Goal: Task Accomplishment & Management: Use online tool/utility

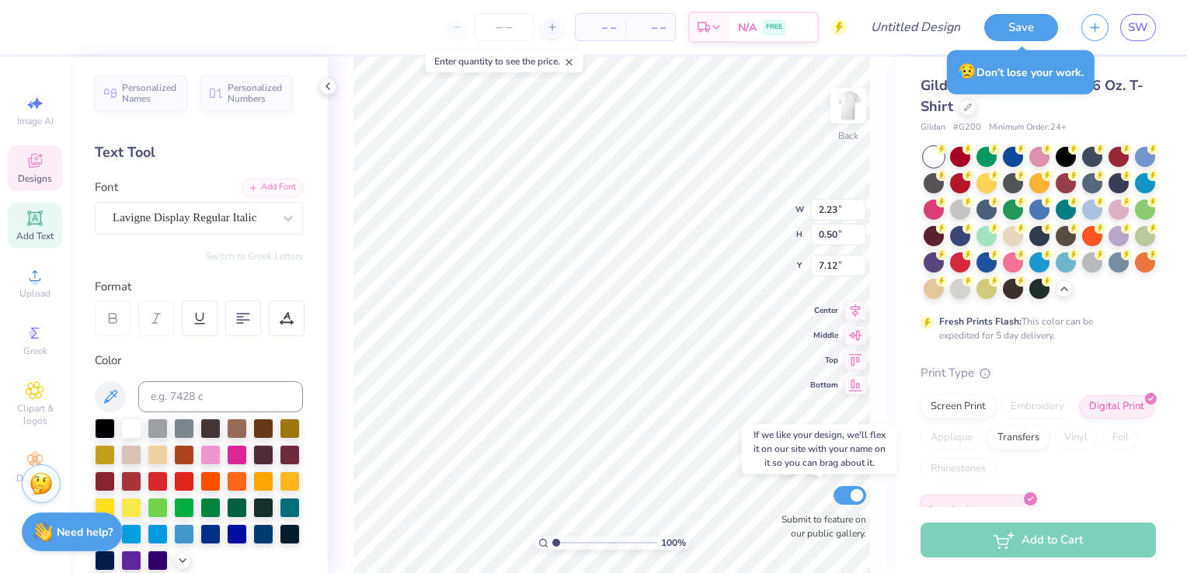
scroll to position [311, 0]
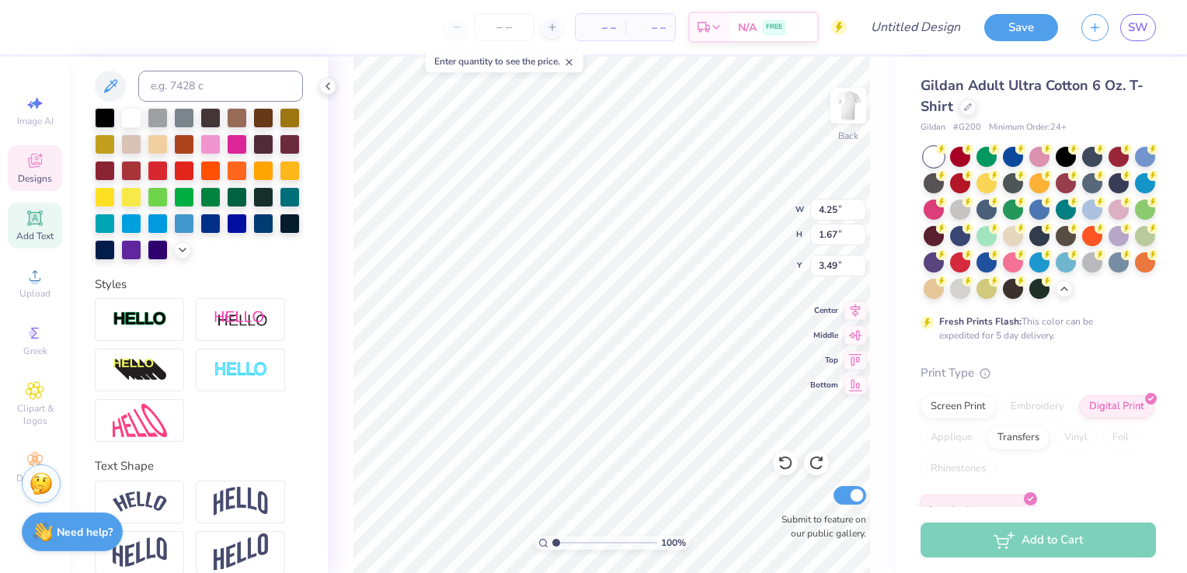
type input "5.37"
type input "3.26"
type input "2.47"
type input "1.59"
type input "6.56"
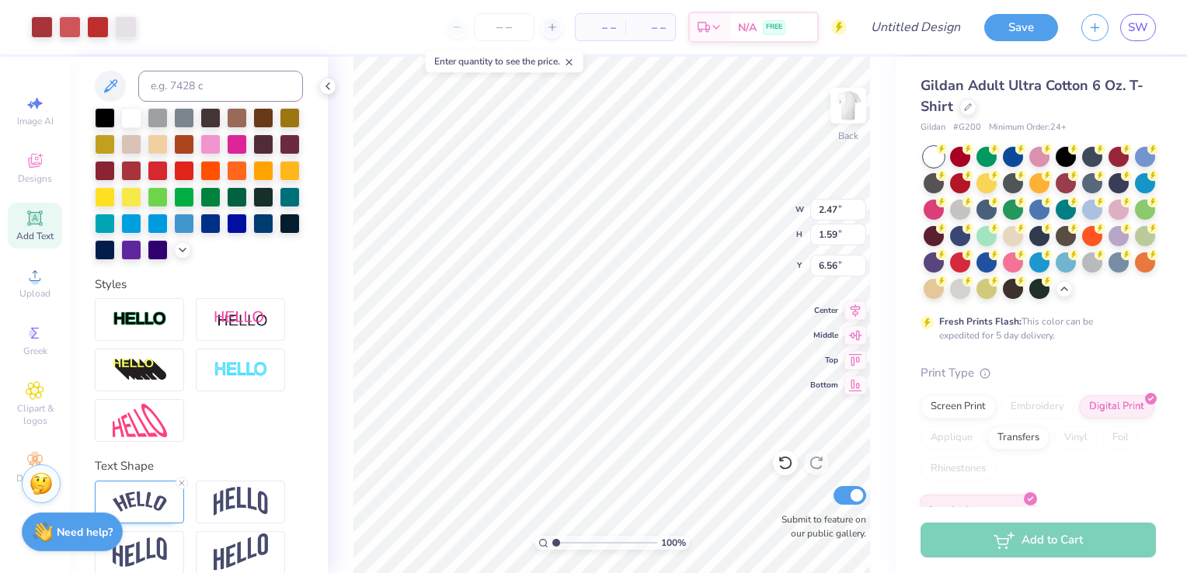
type input "3.44"
type input "3.50"
type input "1.39"
type input "1.18"
type input "3.82"
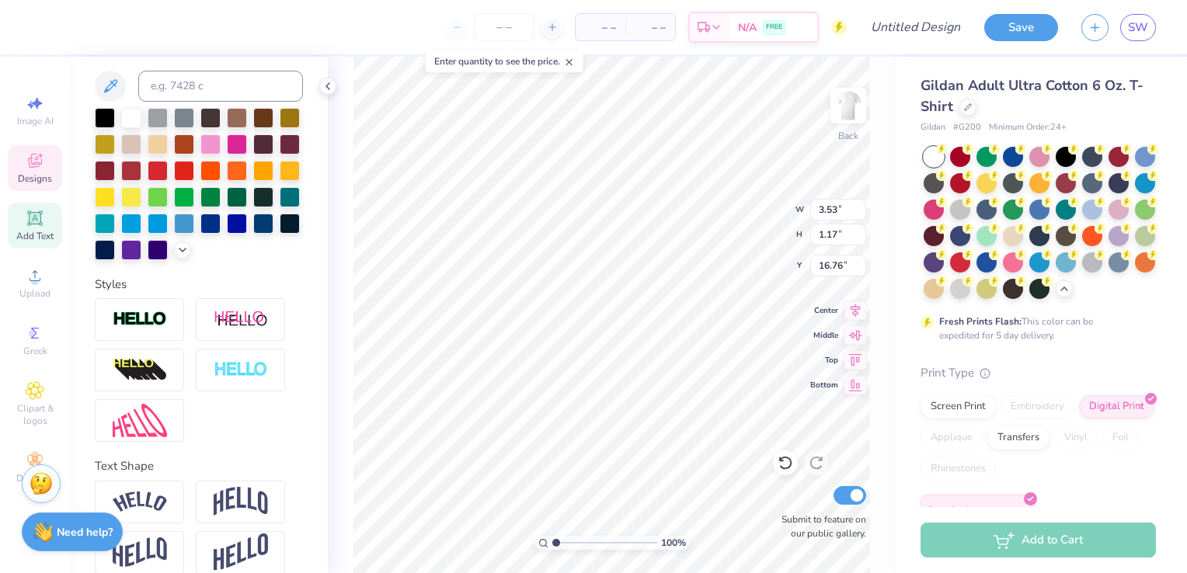
type input "2.23"
type input "0.50"
type input "7.12"
type input "2.68"
type input "0.97"
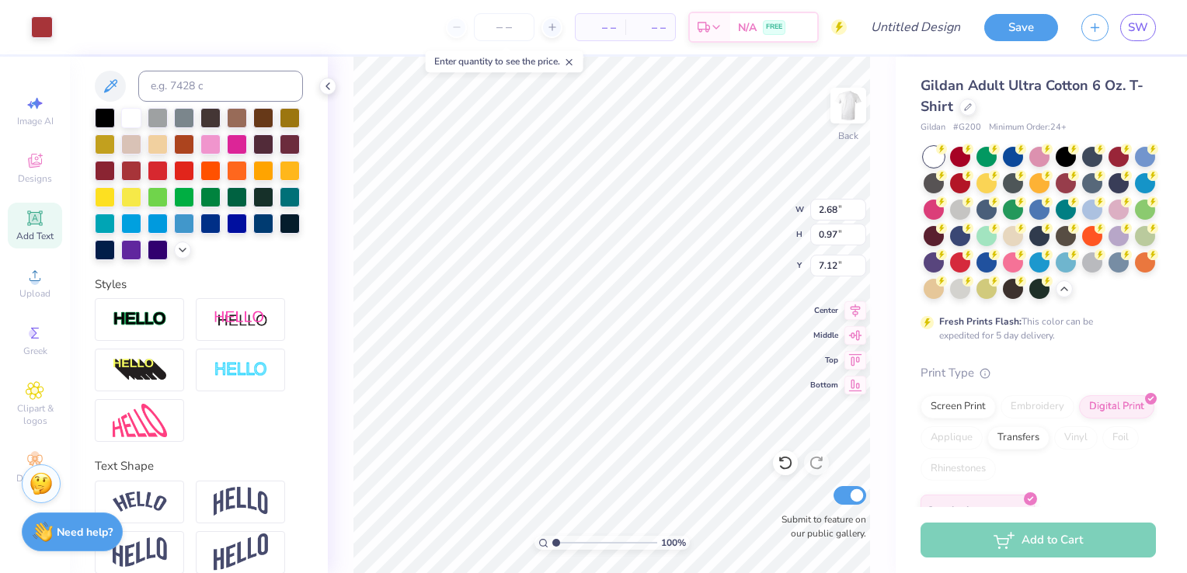
type input "8.46"
click at [1056, 245] on div at bounding box center [1066, 235] width 20 height 20
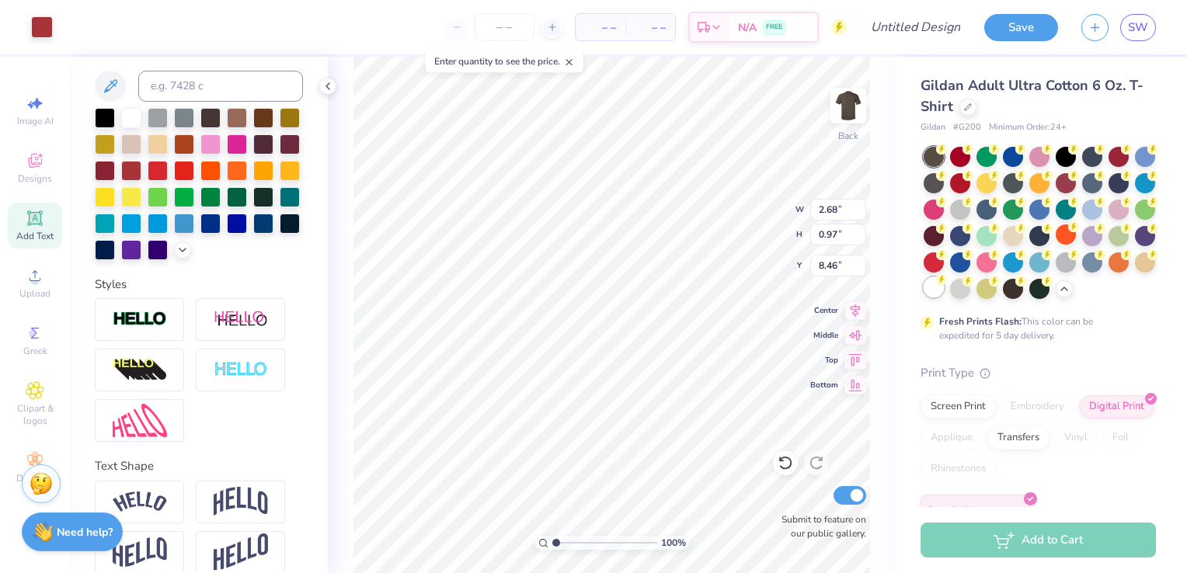
click at [944, 293] on div at bounding box center [934, 287] width 20 height 20
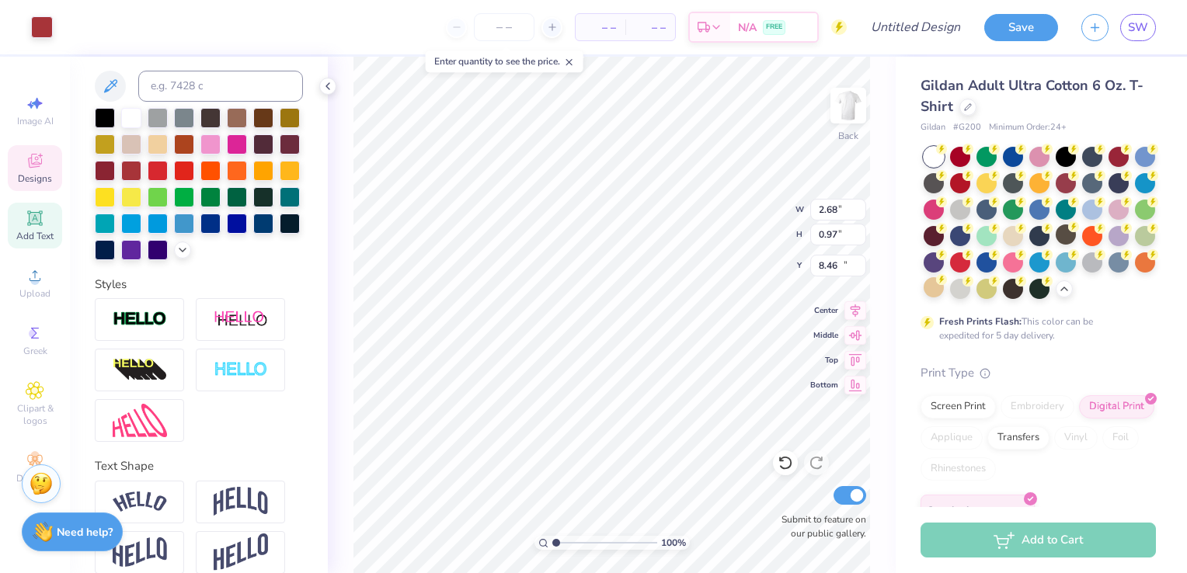
type input "3.53"
type input "1.17"
type input "12.42"
type input "3.69"
type input "1.45"
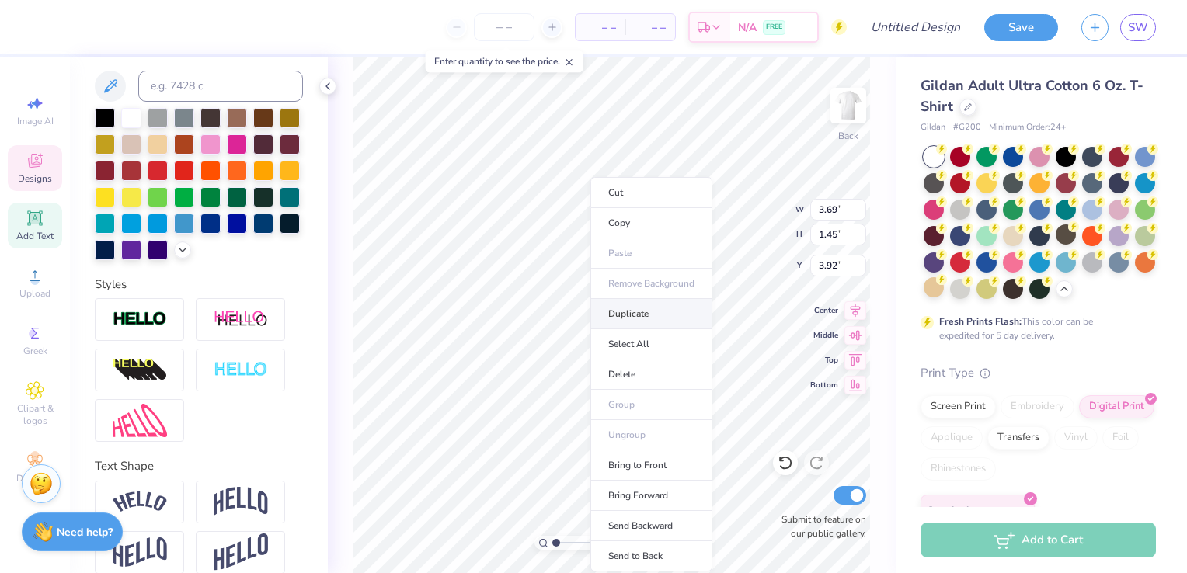
click at [633, 315] on li "Duplicate" at bounding box center [652, 314] width 122 height 30
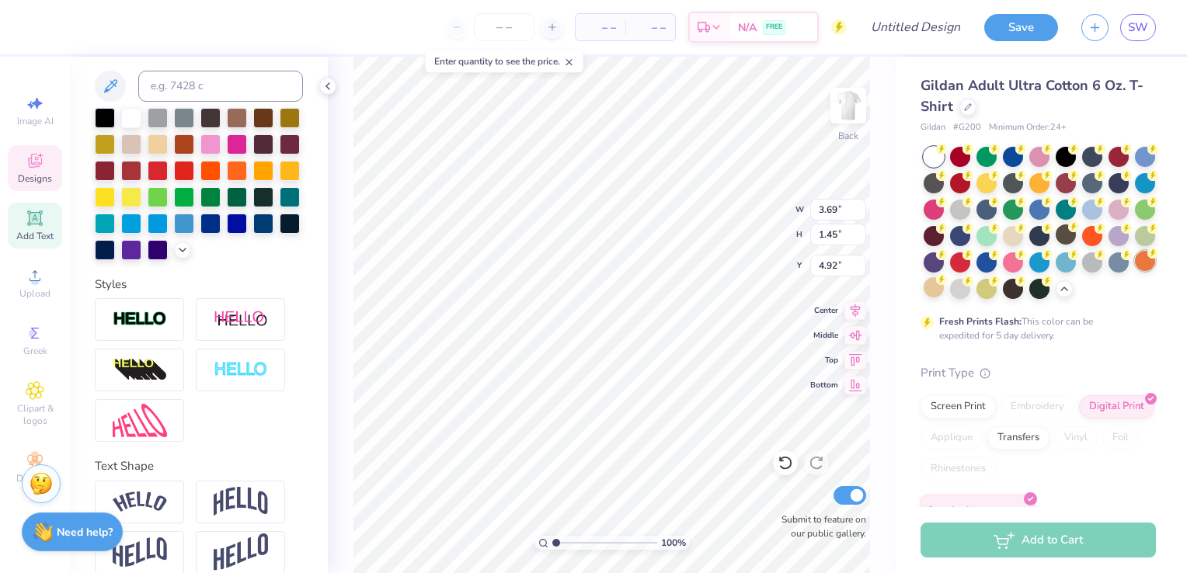
type input "6.40"
type textarea "Bid"
type input "6.40"
type textarea "Sig"
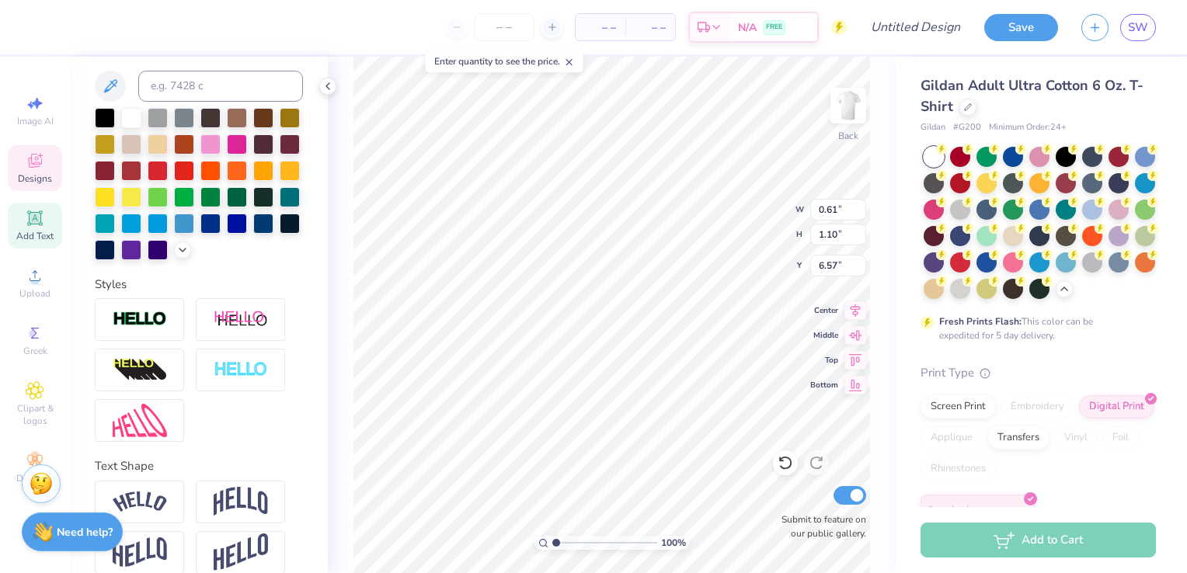
type textarea "Bid Day"
type input "4.67"
type input "1.54"
type input "6.35"
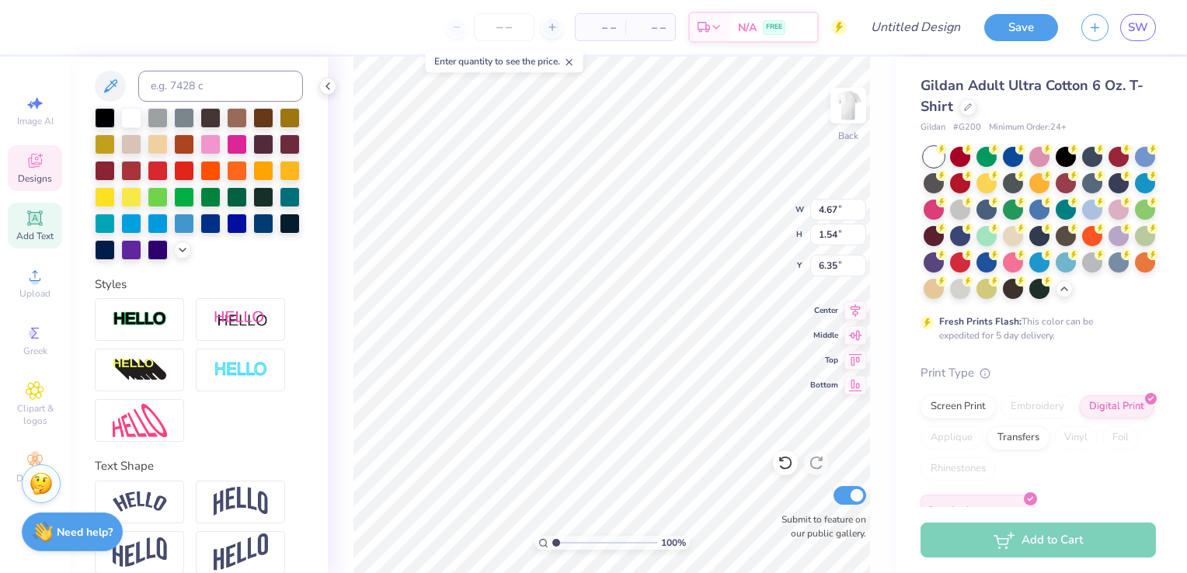
type input "0.61"
type input "1.10"
type input "6.57"
type input "4.67"
type input "1.54"
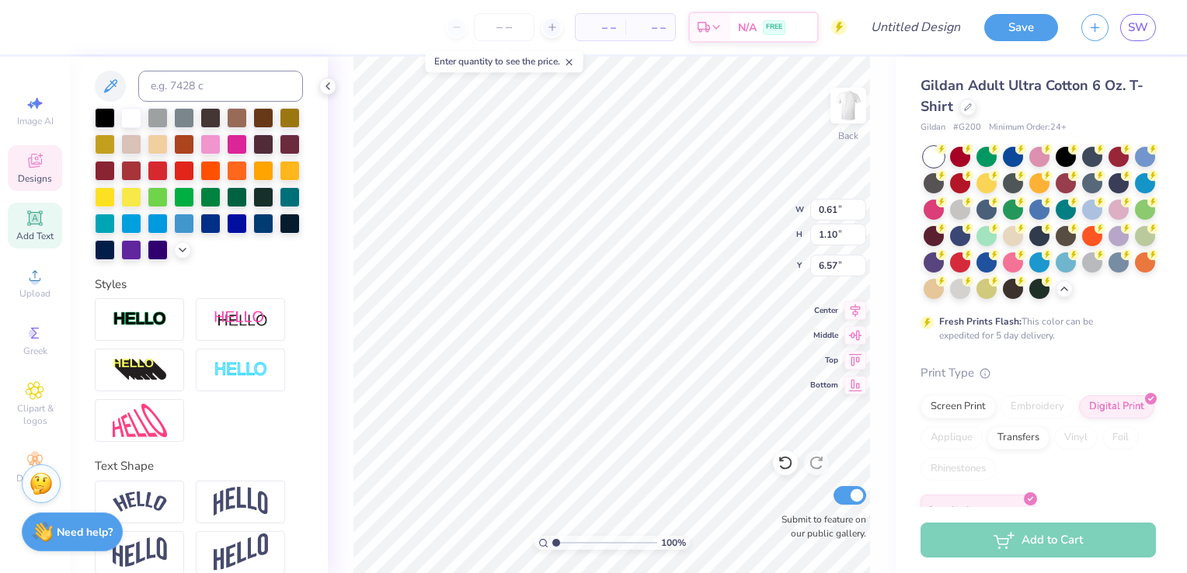
type input "6.35"
type input "4.33"
type input "1.43"
type input "6.46"
type input "2.86"
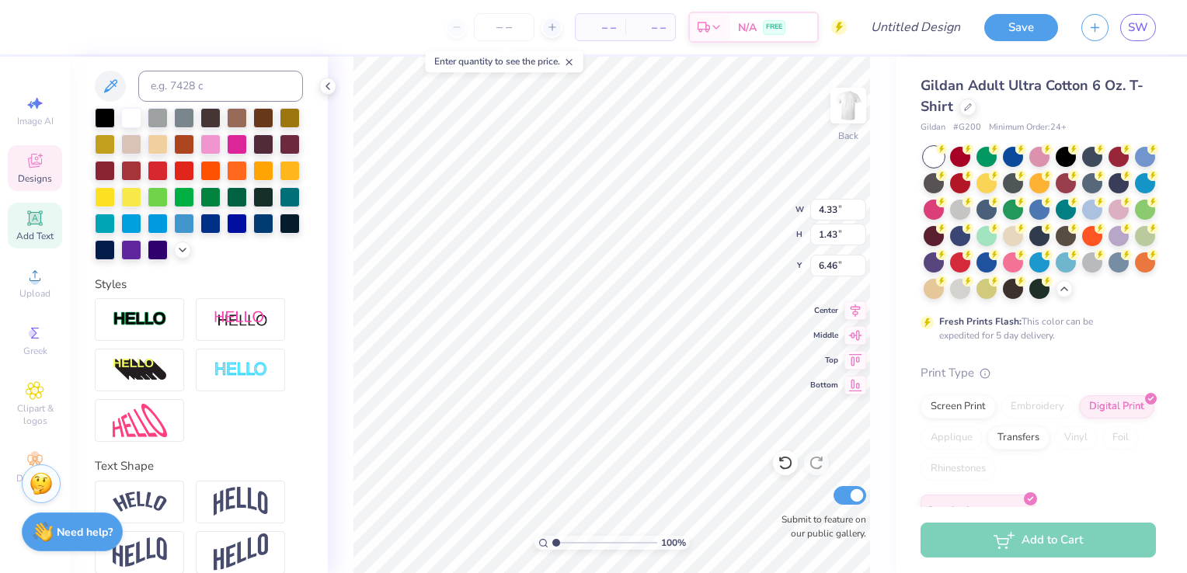
type input "0.94"
type input "14.63"
type input "2.23"
type input "0.50"
type input "8.46"
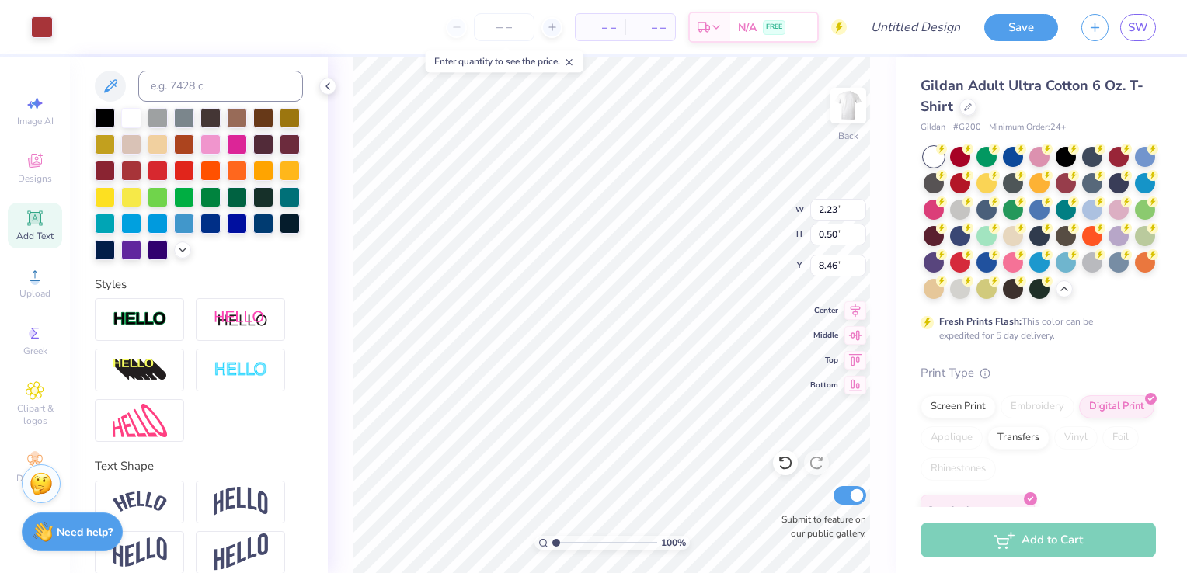
type input "2.68"
type input "0.97"
type input "3.82"
type input "1.52"
type input "5.79"
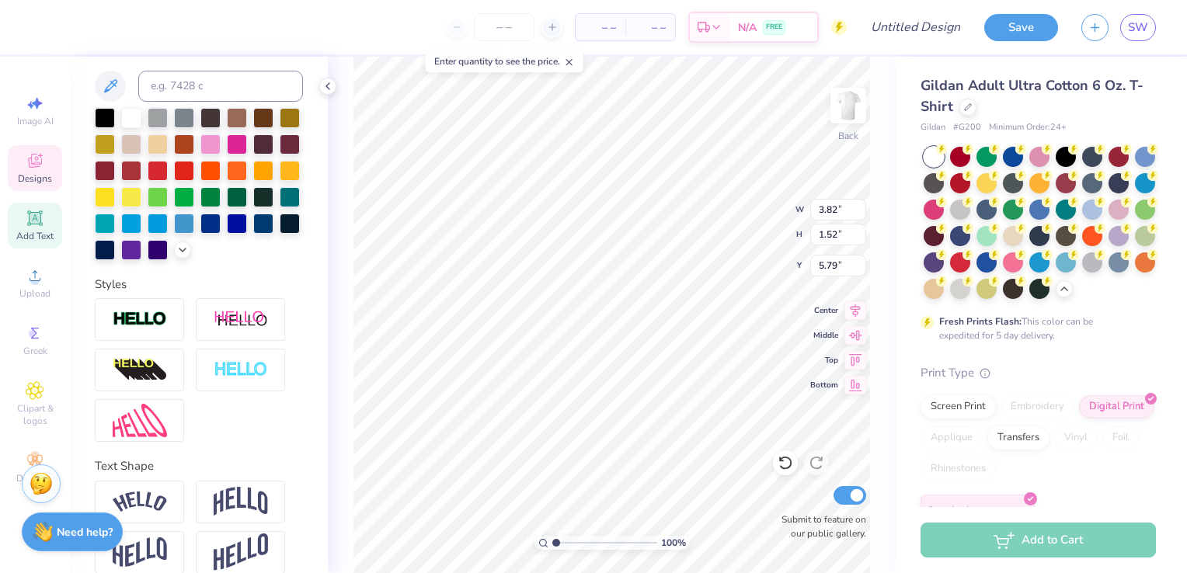
type input "3.69"
type input "1.45"
type input "3.92"
type input "5.60"
type input "2.67"
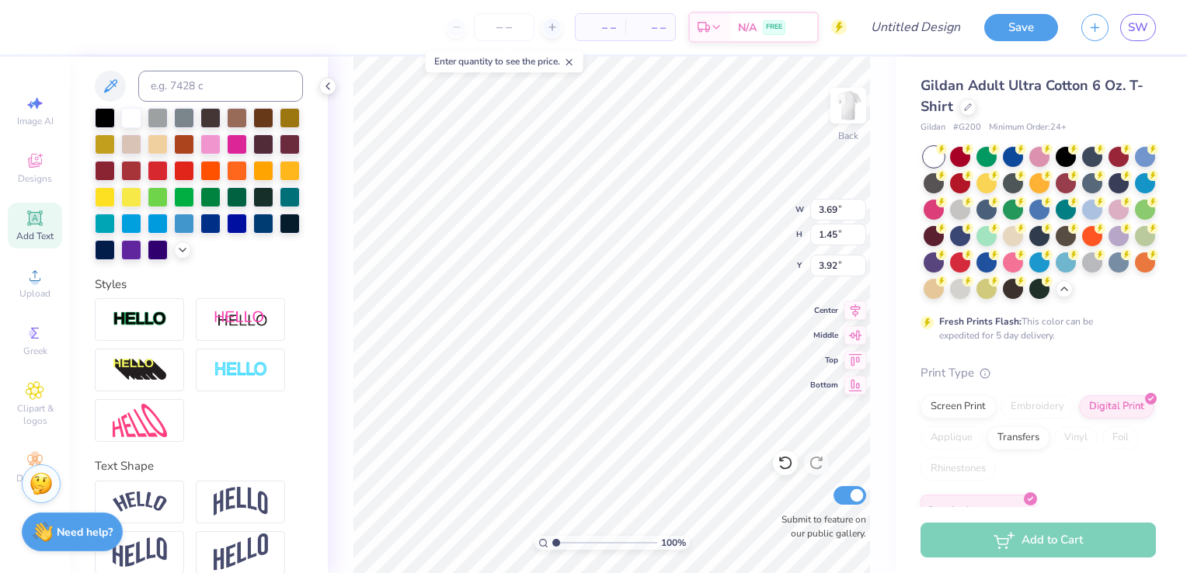
type input "4.64"
type input "3.44"
type input "3.50"
type input "5.06"
type input "3.82"
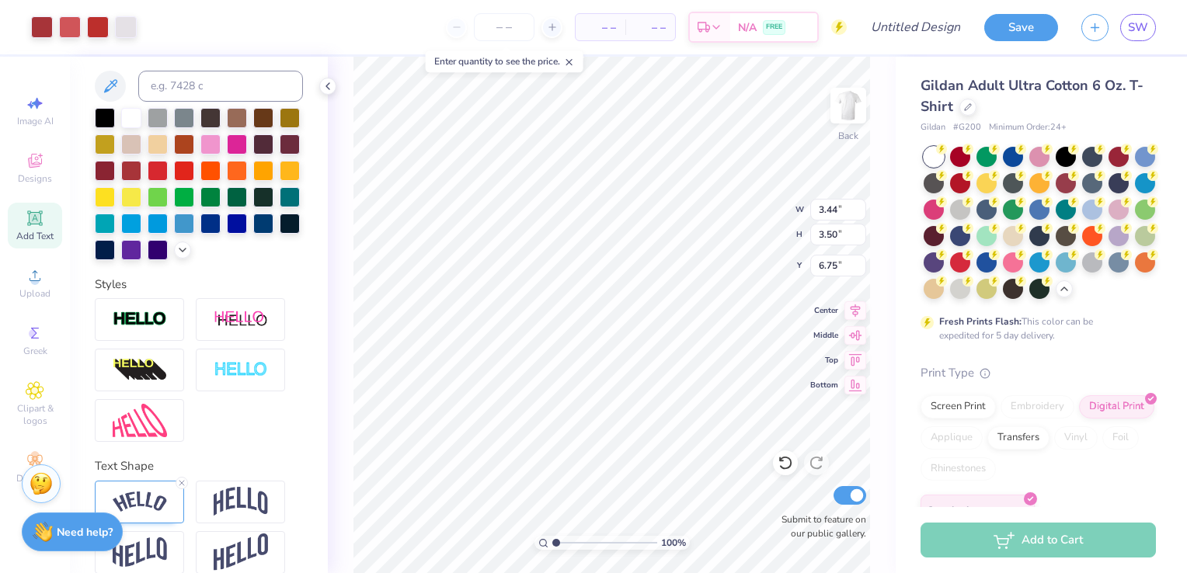
type input "6.92"
type input "0.72"
type input "0.56"
type input "4.36"
type input "1.39"
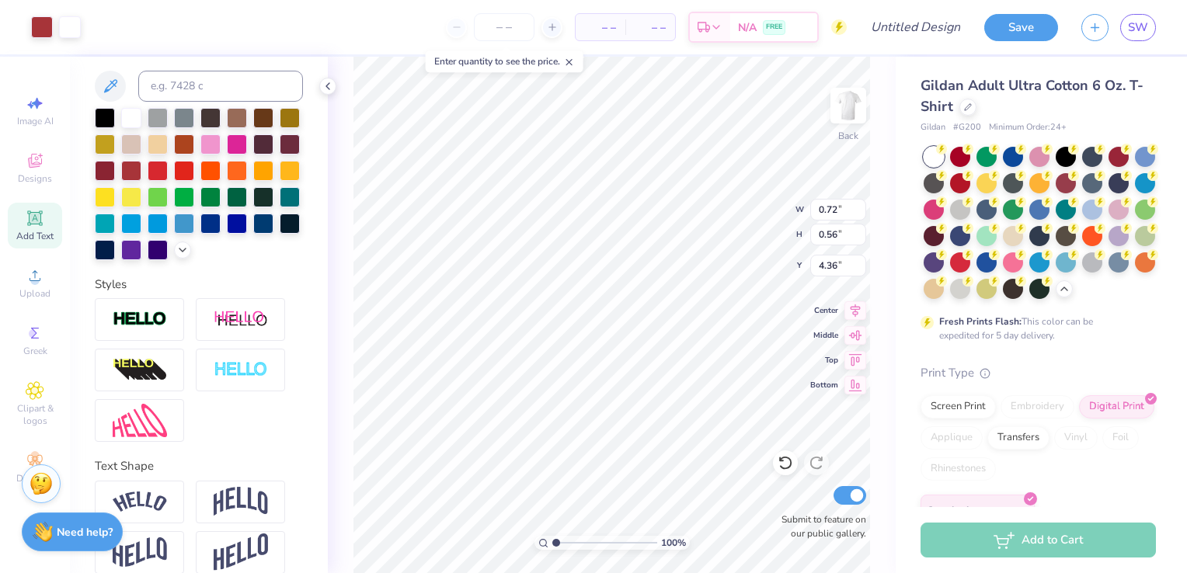
type input "1.18"
type input "4.05"
type input "3.82"
type input "1.52"
type input "5.79"
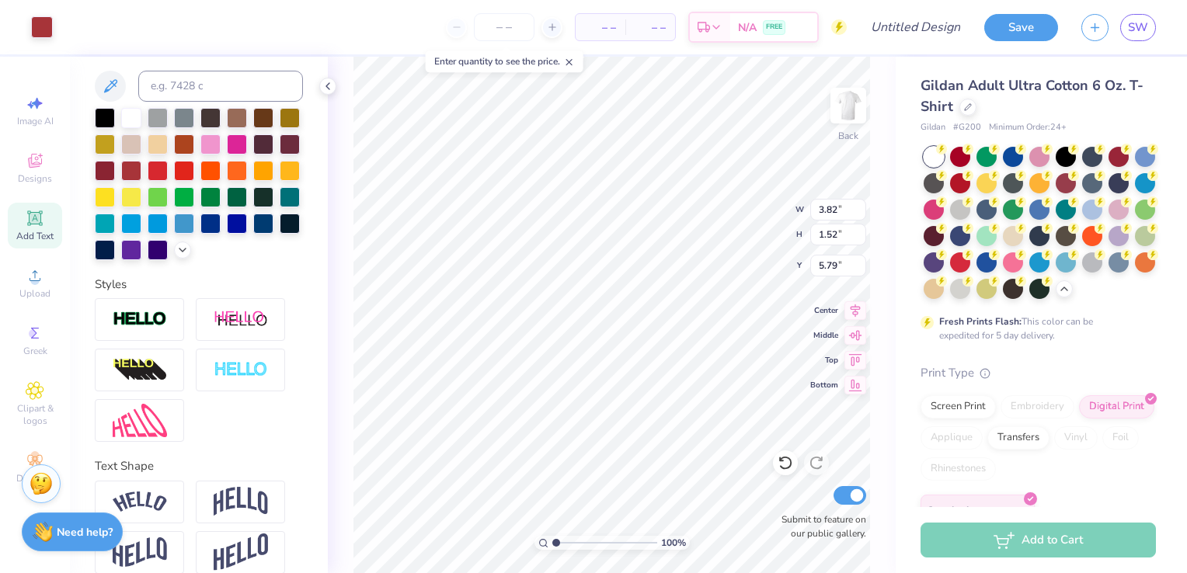
type input "6.14"
type input "2.84"
type input "4.64"
type input "5.60"
type input "2.67"
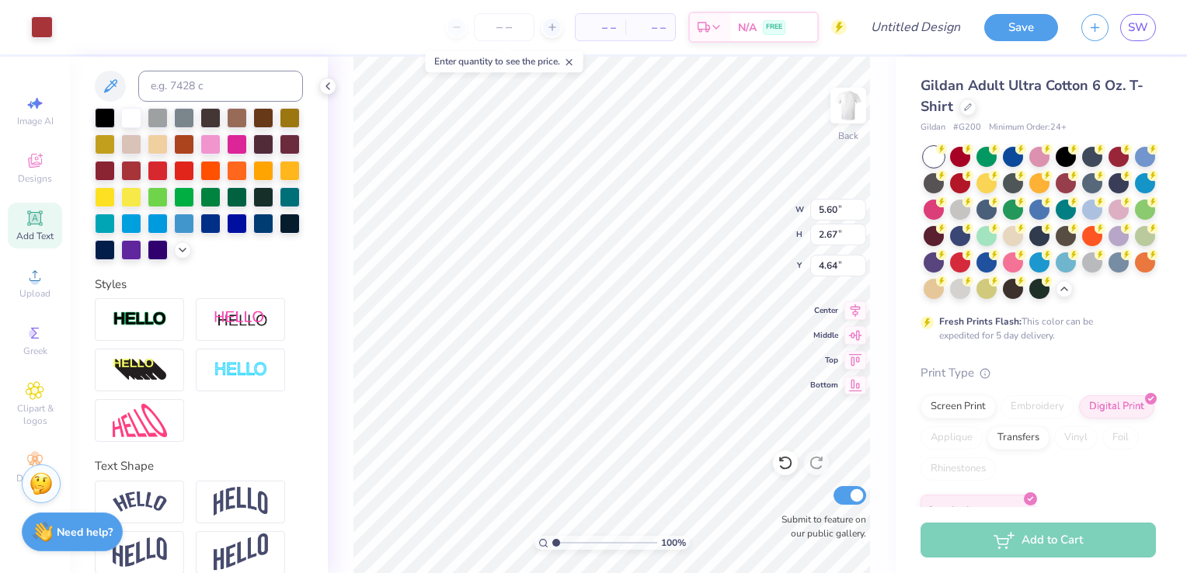
type input "6.14"
type input "2.84"
type input "3.64"
click at [955, 132] on span "# G200" at bounding box center [967, 127] width 28 height 13
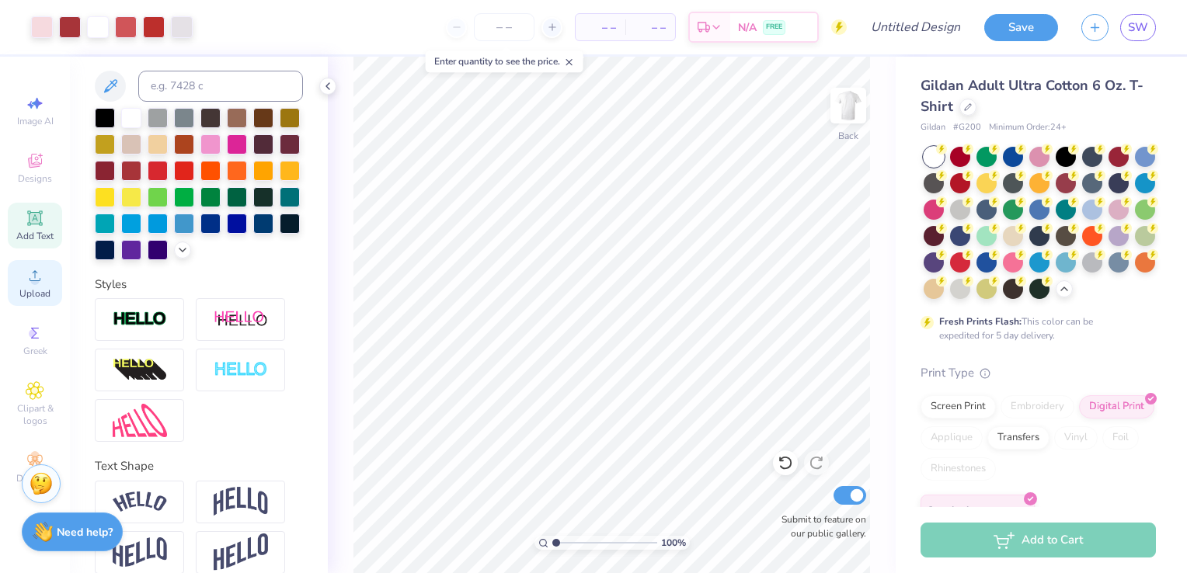
click at [25, 274] on div "Upload" at bounding box center [35, 283] width 54 height 46
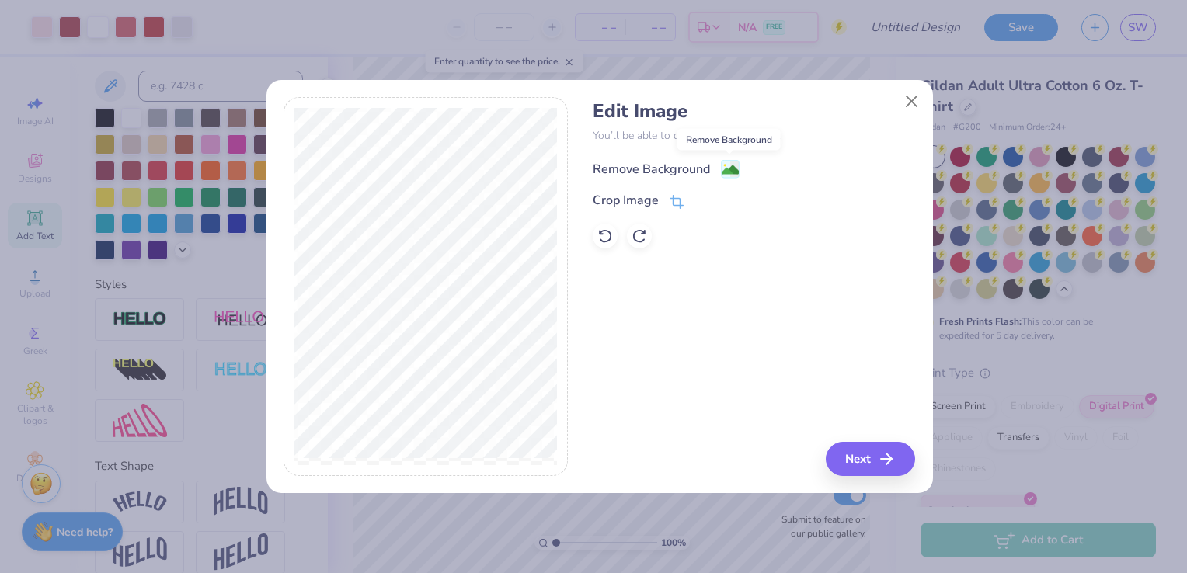
click at [723, 166] on image at bounding box center [730, 170] width 17 height 17
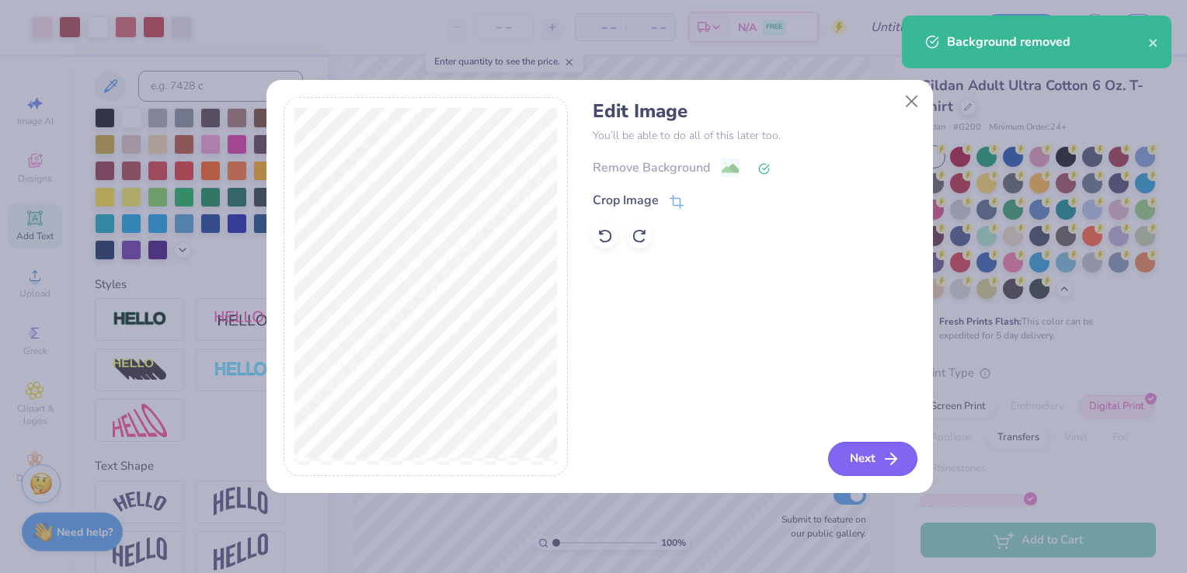
click at [880, 455] on button "Next" at bounding box center [872, 459] width 89 height 34
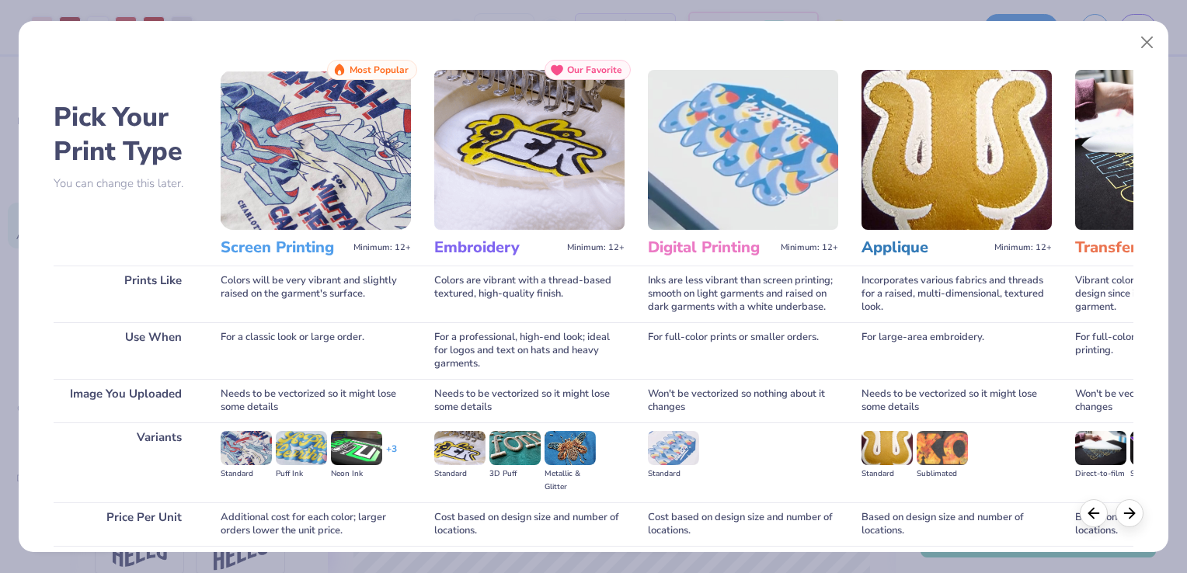
scroll to position [123, 0]
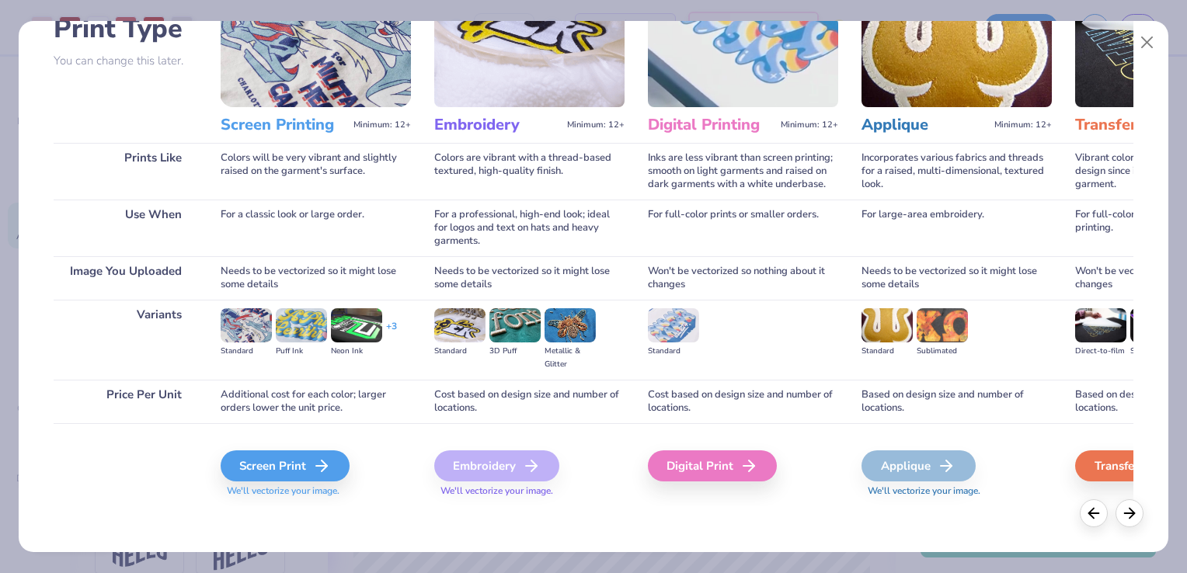
drag, startPoint x: 723, startPoint y: 464, endPoint x: 528, endPoint y: 445, distance: 195.2
click at [721, 464] on div "Digital Print" at bounding box center [712, 466] width 129 height 31
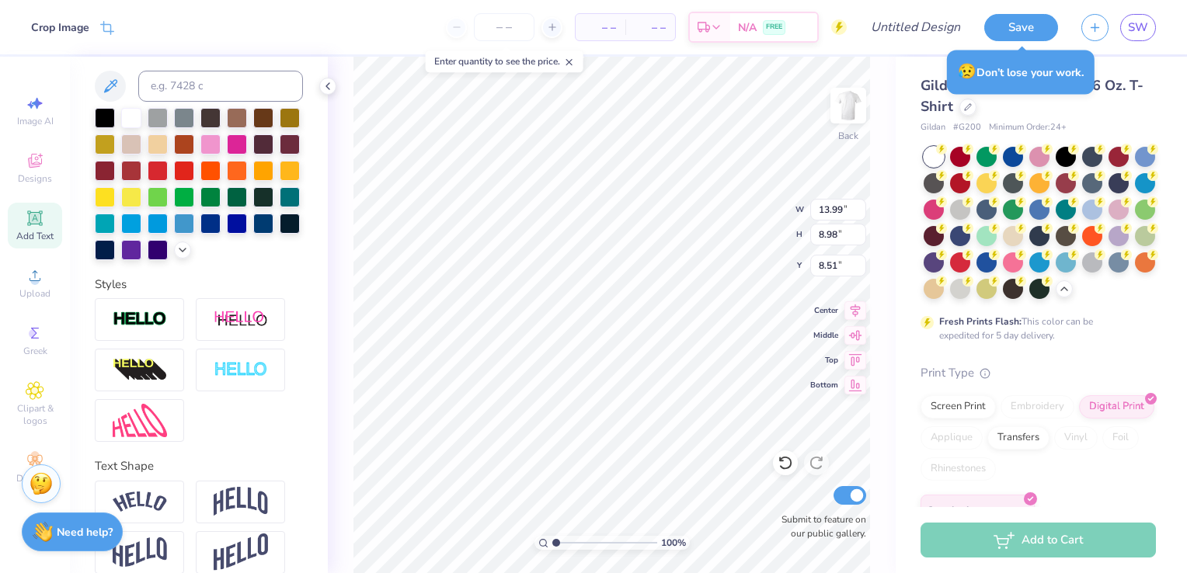
type input "14.63"
type input "10.21"
type input "6.55"
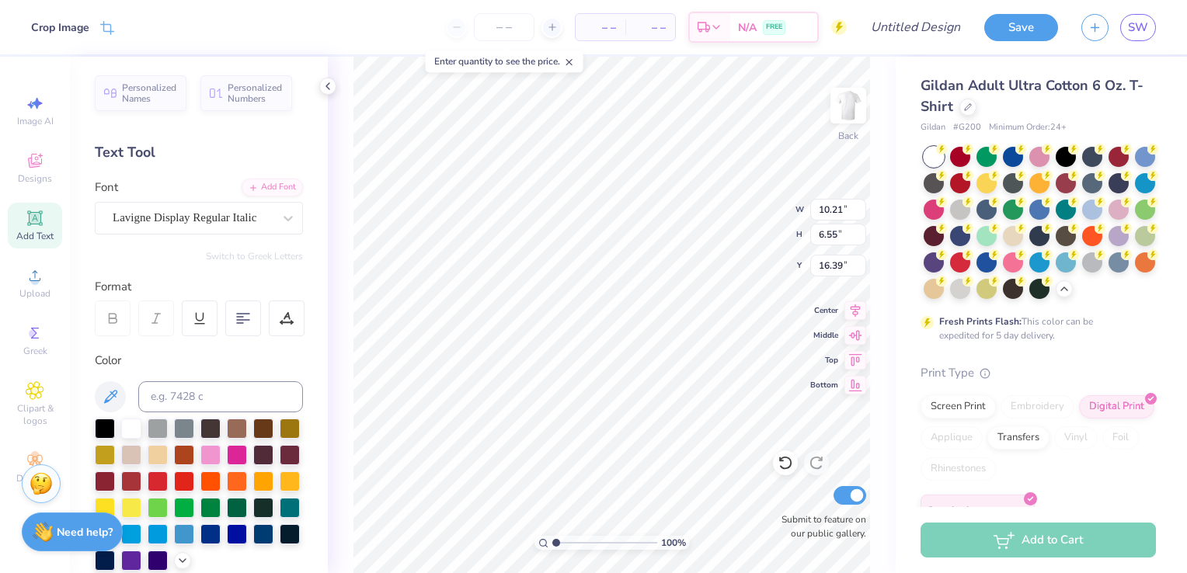
scroll to position [311, 0]
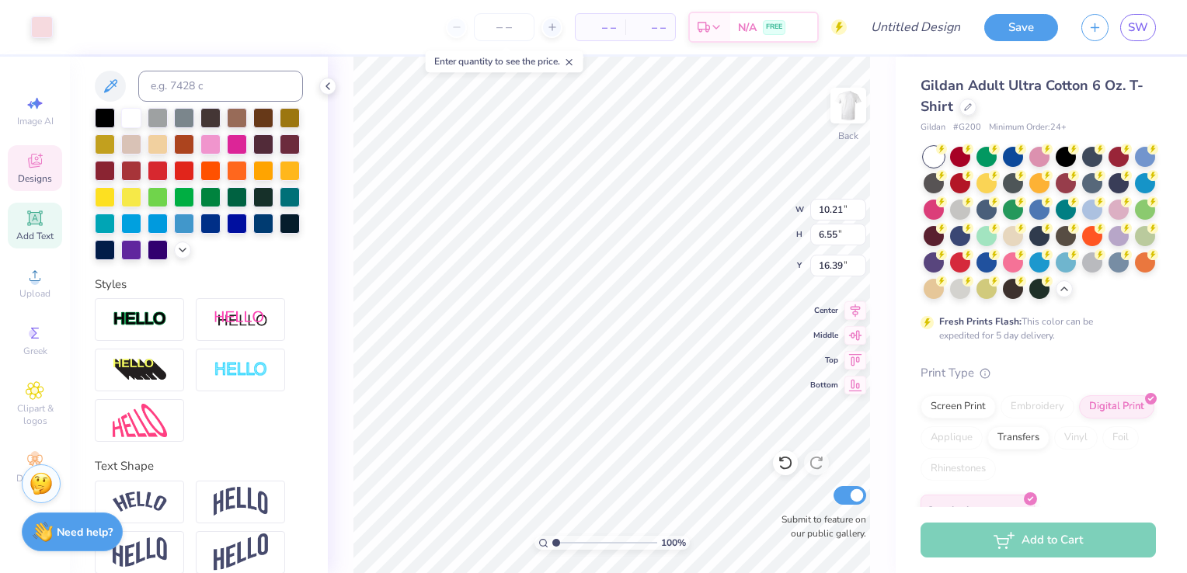
type input "4.80"
type input "5.86"
click at [622, 307] on li "Duplicate" at bounding box center [648, 314] width 122 height 30
type input "18.07"
click at [771, 557] on li "Send to Back" at bounding box center [754, 557] width 122 height 30
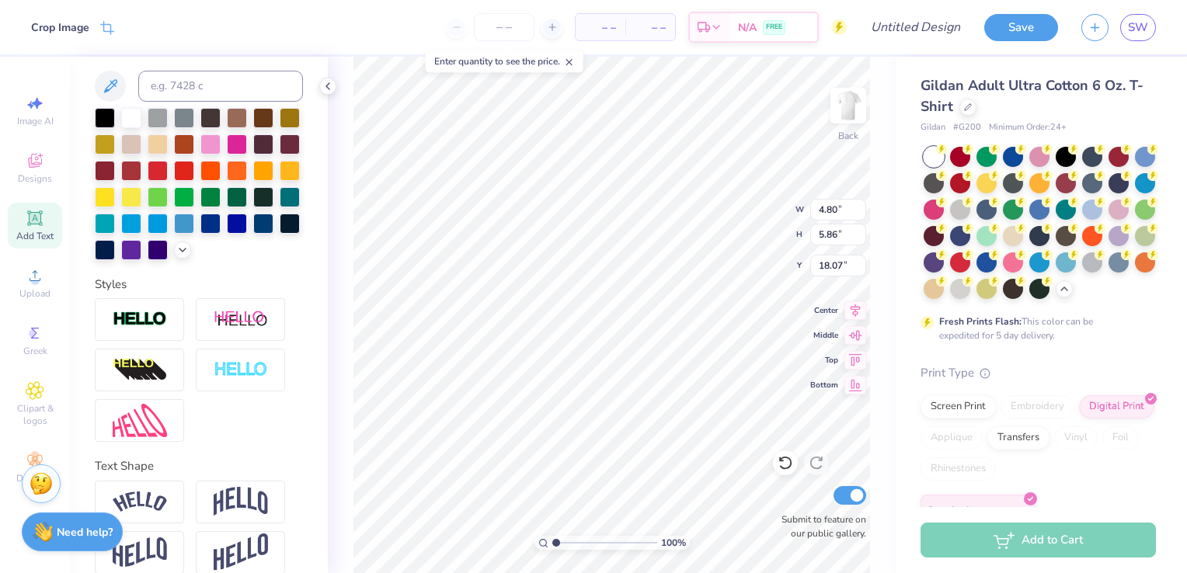
type input "7.18"
type input "4.61"
type input "16.39"
click at [637, 464] on li "Bring to Front" at bounding box center [662, 466] width 122 height 30
type input "4.80"
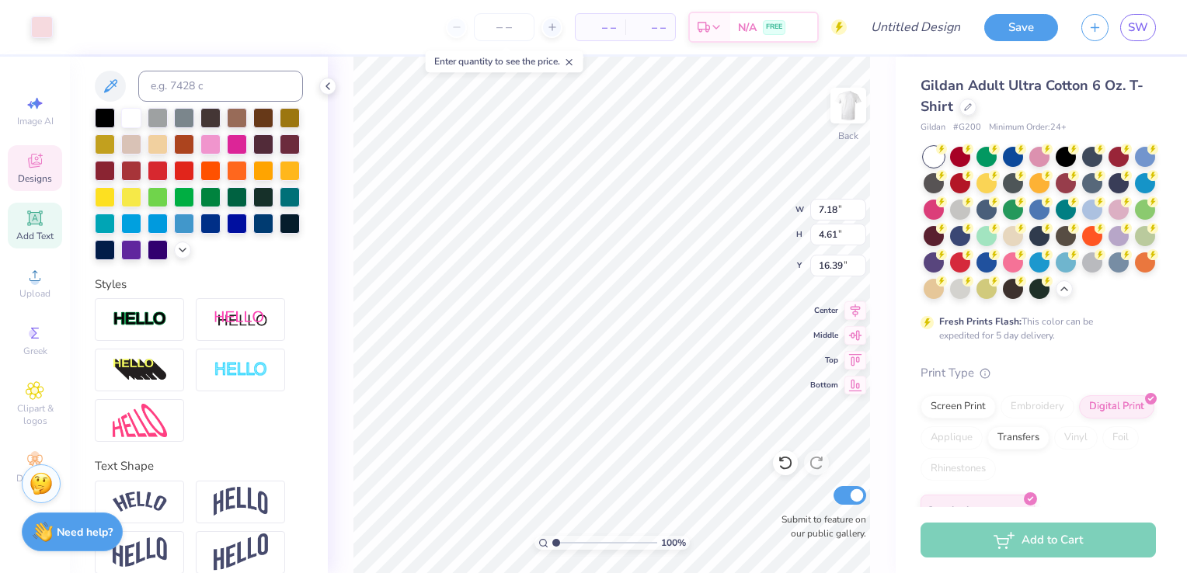
type input "5.86"
type input "18.07"
type input "7.18"
type input "4.61"
type input "16.39"
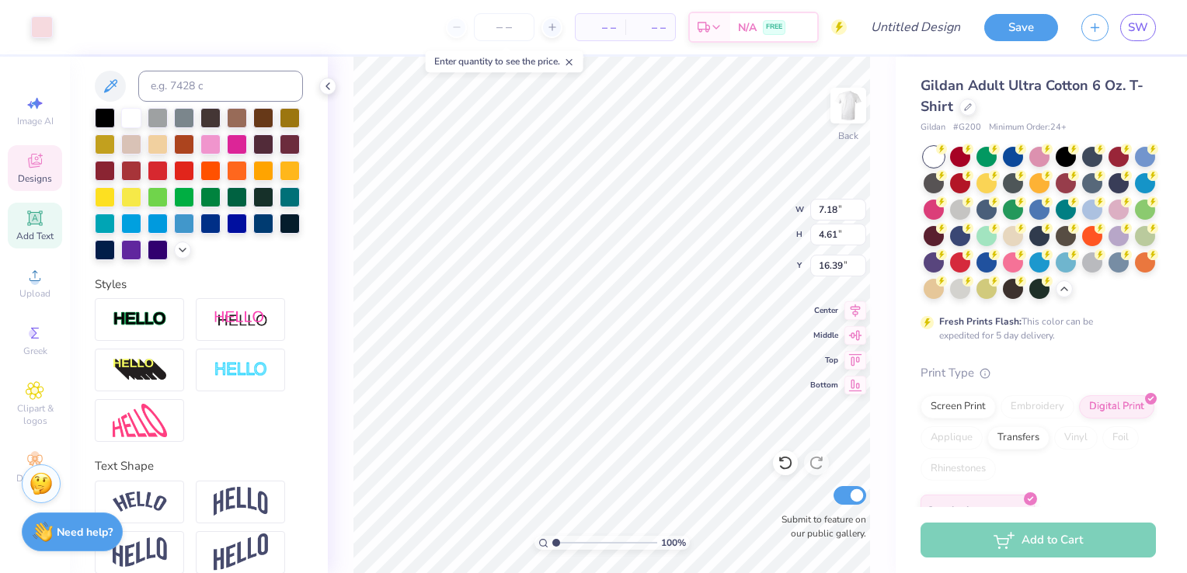
type input "4.80"
type input "5.86"
type input "16.76"
type input "7.18"
type input "4.61"
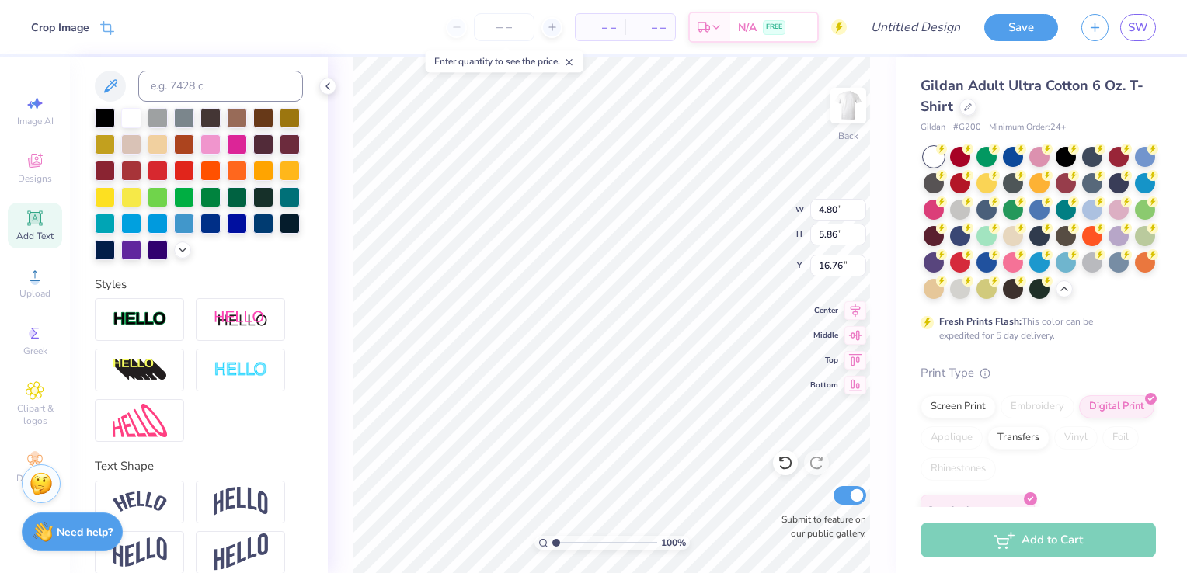
type input "16.39"
type input "4.80"
type input "5.86"
type input "16.76"
type input "17.46"
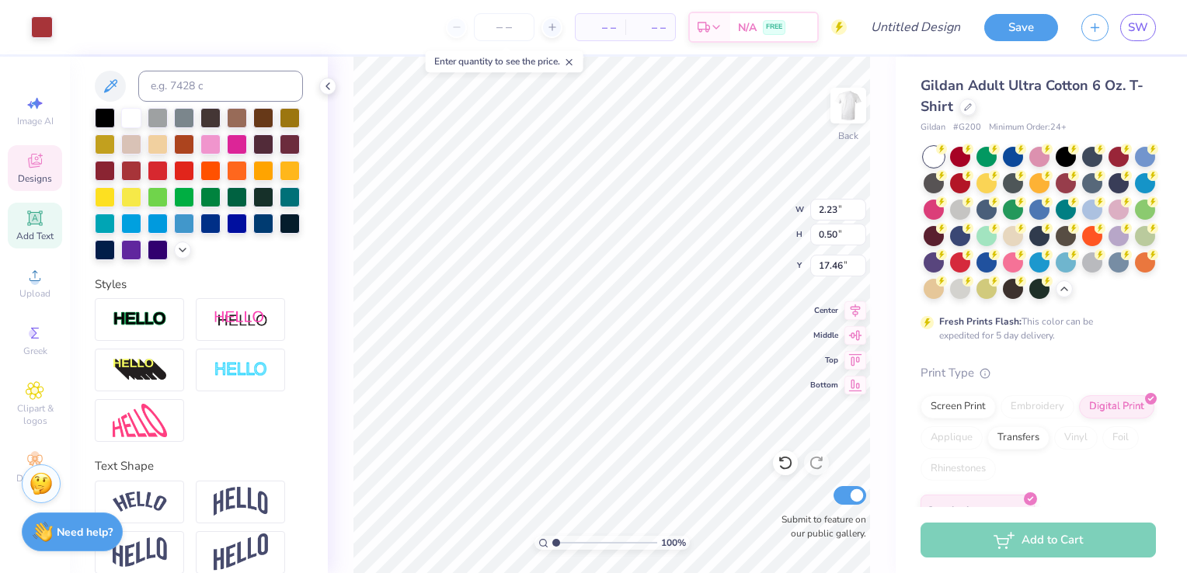
type input "2.23"
type input "0.50"
type input "13.00"
type input "4.21"
type input "0.58"
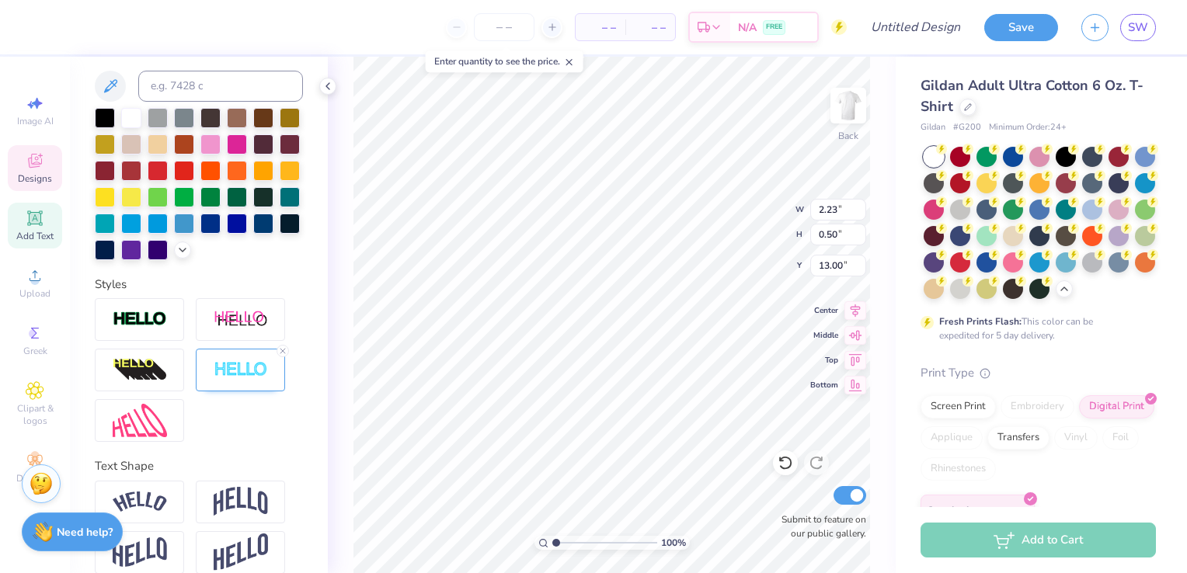
type input "10.74"
type input "1.03"
type input "5.86"
type input "16.83"
type input "5.86"
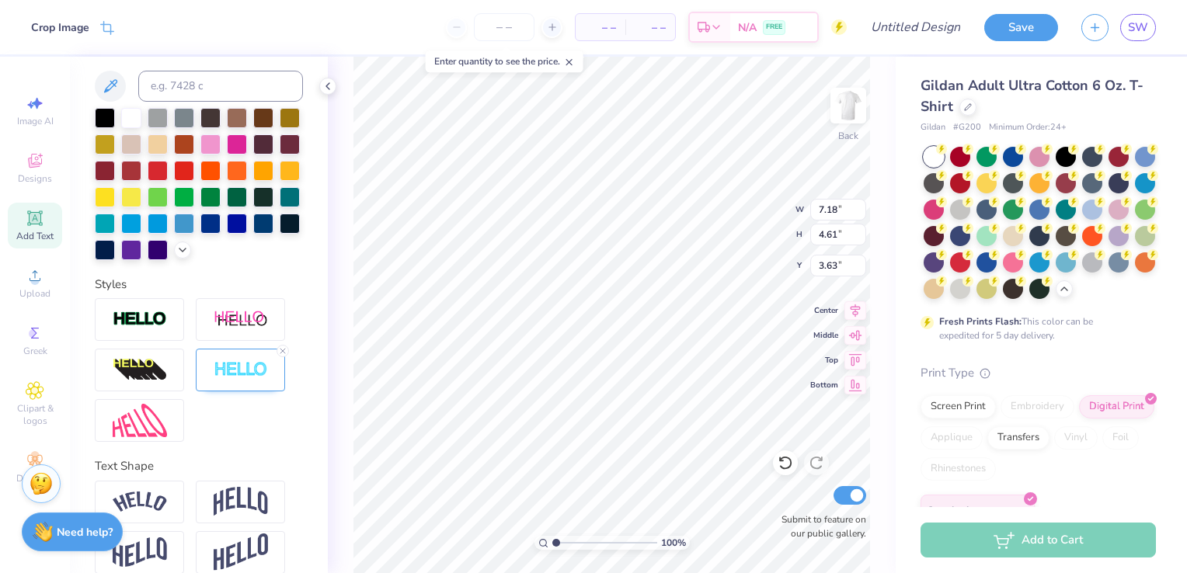
type input "3.00"
type input "5.86"
type input "4.80"
type input "3.26"
type input "7.50"
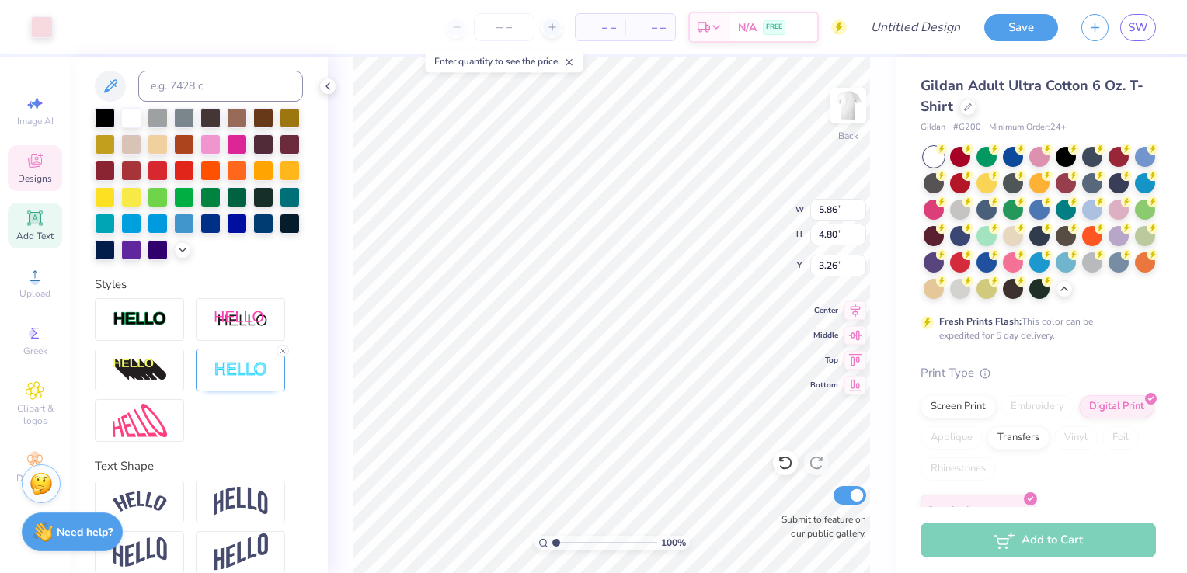
type input "4.86"
type input "3.59"
type input "5.86"
type input "4.80"
type input "3.26"
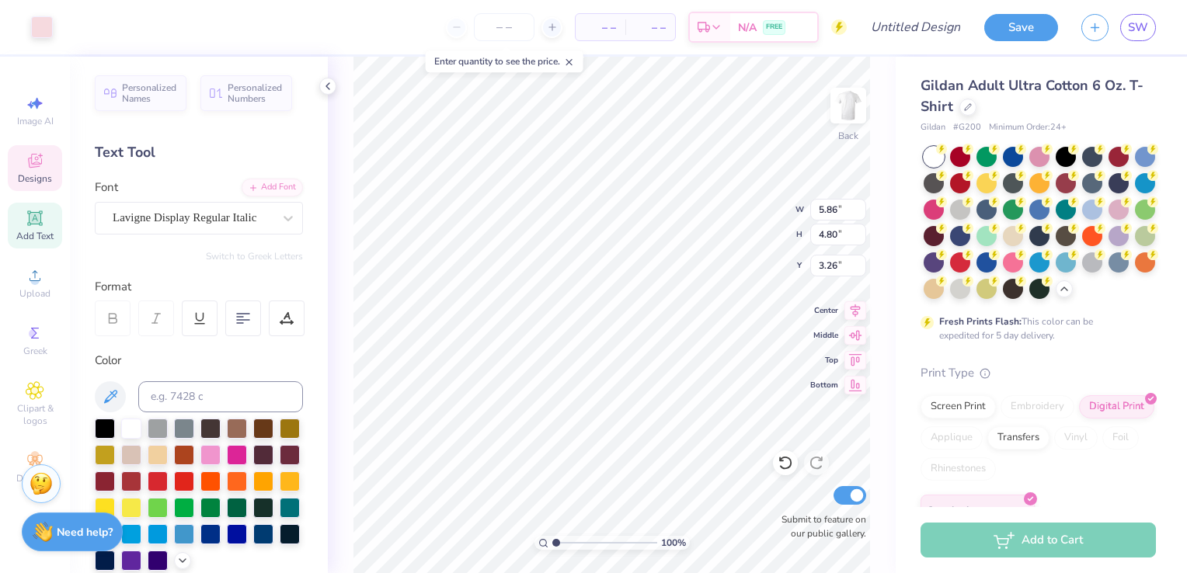
type input "17.62"
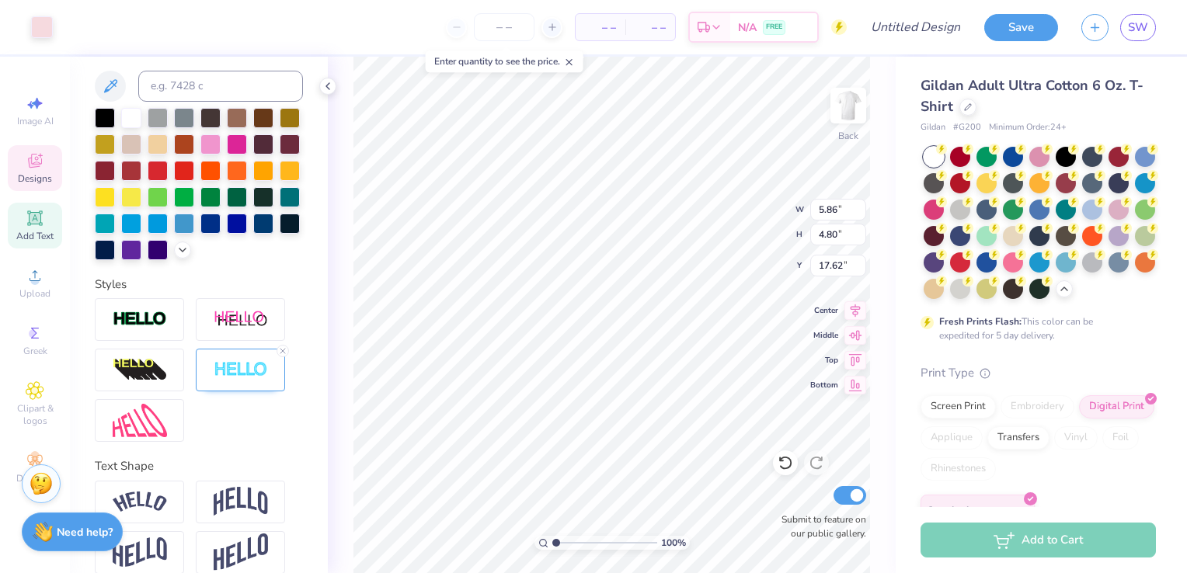
type input "1.1"
type textarea "x"
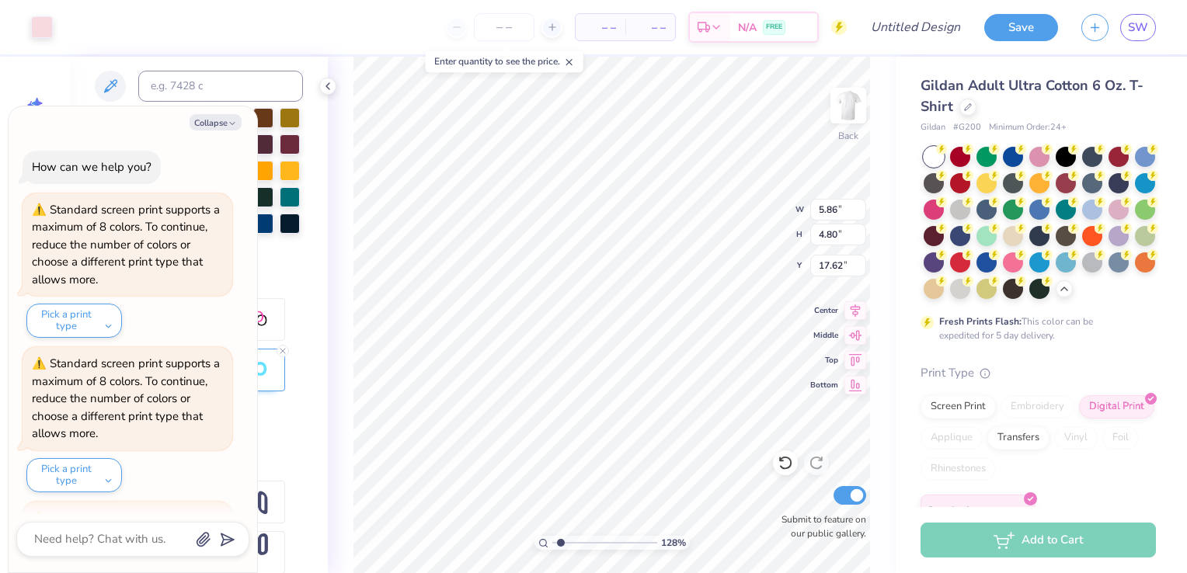
scroll to position [3009, 0]
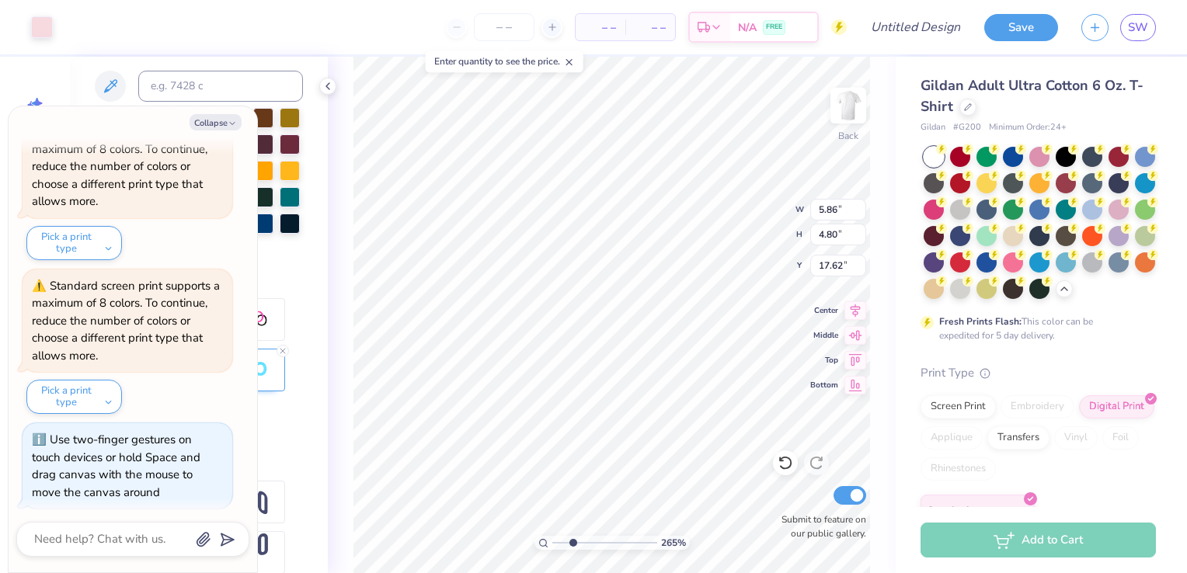
drag, startPoint x: 556, startPoint y: 543, endPoint x: 573, endPoint y: 546, distance: 16.6
type input "2.65"
click at [573, 546] on input "range" at bounding box center [604, 543] width 105 height 14
type textarea "x"
drag, startPoint x: 558, startPoint y: 548, endPoint x: 537, endPoint y: 556, distance: 22.4
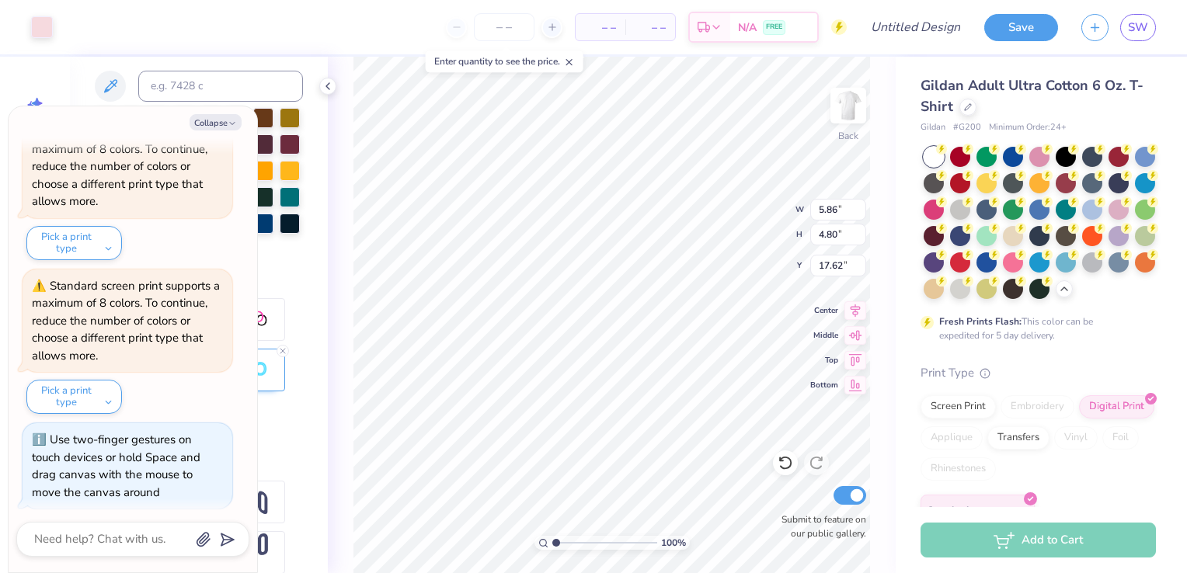
type input "1"
click at [552, 550] on input "range" at bounding box center [604, 543] width 105 height 14
type input "7.50"
type input "4.86"
type input "10.17"
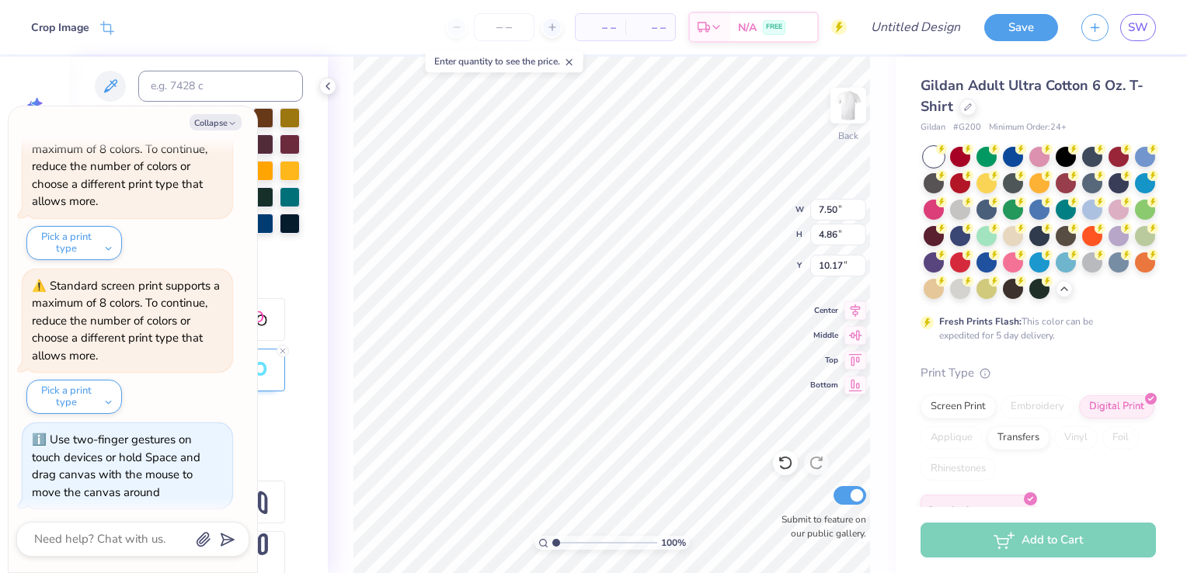
type textarea "x"
type input "5.86"
type input "4.80"
type input "17.62"
type textarea "x"
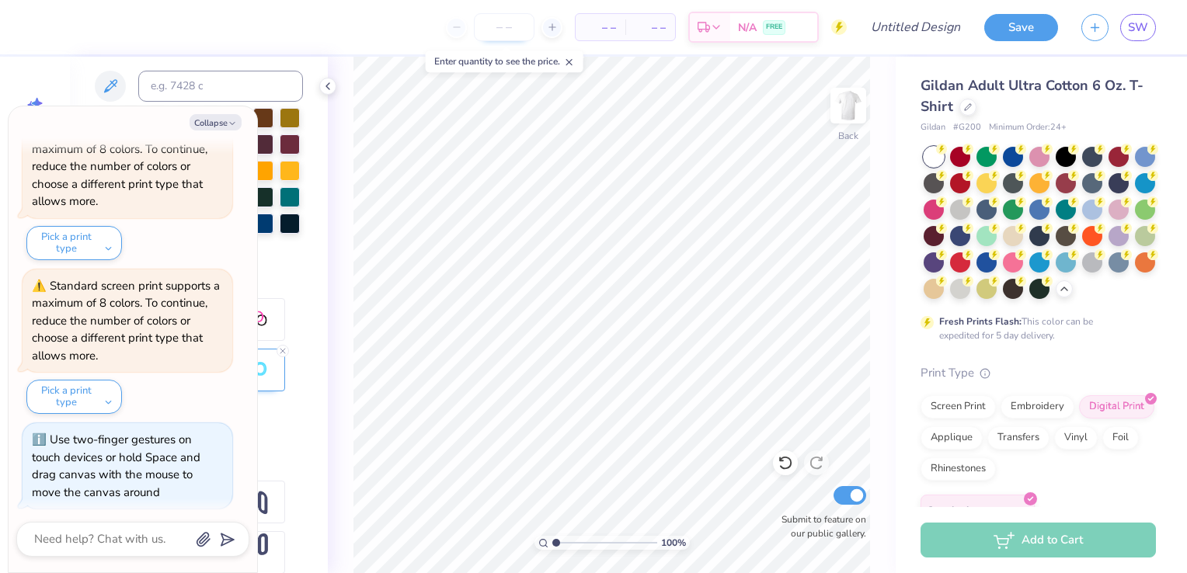
click at [513, 23] on input "number" at bounding box center [504, 27] width 61 height 28
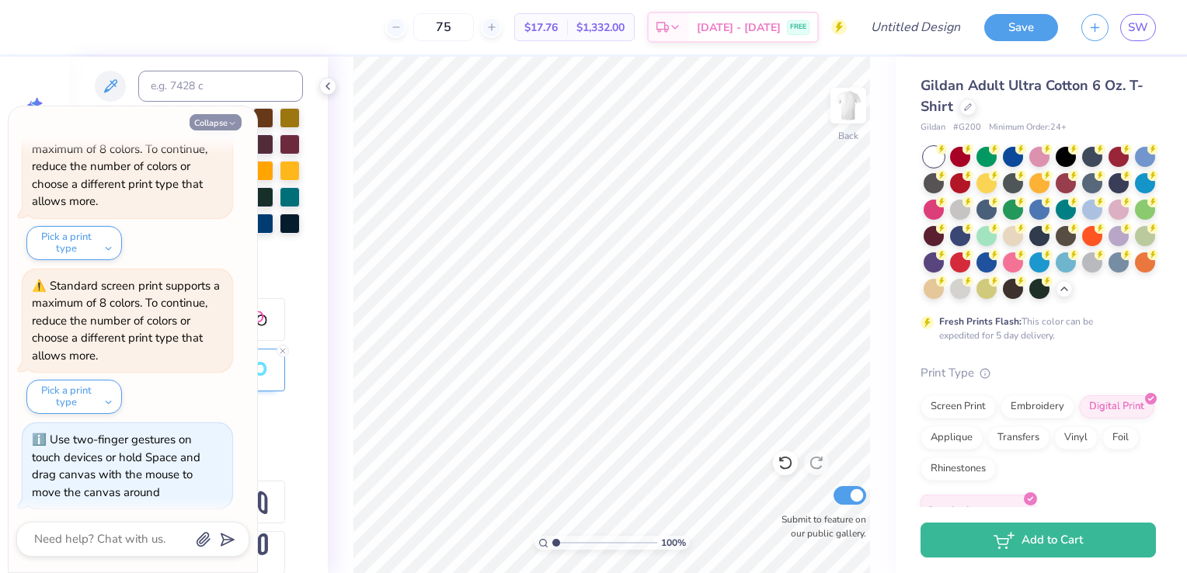
type input "75"
click at [208, 124] on button "Collapse" at bounding box center [216, 122] width 52 height 16
type textarea "x"
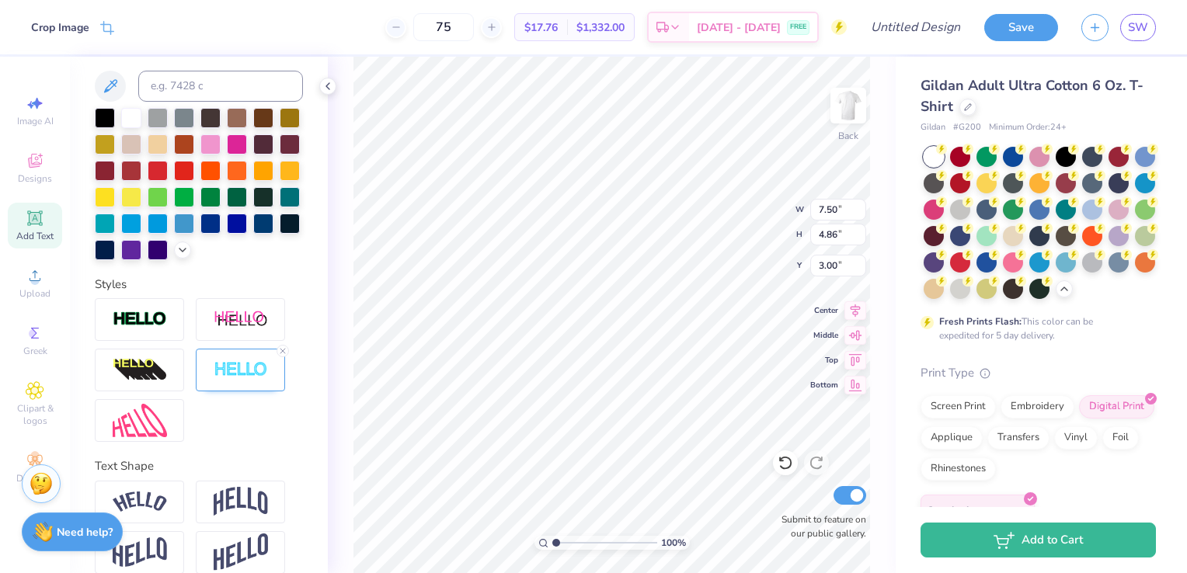
type input "3.00"
click at [845, 120] on img at bounding box center [848, 106] width 62 height 62
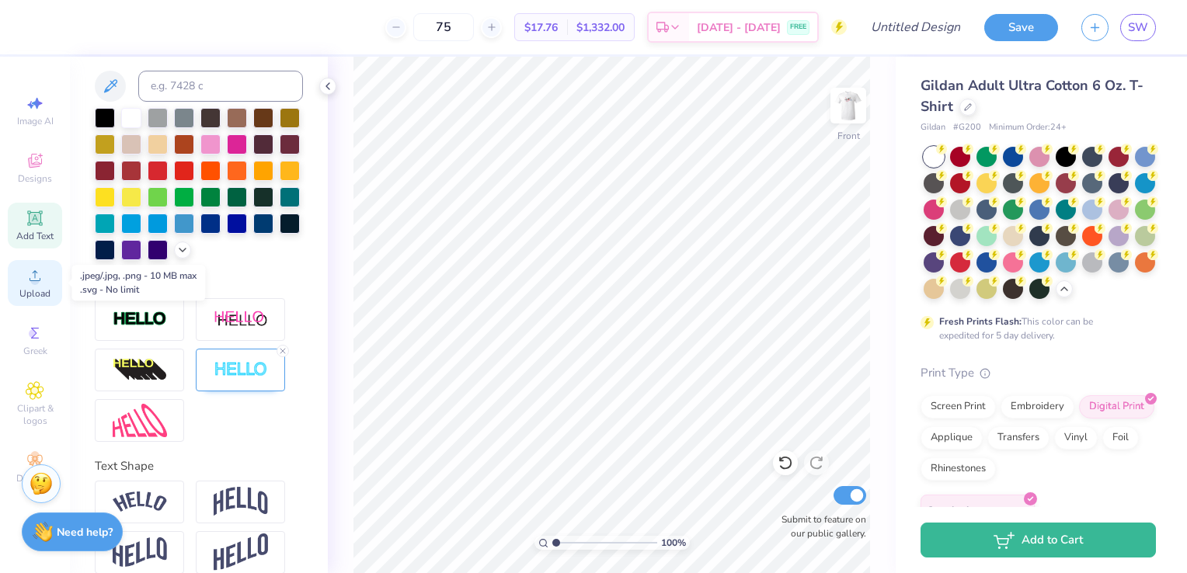
click at [34, 288] on span "Upload" at bounding box center [34, 294] width 31 height 12
click at [43, 292] on span "Upload" at bounding box center [34, 294] width 31 height 12
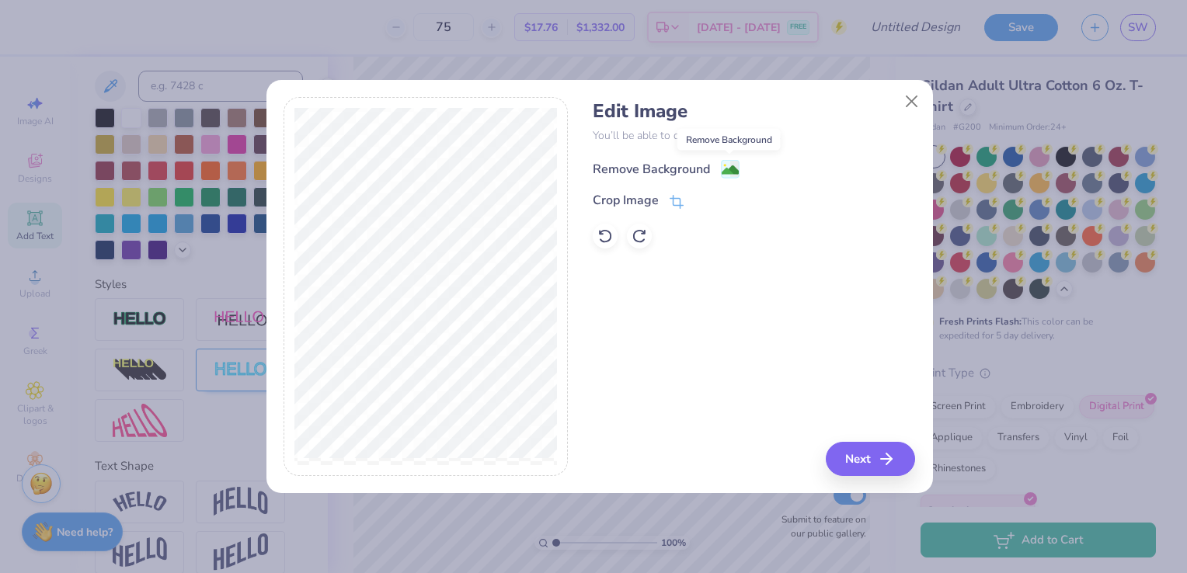
click at [727, 169] on image at bounding box center [730, 170] width 17 height 17
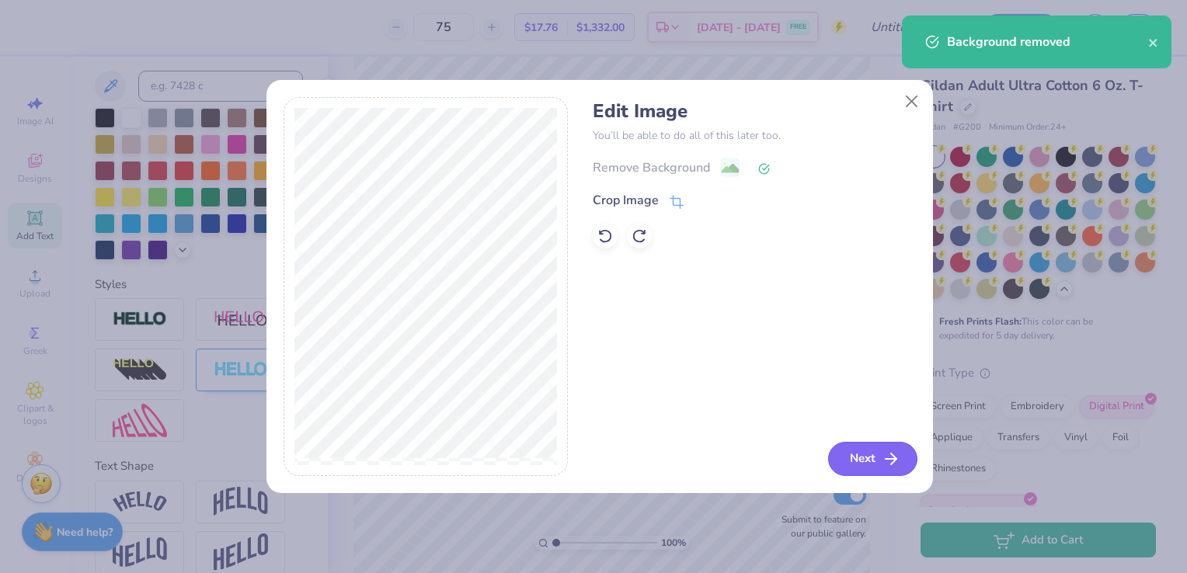
click at [860, 458] on button "Next" at bounding box center [872, 459] width 89 height 34
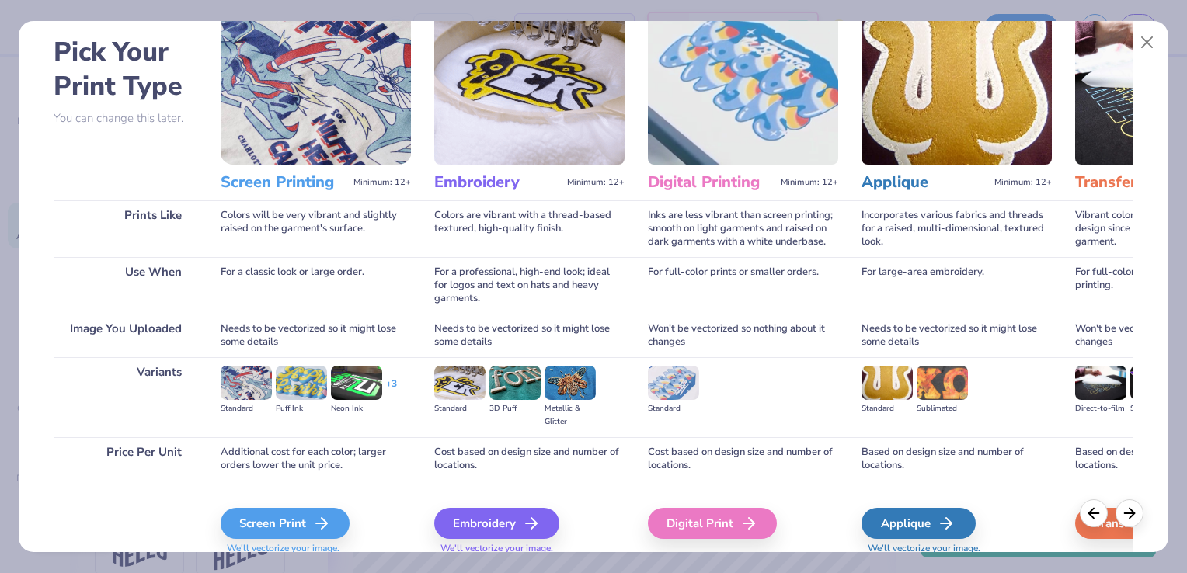
scroll to position [123, 0]
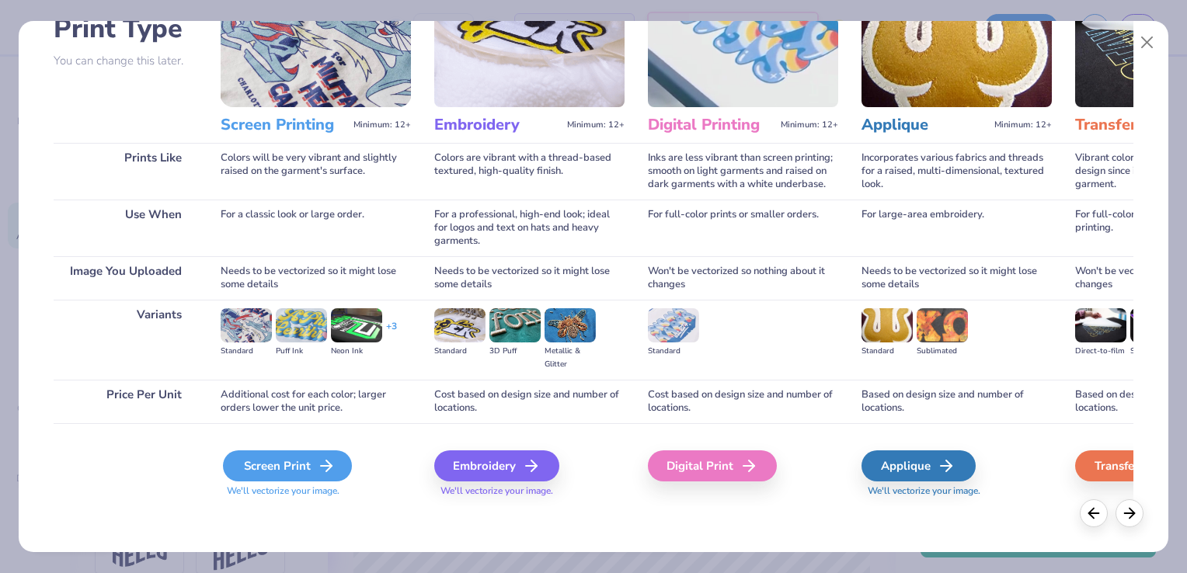
click at [302, 458] on div "Screen Print" at bounding box center [287, 466] width 129 height 31
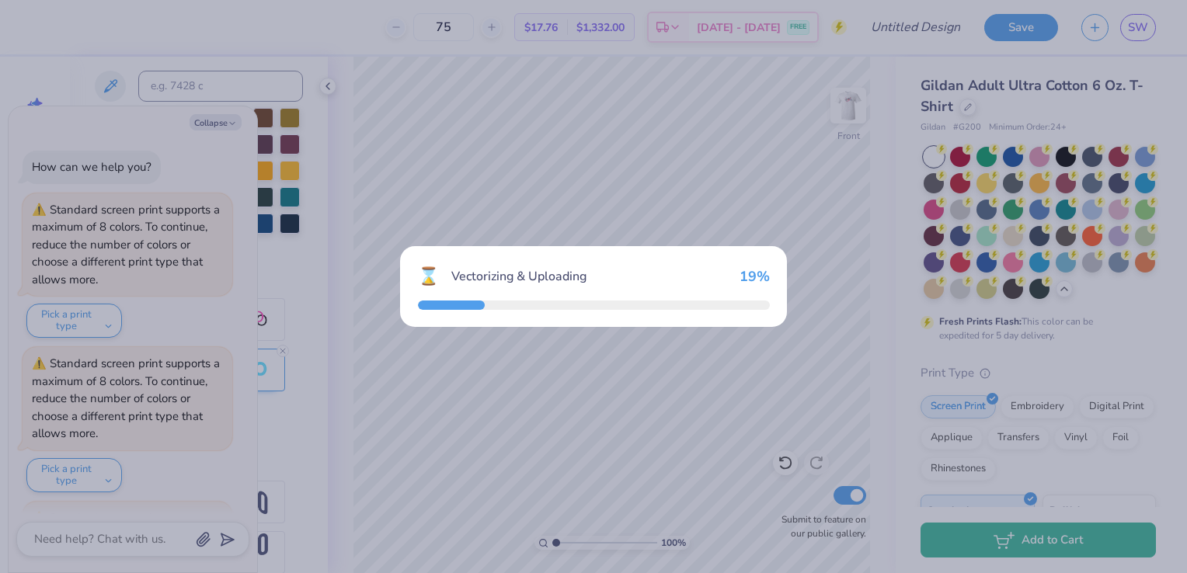
scroll to position [3136, 0]
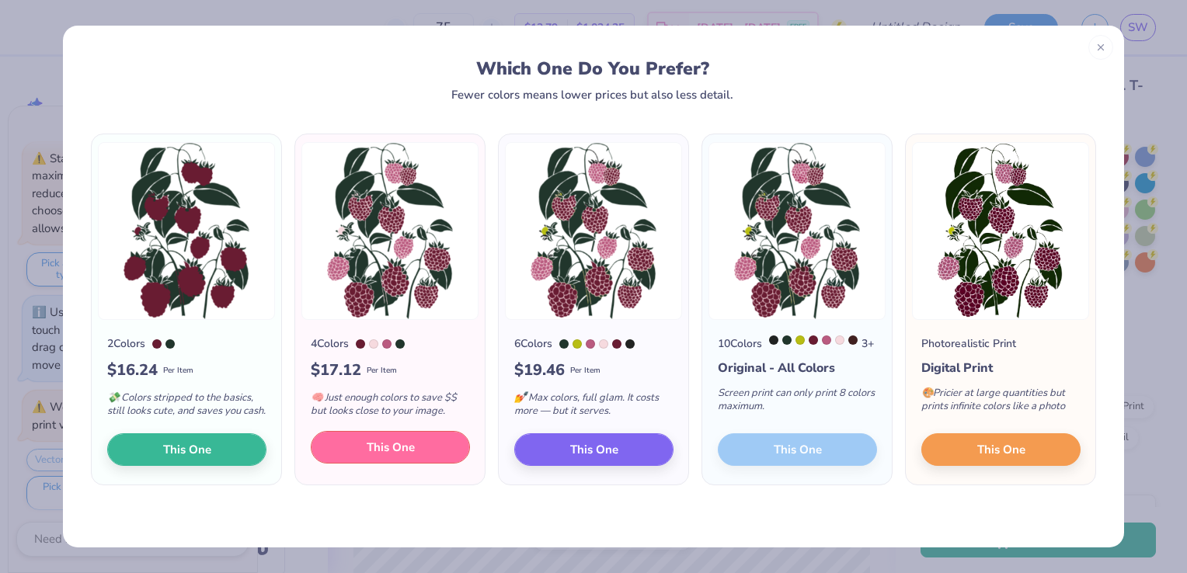
click at [407, 455] on span "This One" at bounding box center [391, 448] width 48 height 18
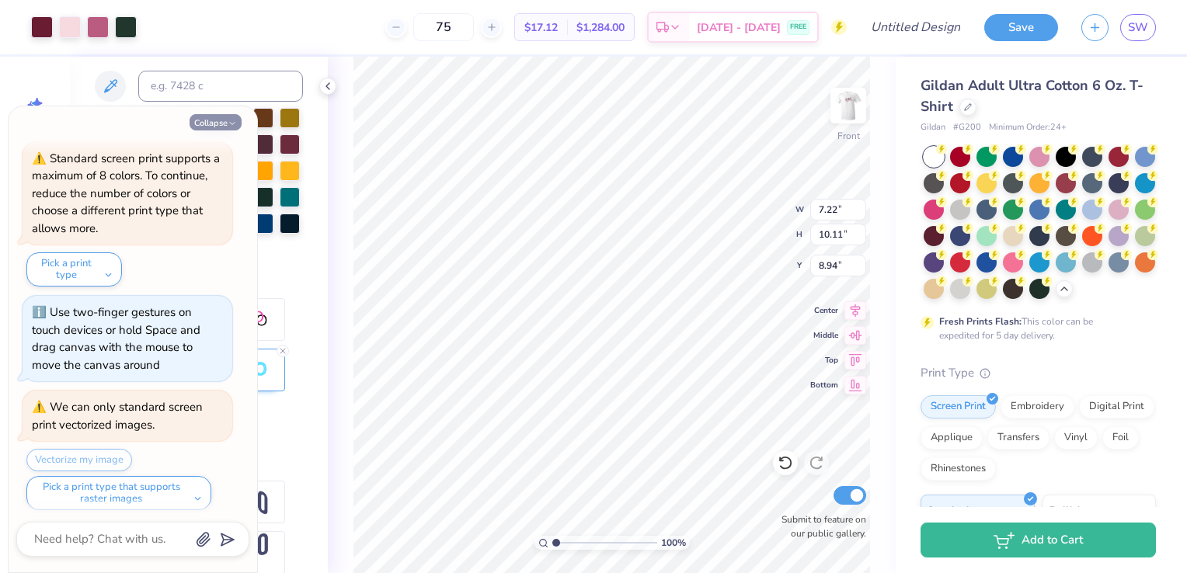
type textarea "x"
type input "5.23"
click at [201, 127] on button "Collapse" at bounding box center [216, 122] width 52 height 16
type textarea "x"
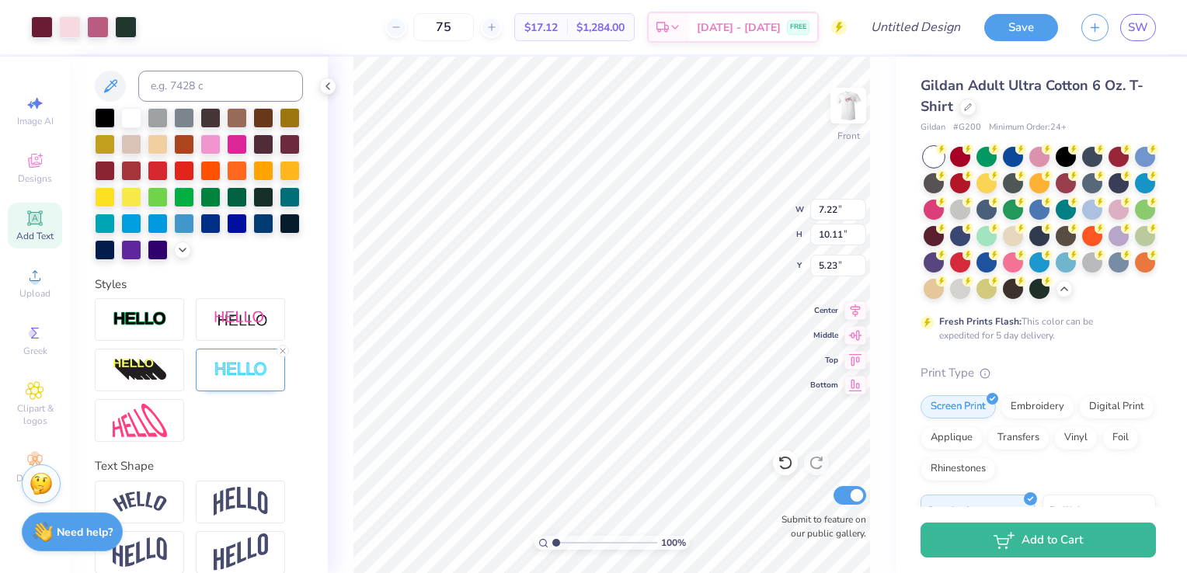
type input "4.93"
click at [33, 230] on span "Add Text" at bounding box center [34, 236] width 37 height 12
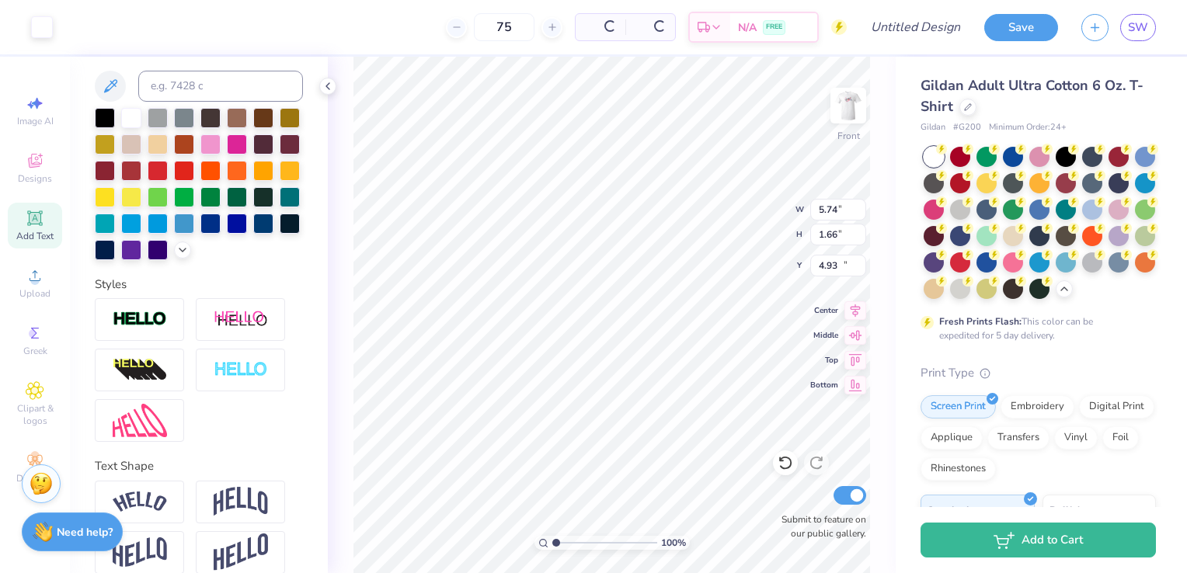
type input "5.74"
type input "1.66"
type input "13.17"
click at [103, 115] on div at bounding box center [105, 116] width 20 height 20
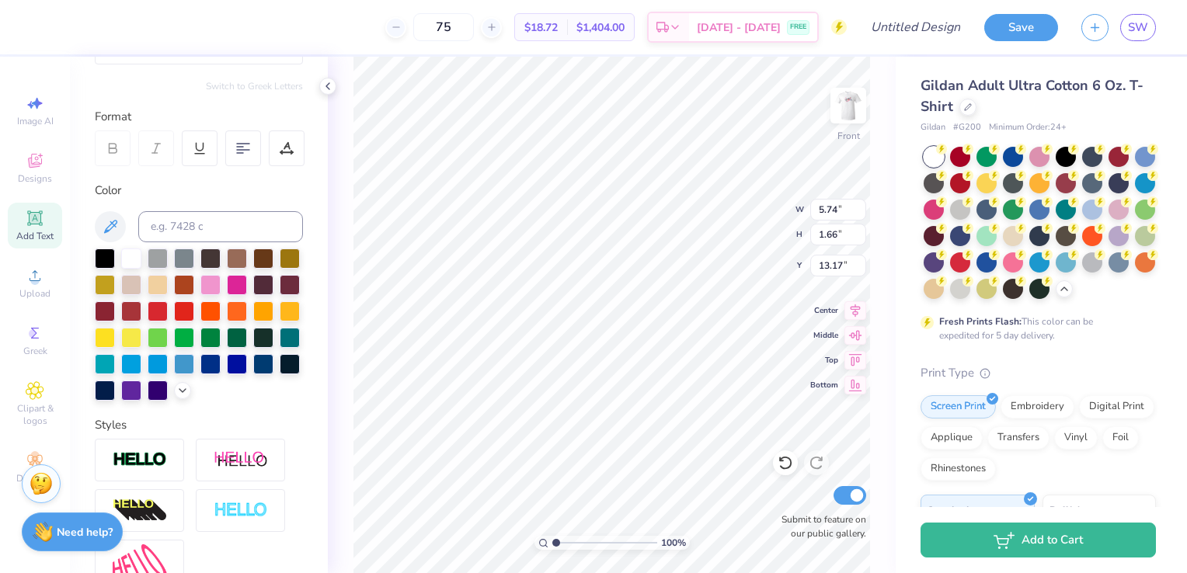
scroll to position [0, 0]
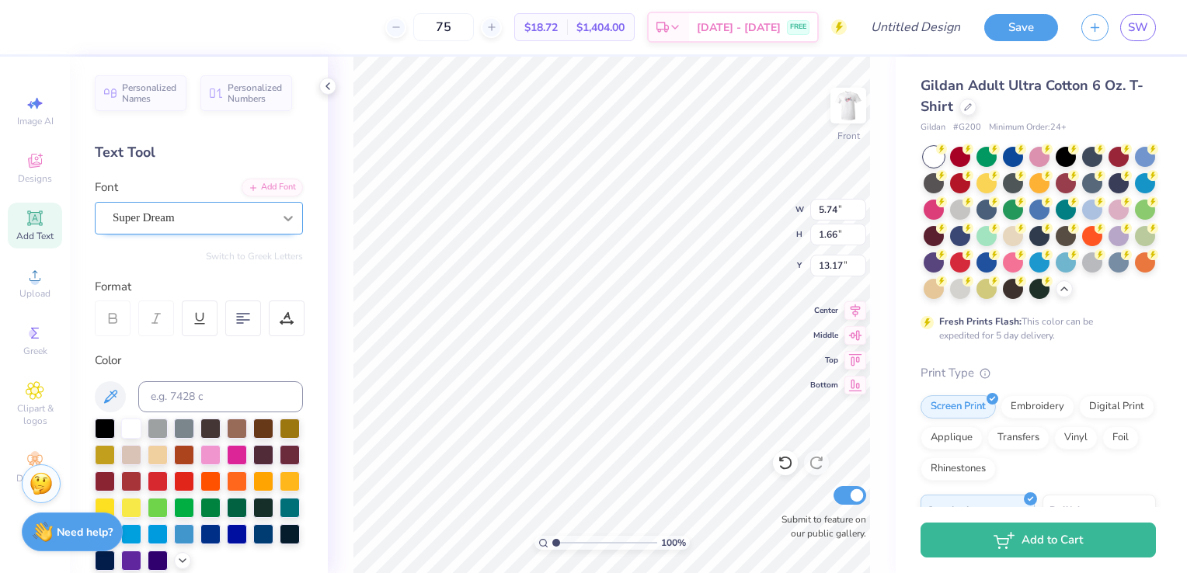
click at [283, 222] on icon at bounding box center [289, 219] width 16 height 16
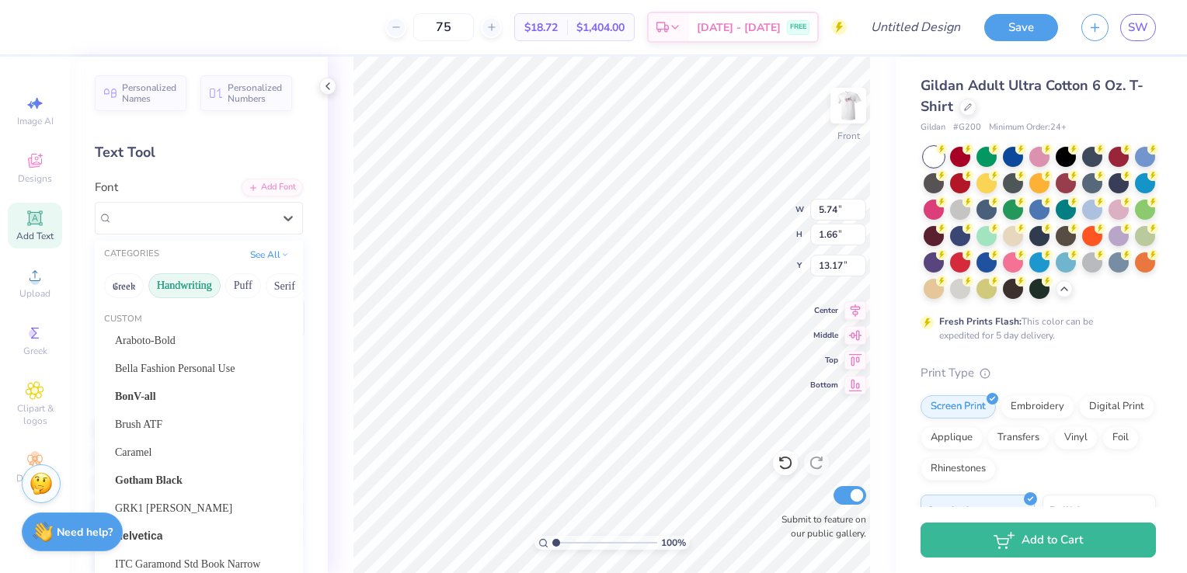
click at [202, 287] on button "Handwriting" at bounding box center [184, 286] width 72 height 25
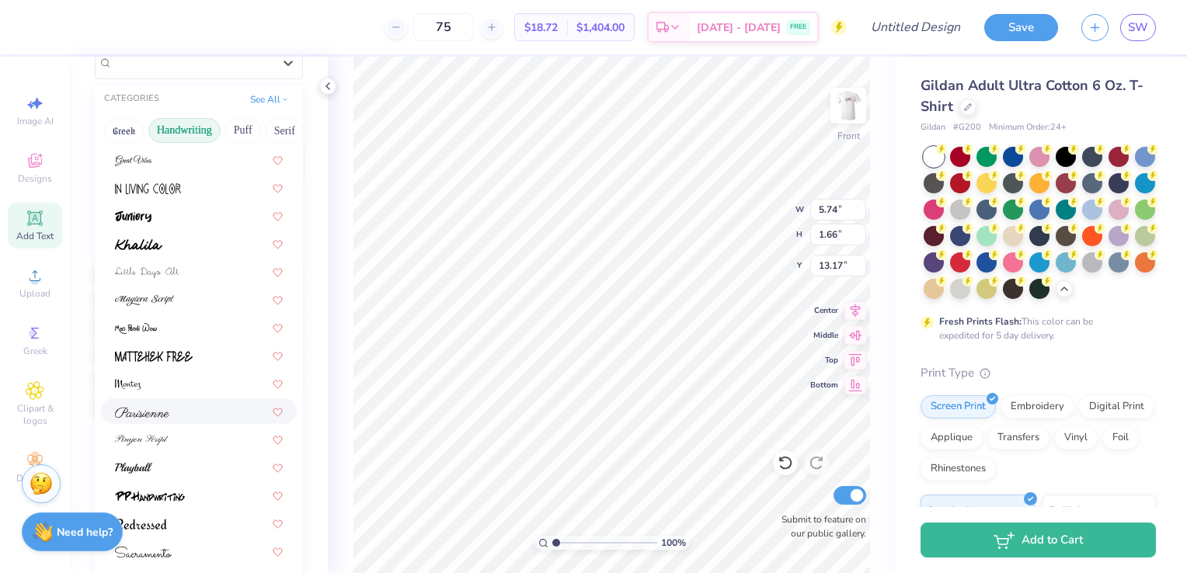
scroll to position [41, 0]
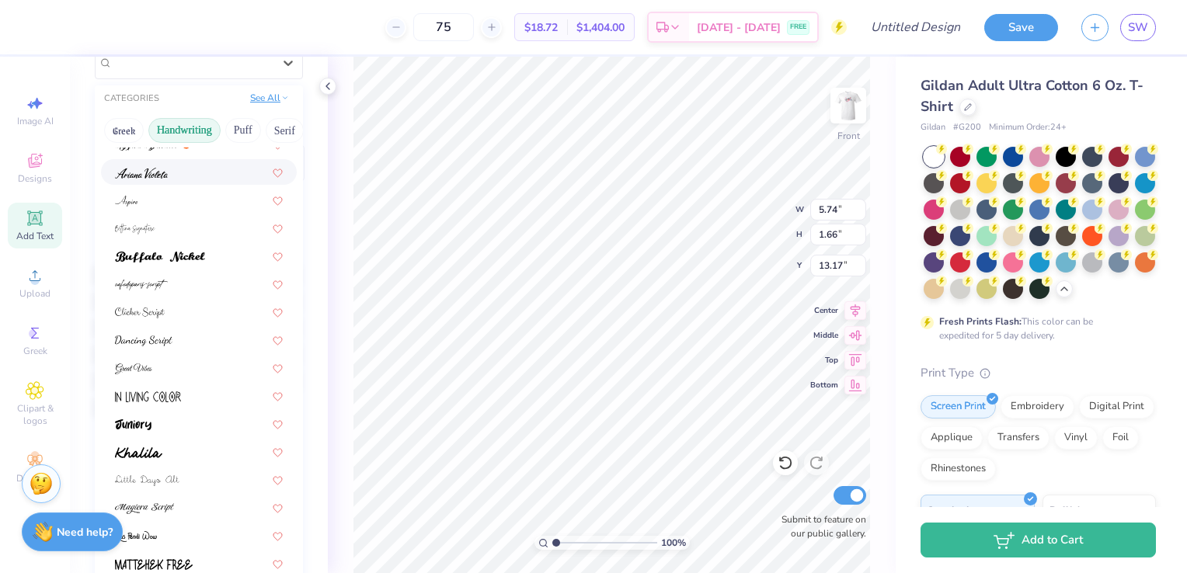
click at [264, 99] on button "See All" at bounding box center [270, 98] width 48 height 16
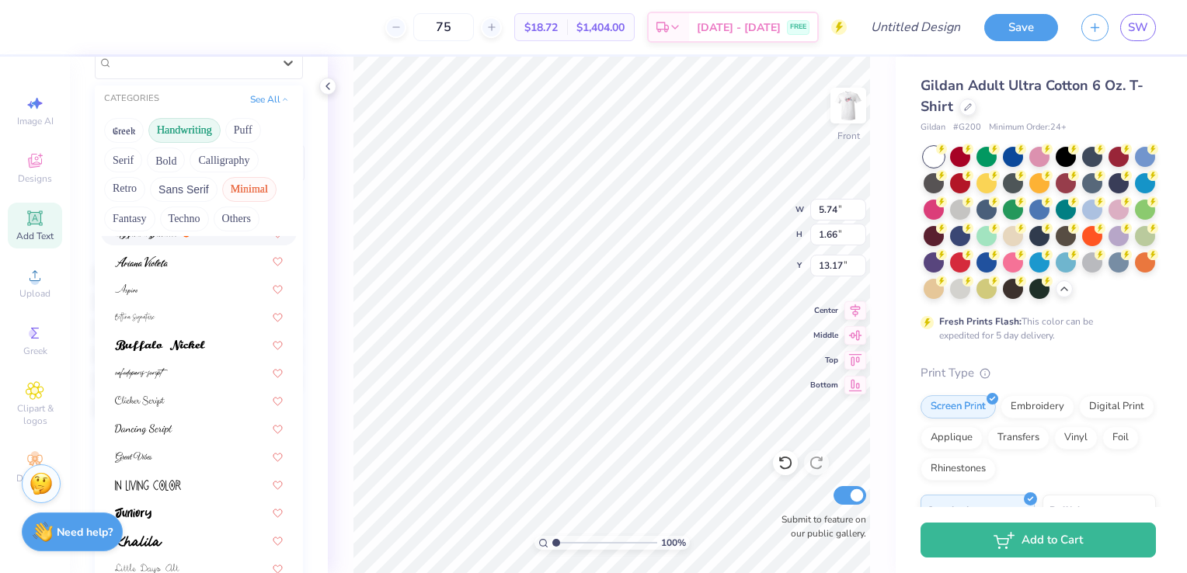
click at [237, 190] on button "Minimal" at bounding box center [249, 189] width 54 height 25
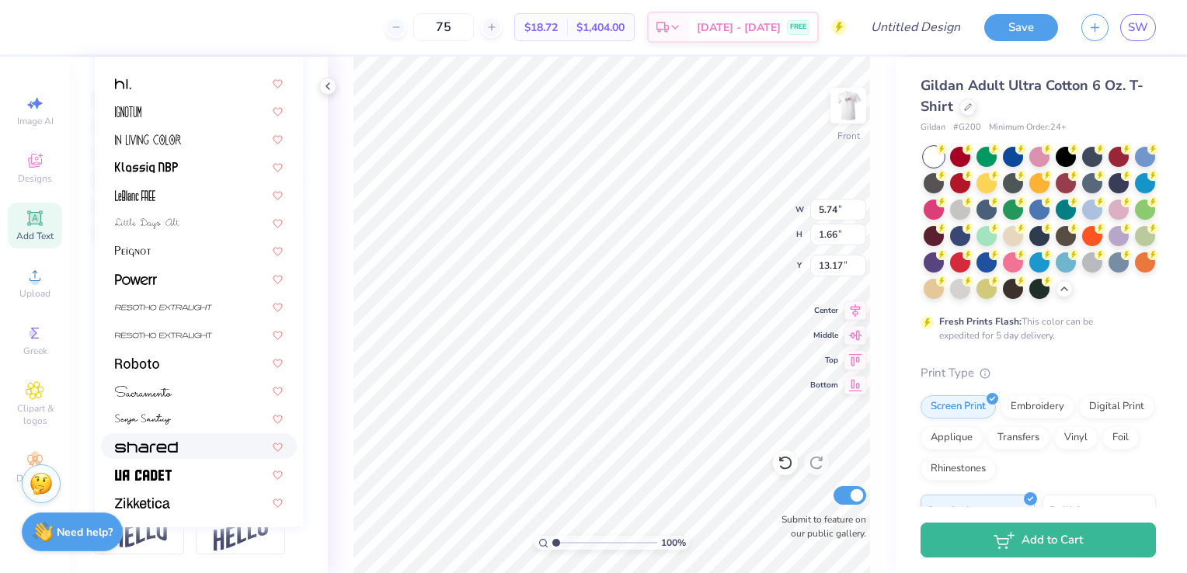
scroll to position [355, 0]
click at [139, 246] on img at bounding box center [133, 251] width 36 height 11
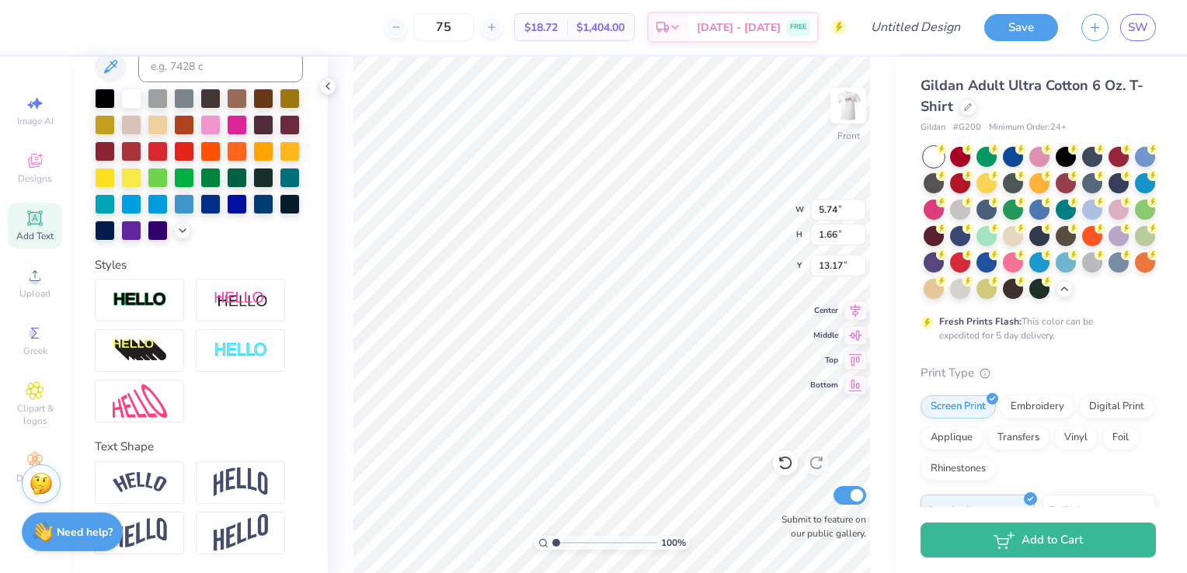
type input "4.79"
type input "1.55"
type input "15.74"
type textarea "BID DAY"
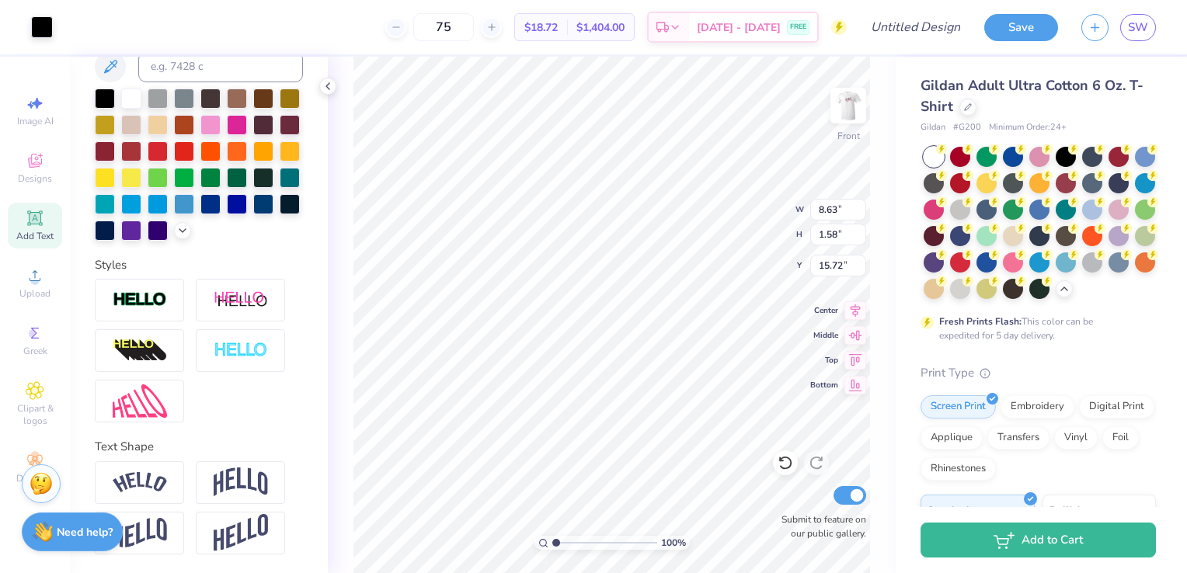
type input "8.63"
type input "1.58"
type input "15.72"
type input "4.79"
type input "1.55"
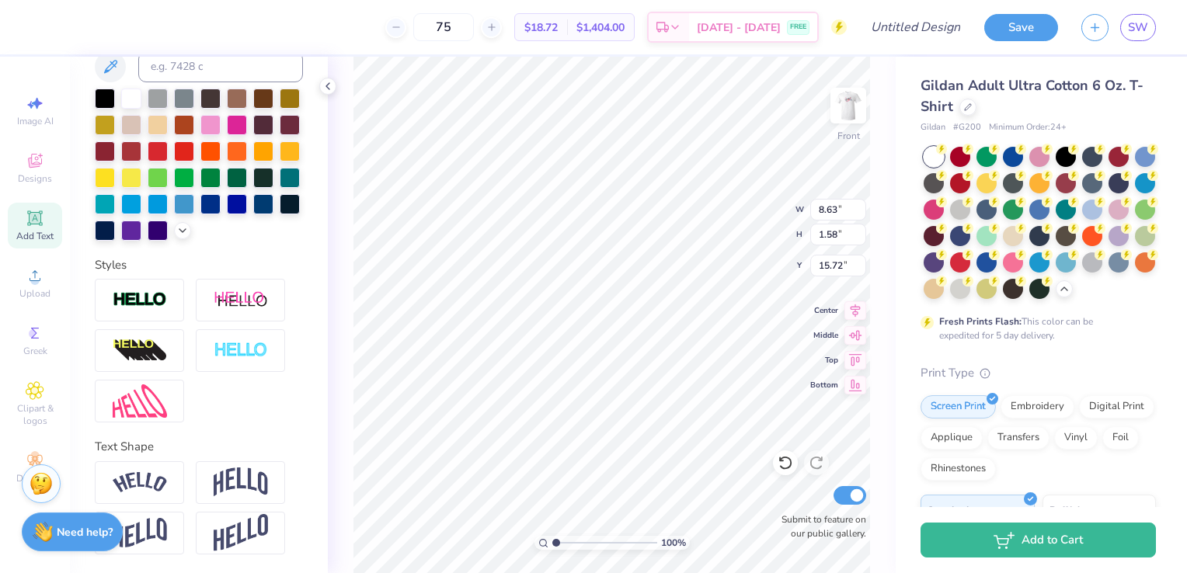
type input "15.74"
type input "8.63"
type input "1.58"
type input "15.72"
type input "3.05"
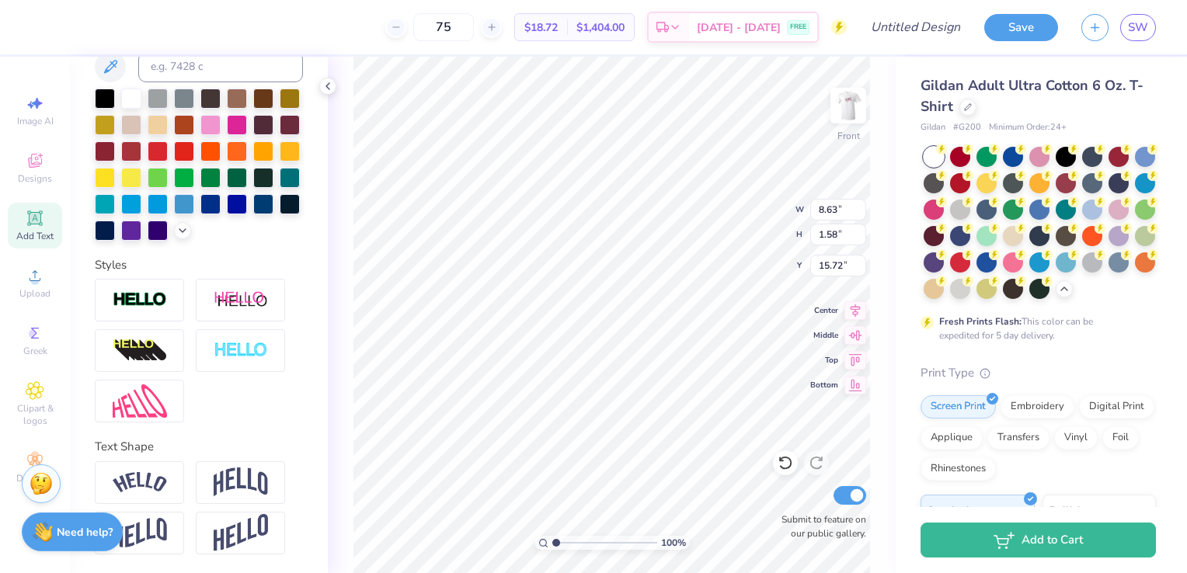
type input "0.56"
type input "3.00"
type input "2.42"
type input "0.44"
click at [660, 279] on li "Duplicate" at bounding box center [674, 279] width 122 height 30
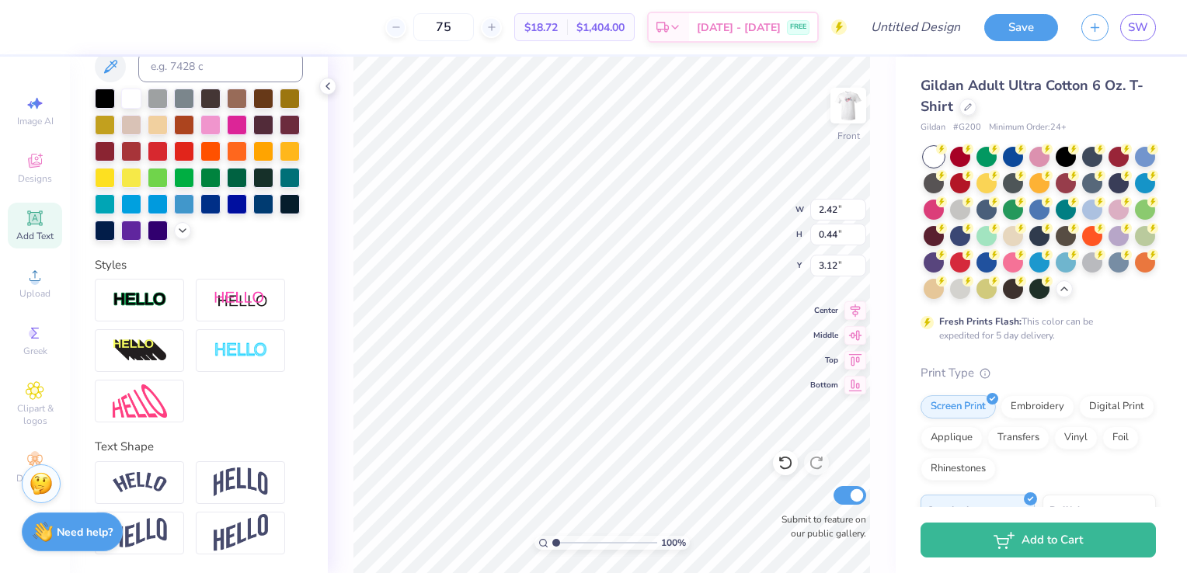
type input "4.12"
type input "3.57"
type input "0.65"
type input "3.90"
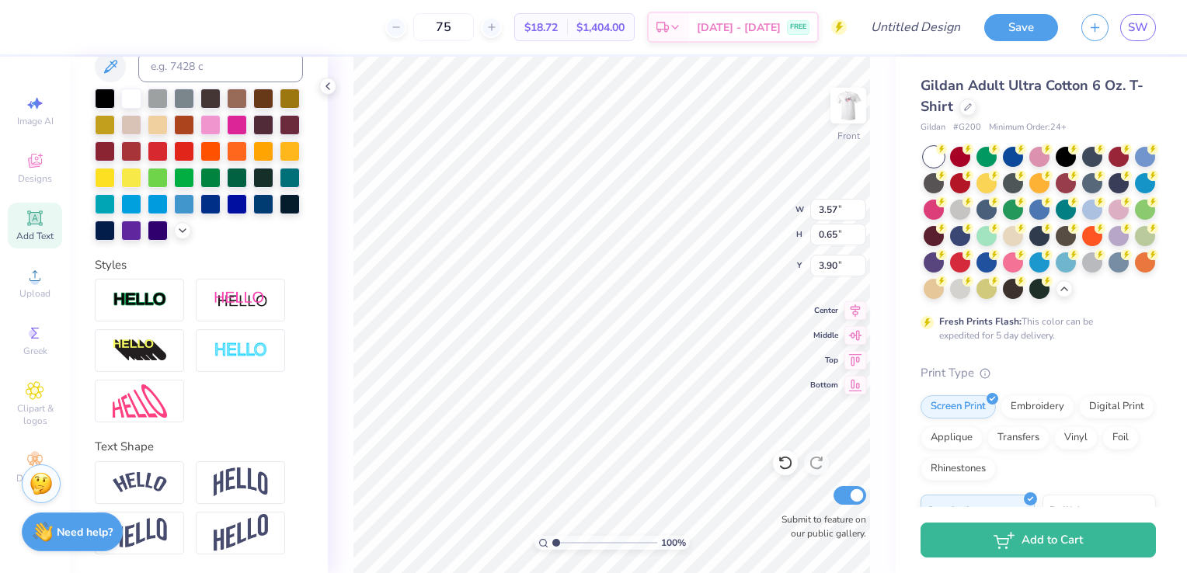
type textarea "B"
type textarea "SIGMA ALPHA"
type input "5.87"
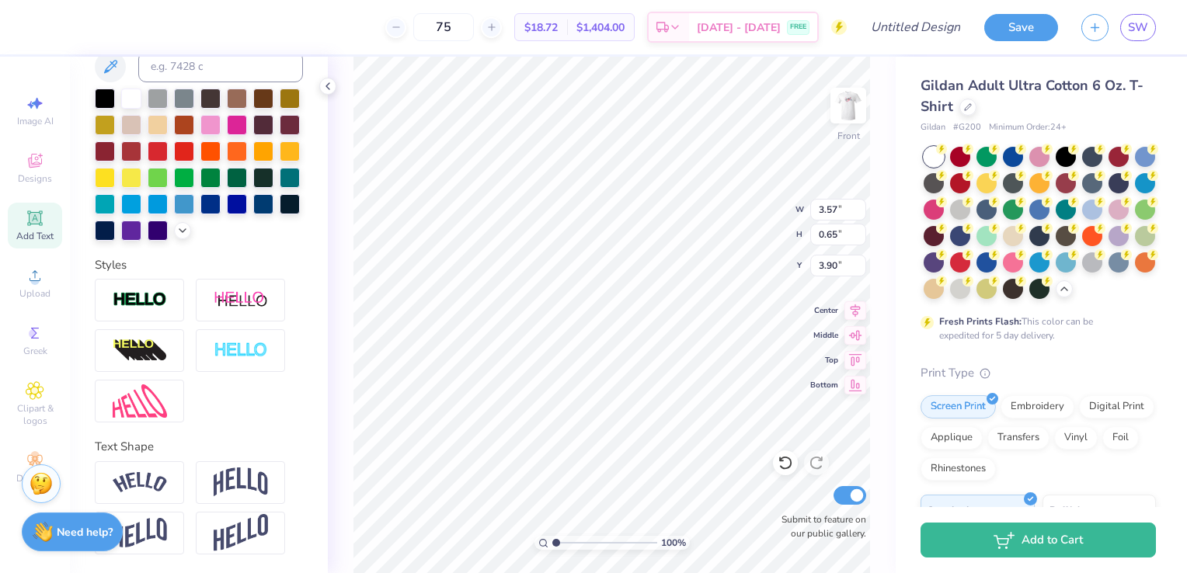
type input "0.67"
type input "3.27"
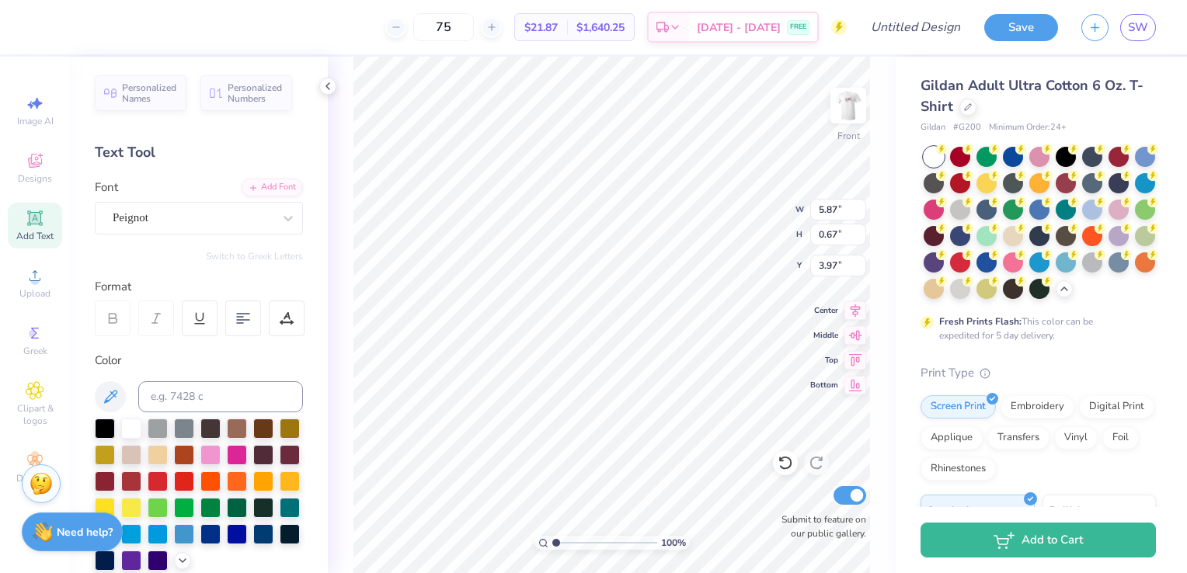
scroll to position [12, 2]
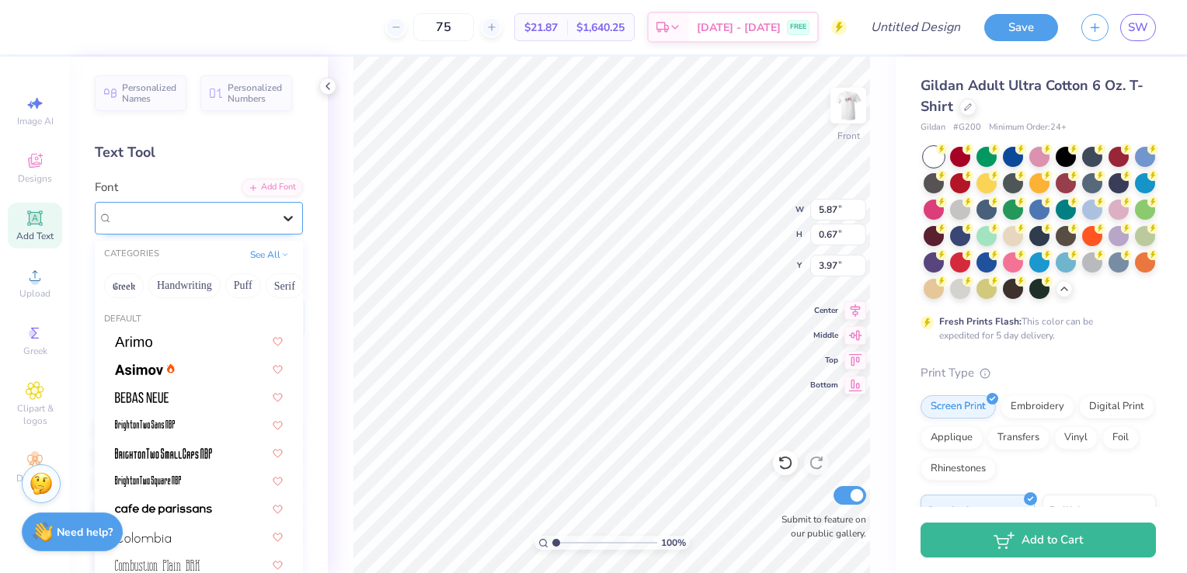
click at [281, 215] on icon at bounding box center [289, 219] width 16 height 16
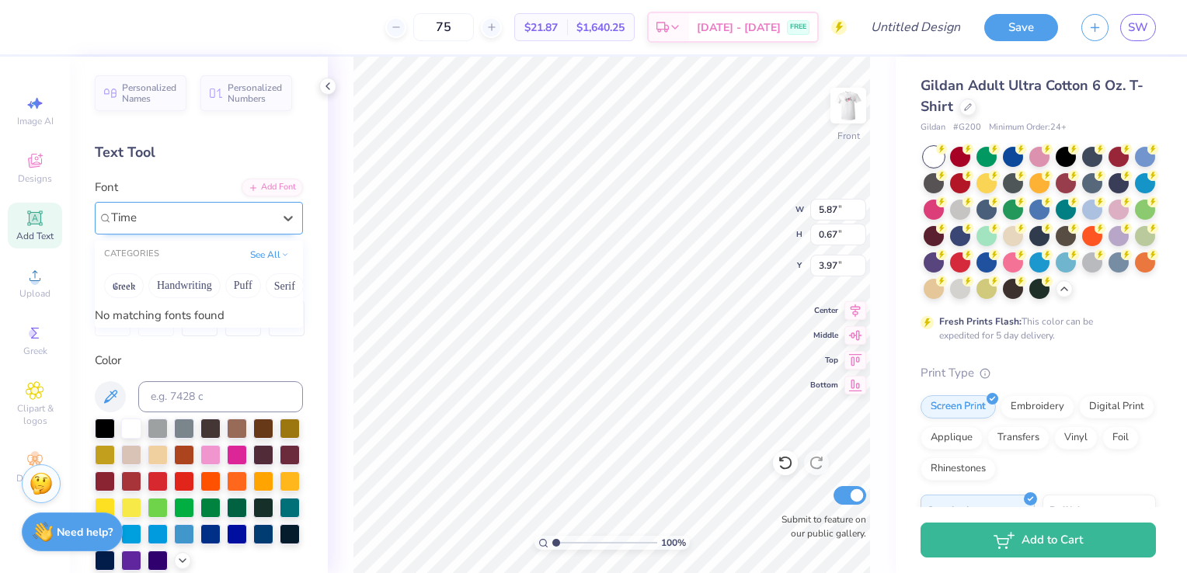
type input "Times"
click at [281, 215] on icon at bounding box center [289, 219] width 16 height 16
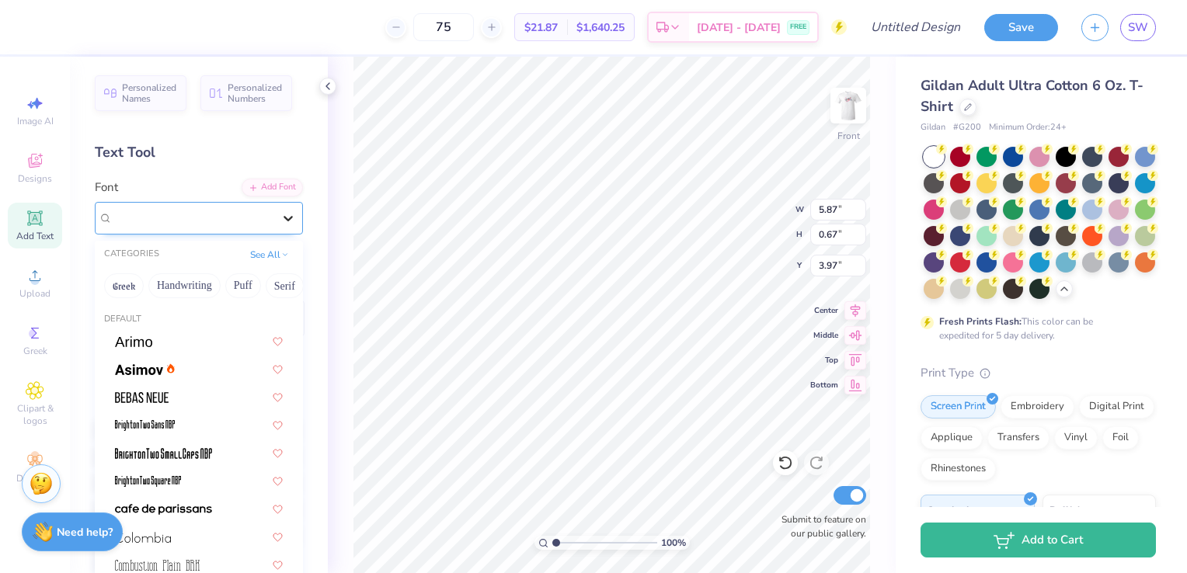
click at [281, 221] on icon at bounding box center [289, 219] width 16 height 16
click at [260, 254] on button "See All" at bounding box center [270, 254] width 48 height 16
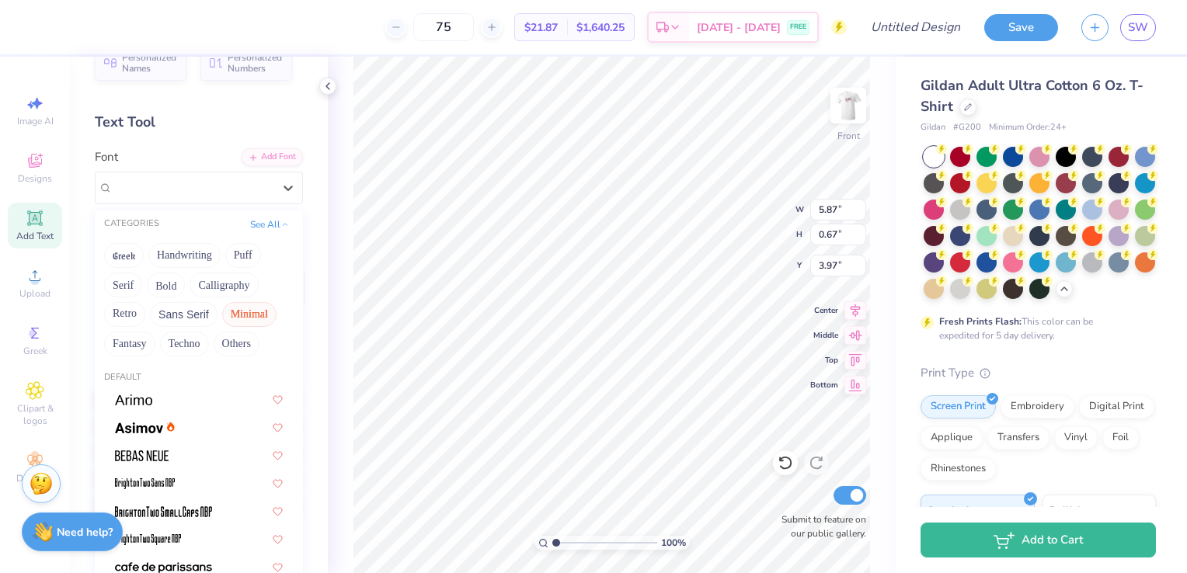
scroll to position [31, 0]
click at [242, 284] on button "Calligraphy" at bounding box center [224, 284] width 68 height 25
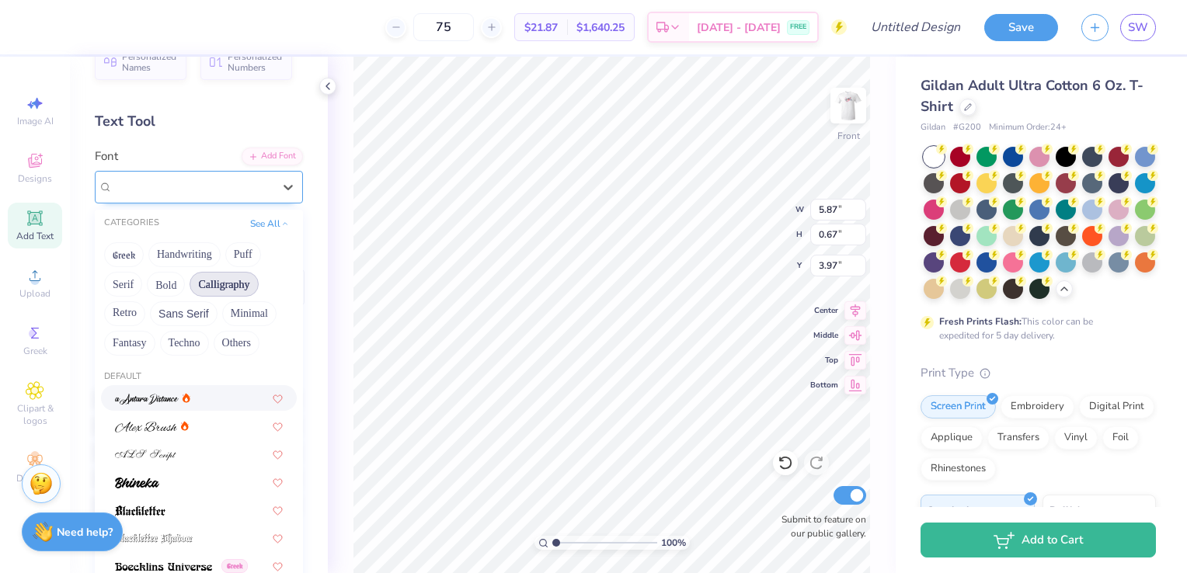
drag, startPoint x: 137, startPoint y: 535, endPoint x: 141, endPoint y: 177, distance: 358.2
click at [141, 177] on div "option a Antara Distance focused, 1 of 29. 29 results available. Use Up and Dow…" at bounding box center [199, 187] width 208 height 33
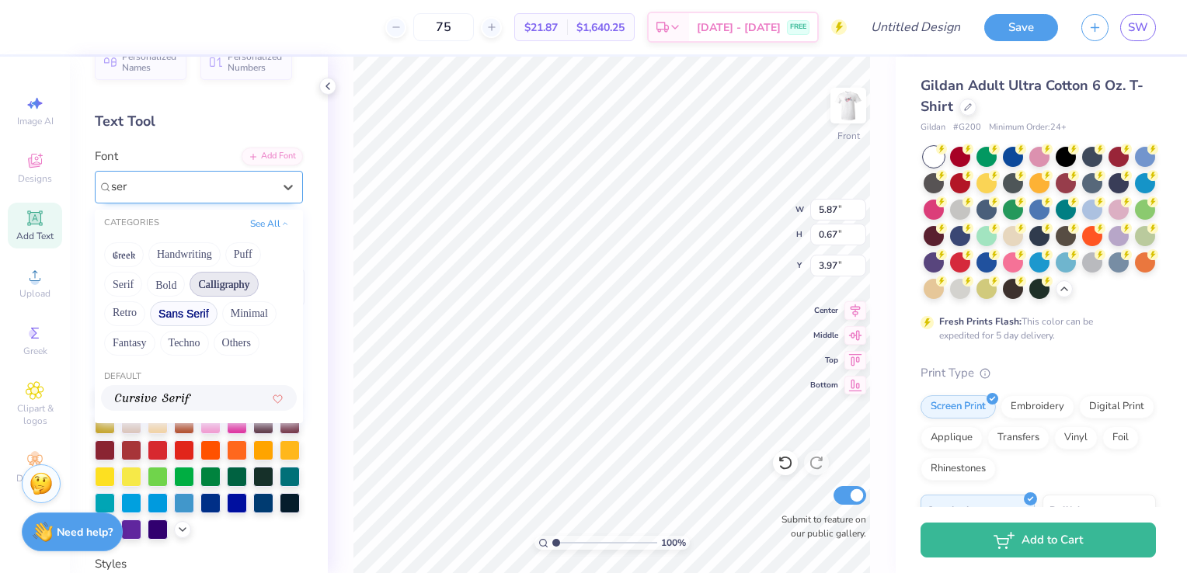
click at [189, 319] on button "Sans Serif" at bounding box center [184, 313] width 68 height 25
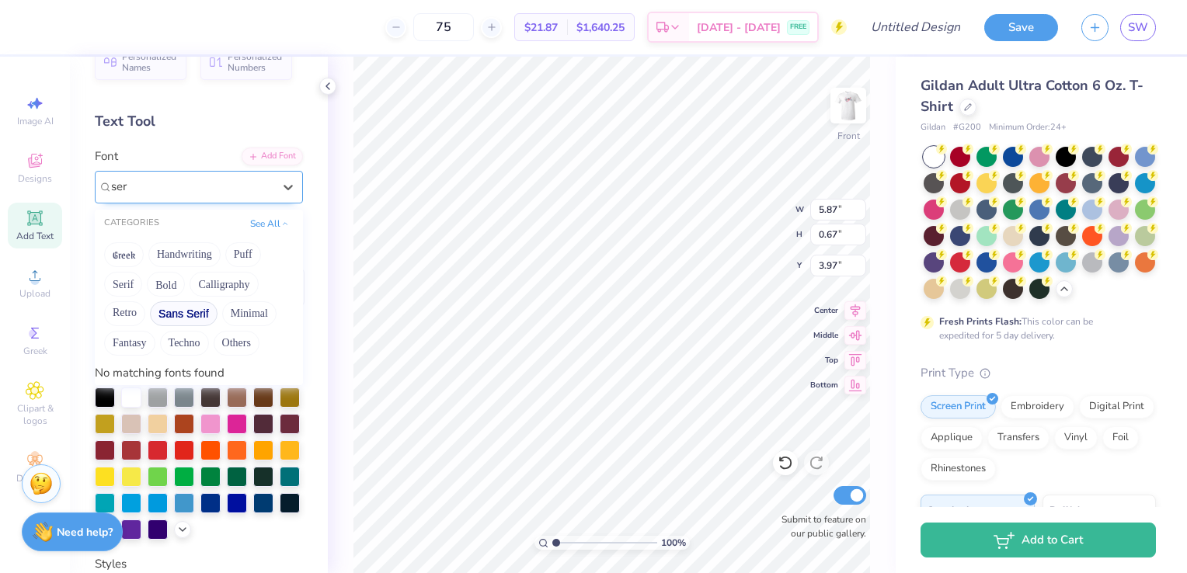
click at [202, 305] on button "Sans Serif" at bounding box center [184, 313] width 68 height 25
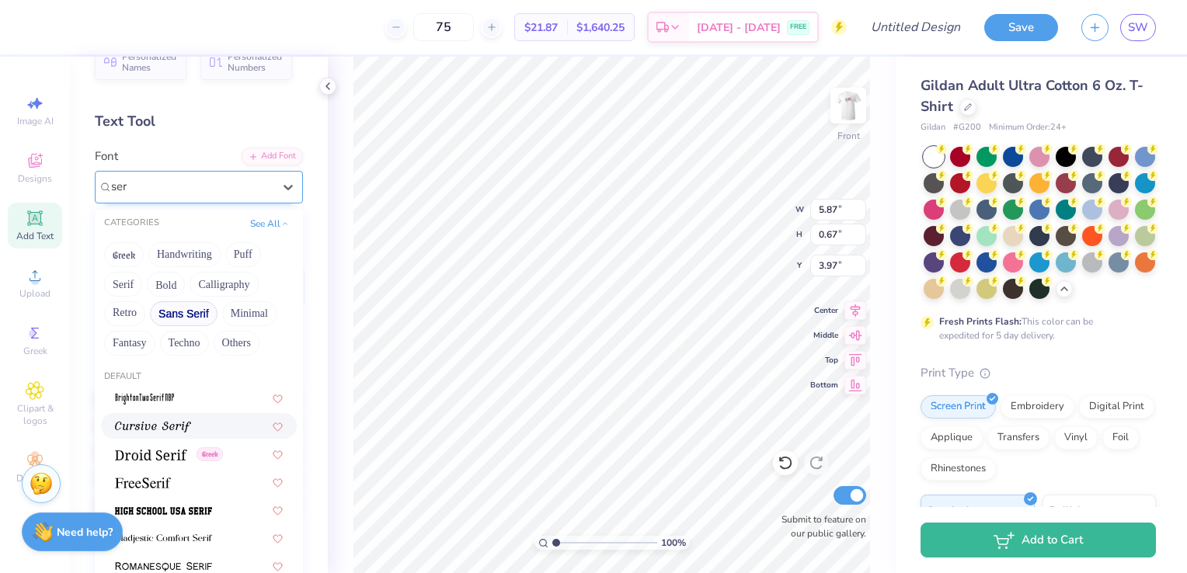
click at [202, 305] on button "Sans Serif" at bounding box center [184, 313] width 68 height 25
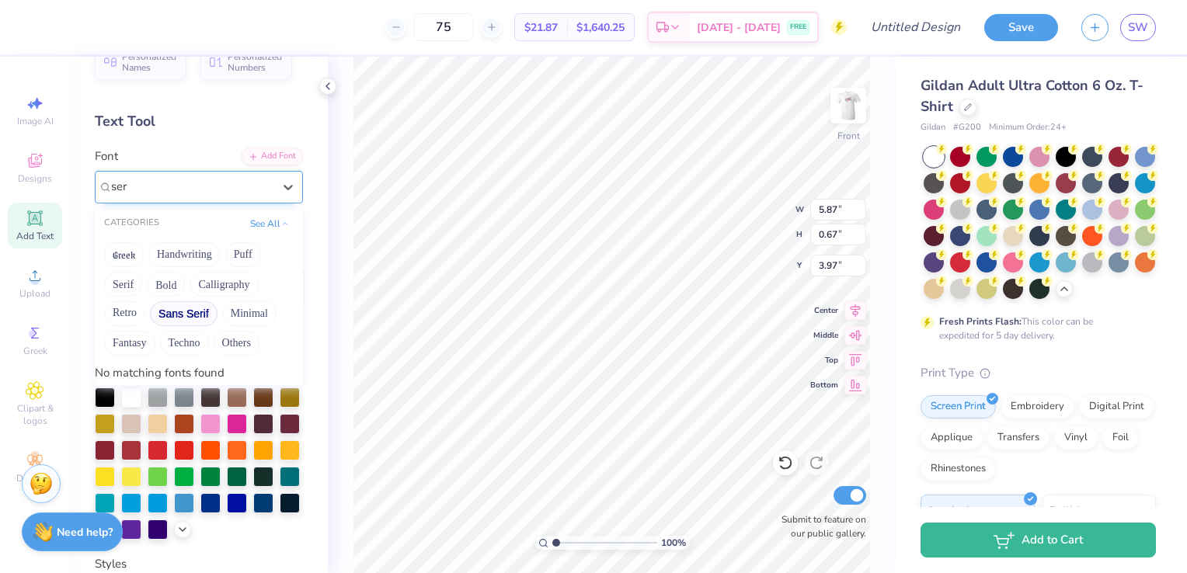
click at [202, 305] on button "Sans Serif" at bounding box center [184, 313] width 68 height 25
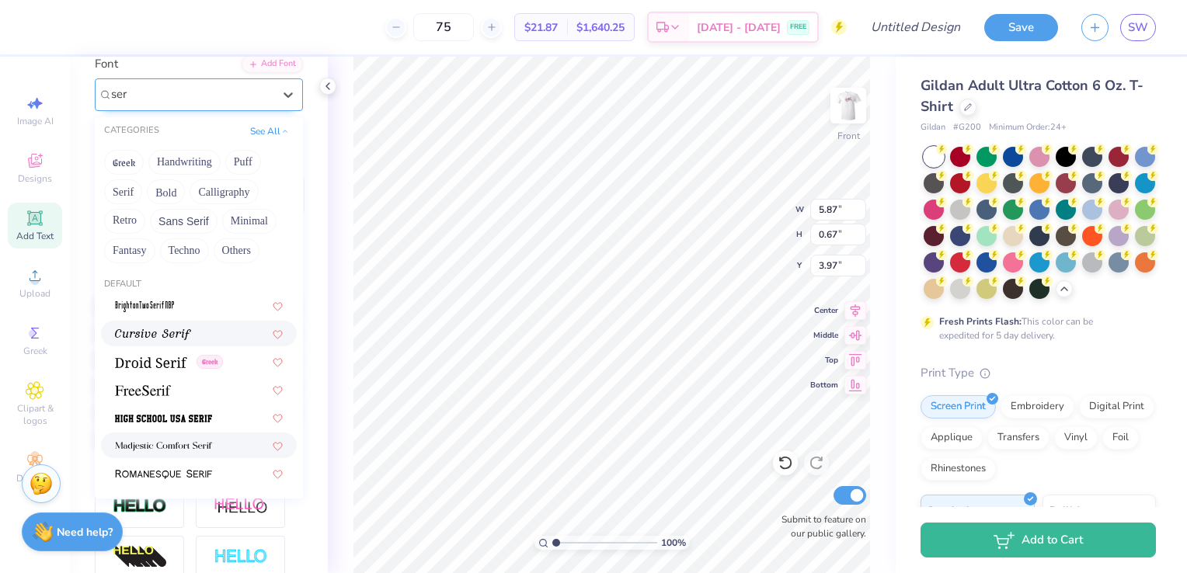
scroll to position [124, 0]
click at [190, 399] on div at bounding box center [199, 389] width 196 height 26
type input "ser"
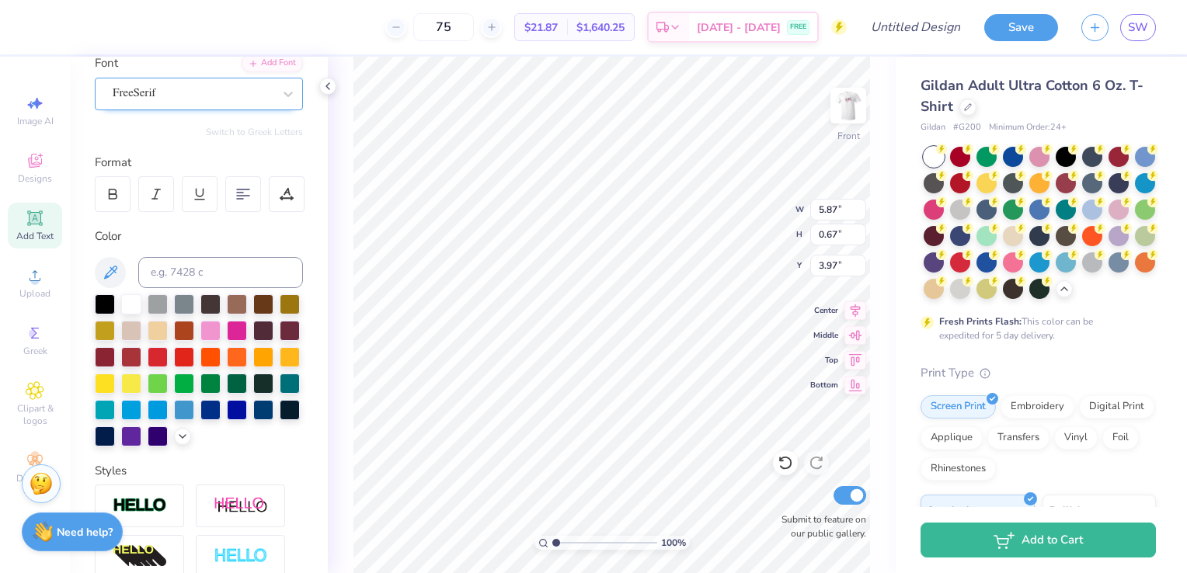
type input "6.48"
type input "0.68"
type input "2.42"
type input "0.44"
type input "3.27"
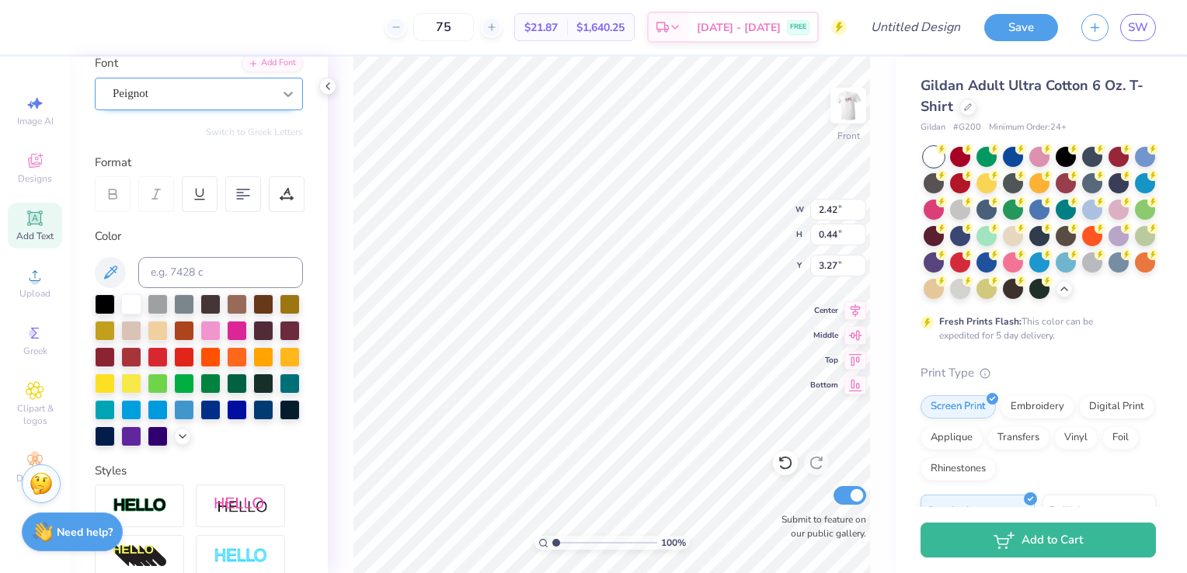
click at [281, 90] on icon at bounding box center [289, 94] width 16 height 16
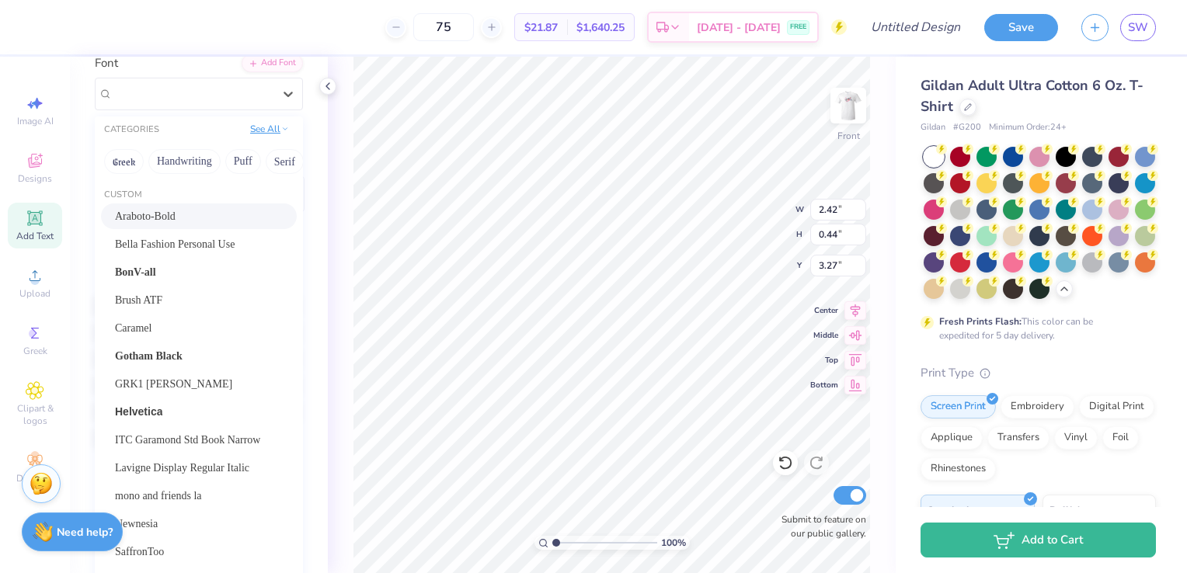
click at [265, 134] on button "See All" at bounding box center [270, 129] width 48 height 16
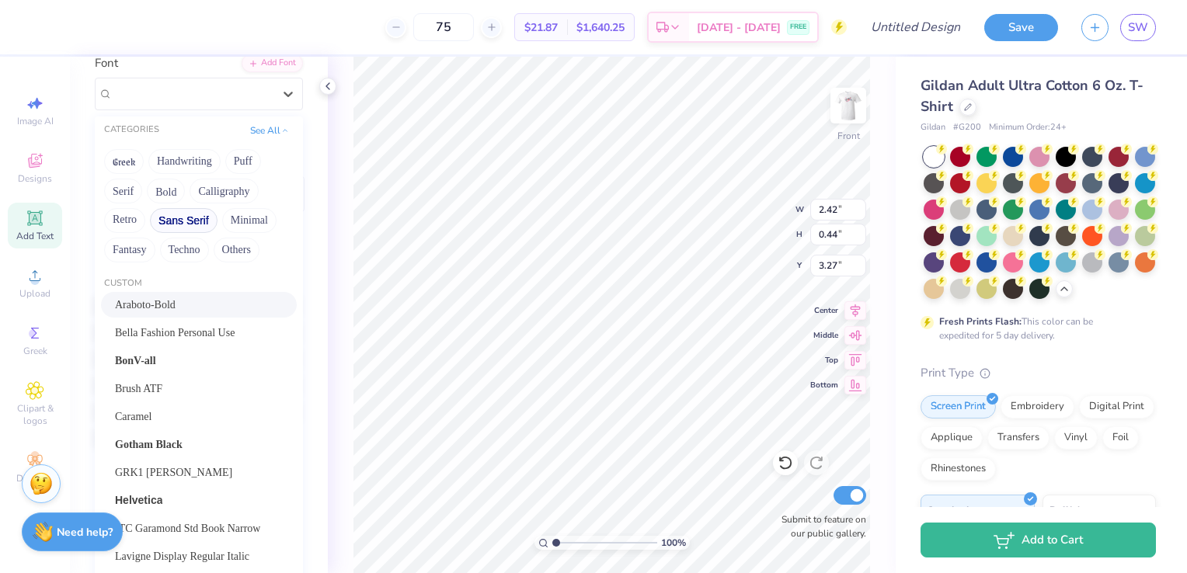
click at [186, 225] on button "Sans Serif" at bounding box center [184, 220] width 68 height 25
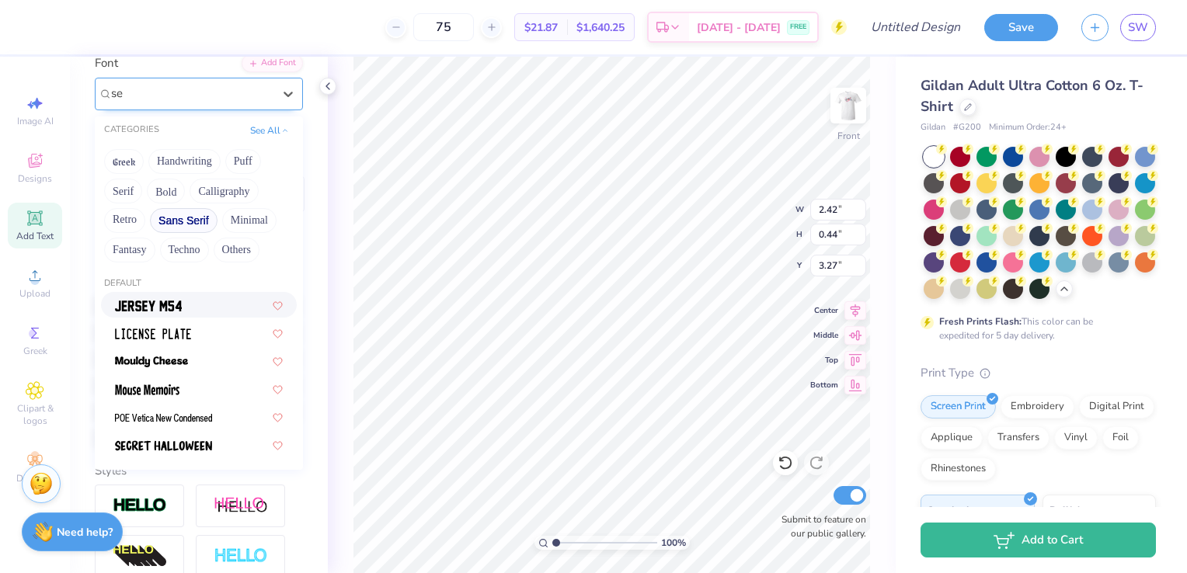
scroll to position [0, 0]
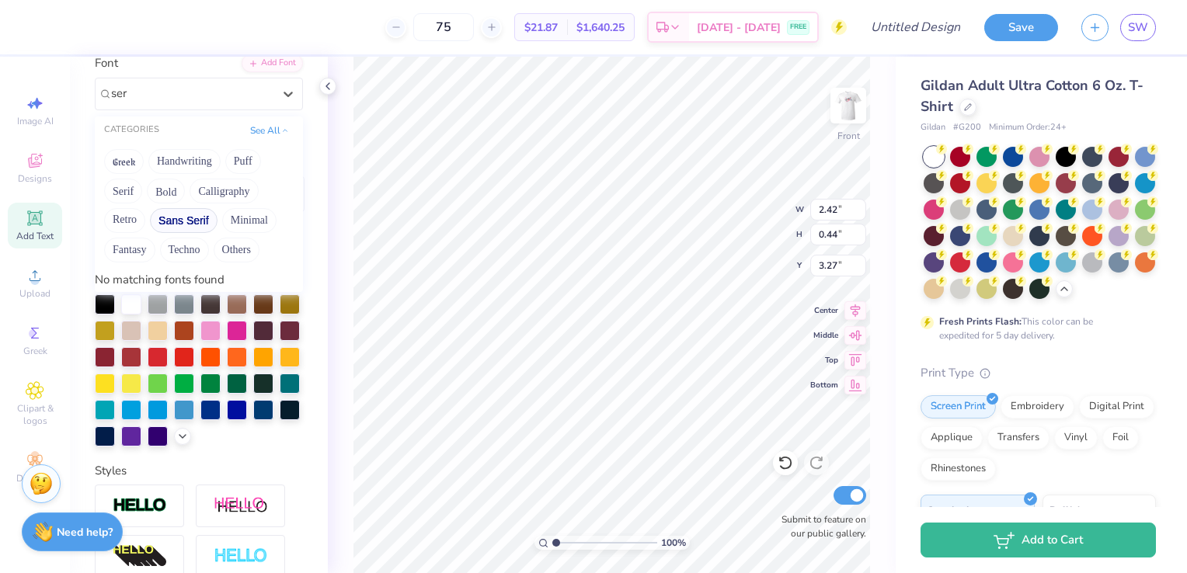
click at [183, 225] on button "Sans Serif" at bounding box center [184, 220] width 68 height 25
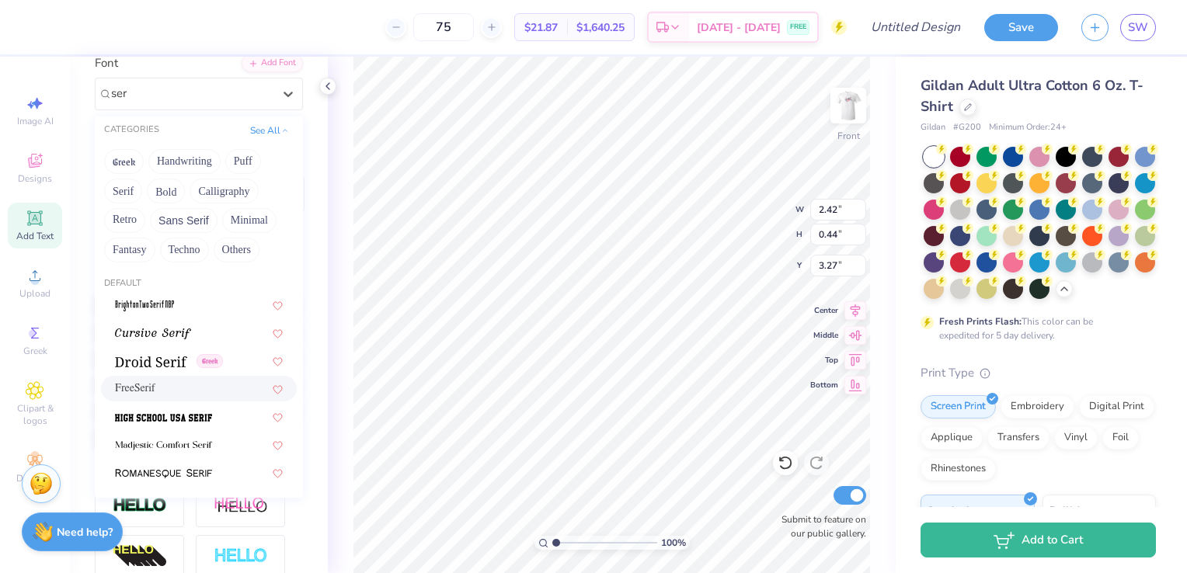
click at [183, 385] on div "FreeSerif" at bounding box center [199, 389] width 168 height 16
type input "ser"
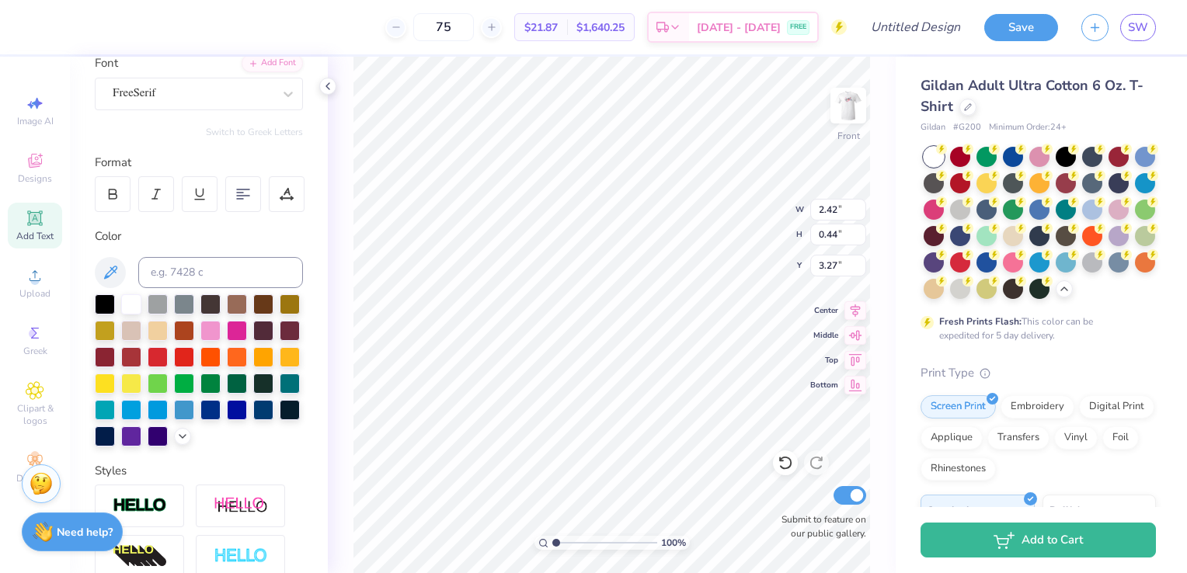
type input "2.58"
type input "0.45"
type input "3.26"
click at [685, 286] on li "Duplicate" at bounding box center [694, 299] width 122 height 30
type input "4.97"
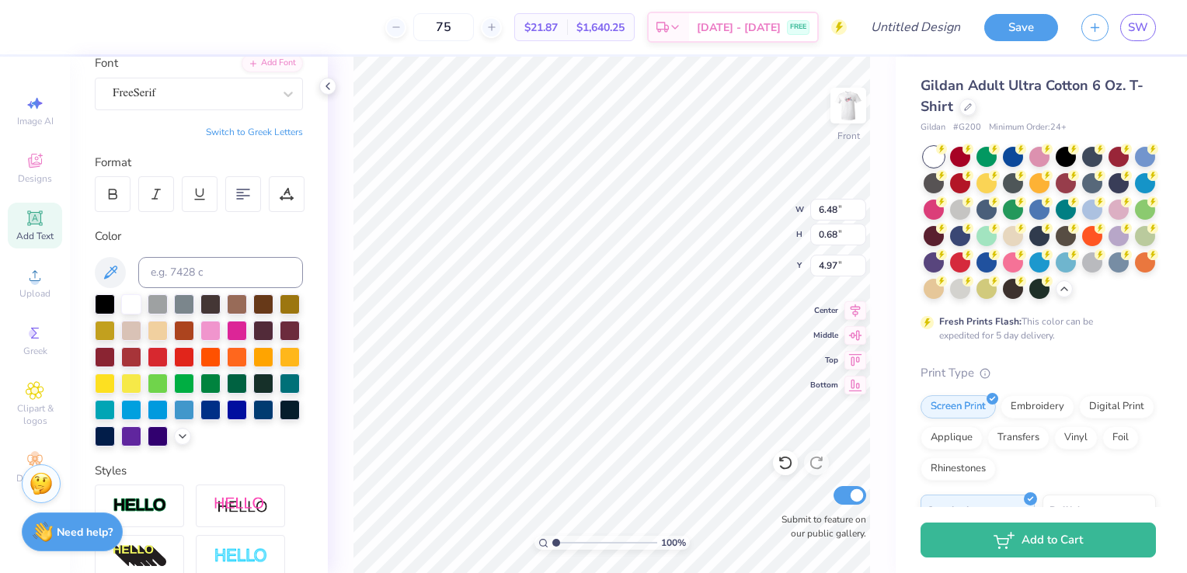
type input "15.88"
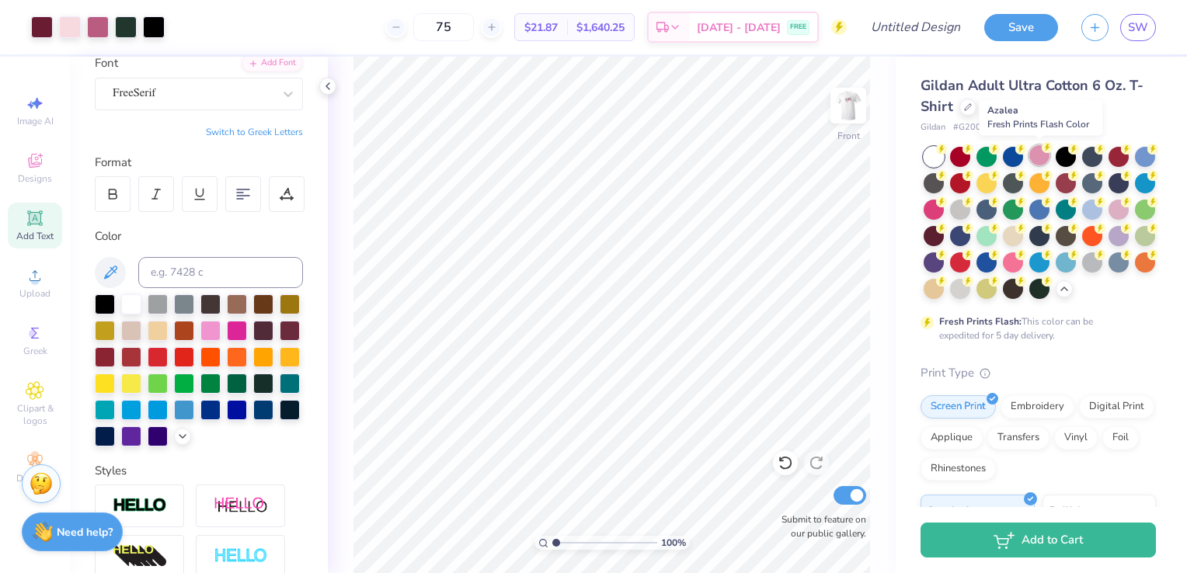
click at [1042, 160] on div at bounding box center [1040, 155] width 20 height 20
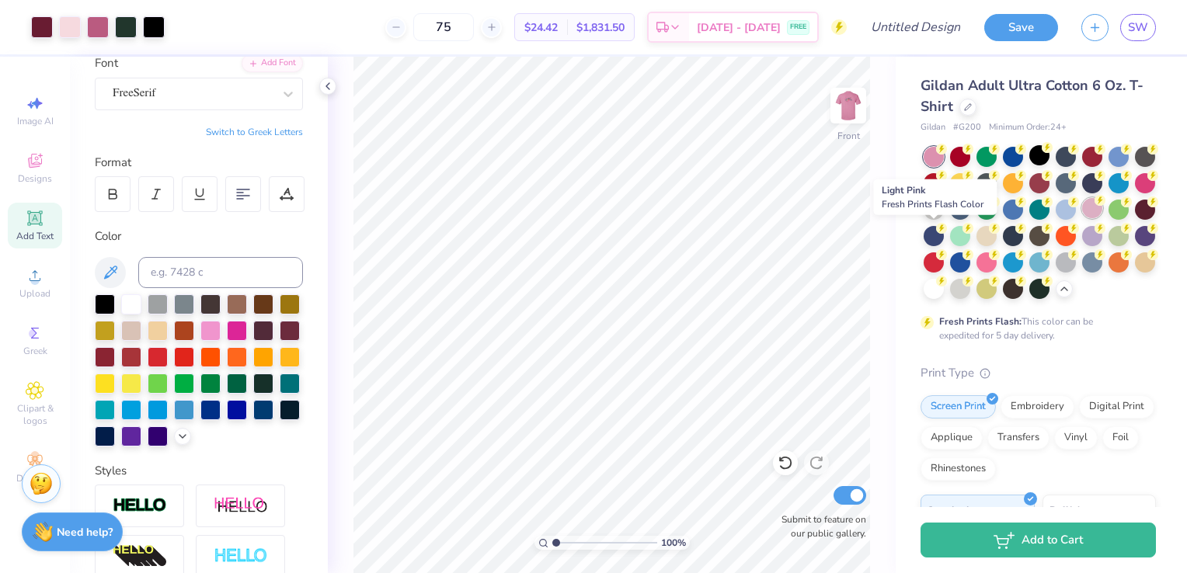
click at [1082, 218] on div at bounding box center [1092, 208] width 20 height 20
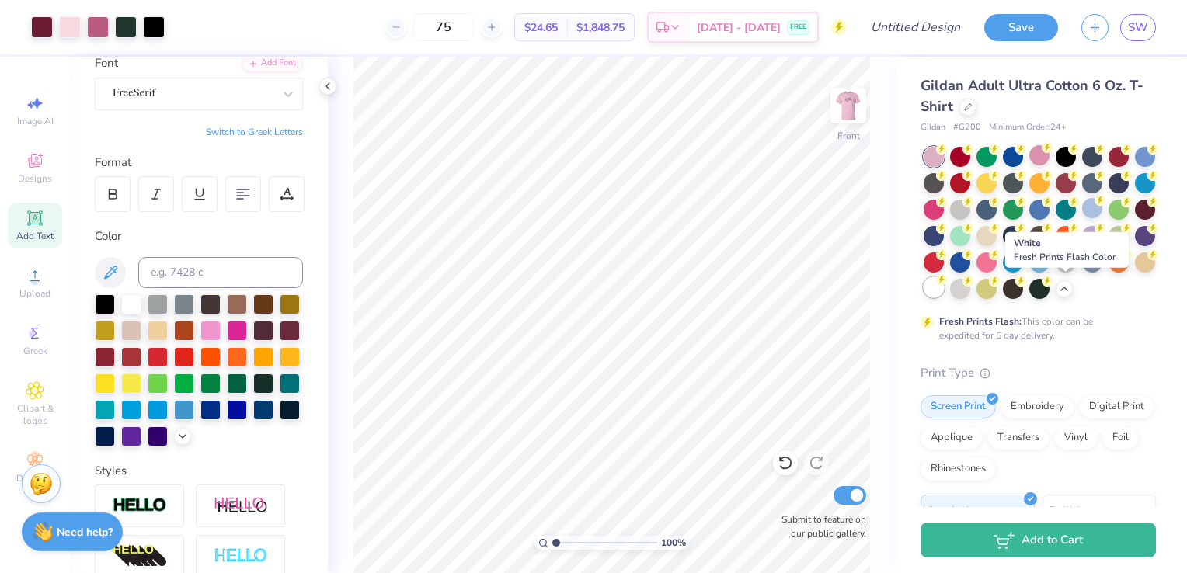
click at [944, 291] on div at bounding box center [934, 287] width 20 height 20
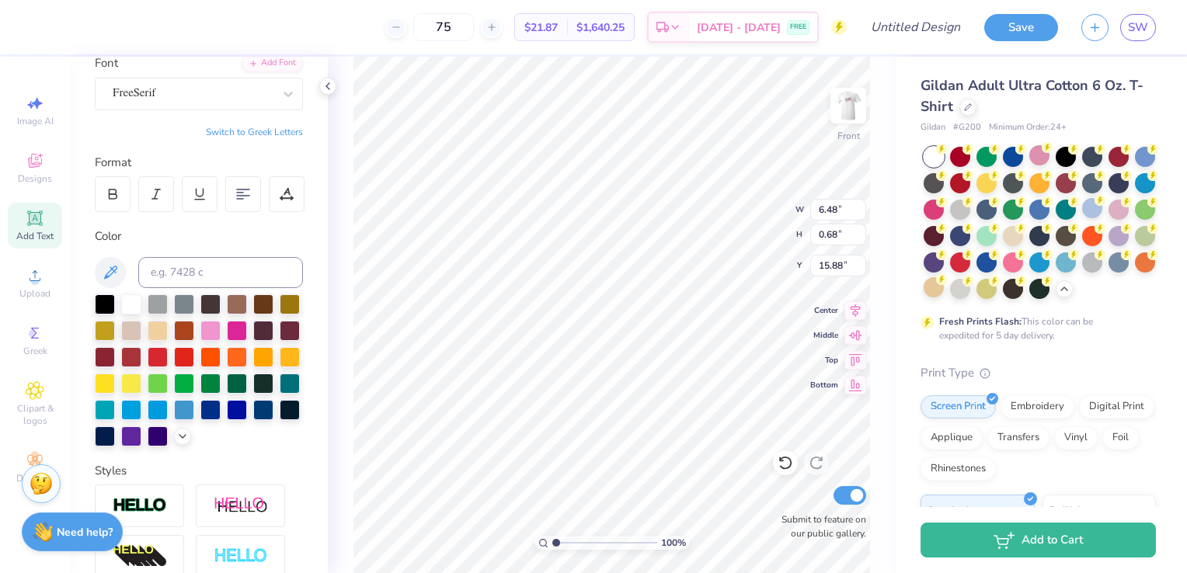
type input "15.84"
type textarea "PICKING THE"
type input "2.58"
type input "0.45"
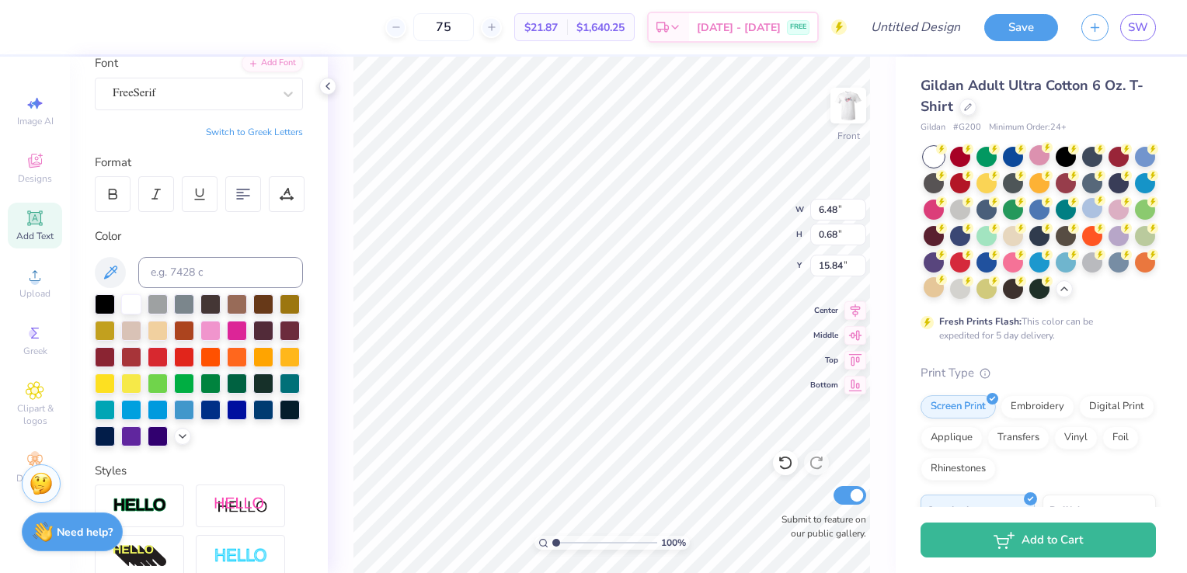
type input "3.26"
type input "6.48"
type input "1.38"
type input "17.29"
type input "5.96"
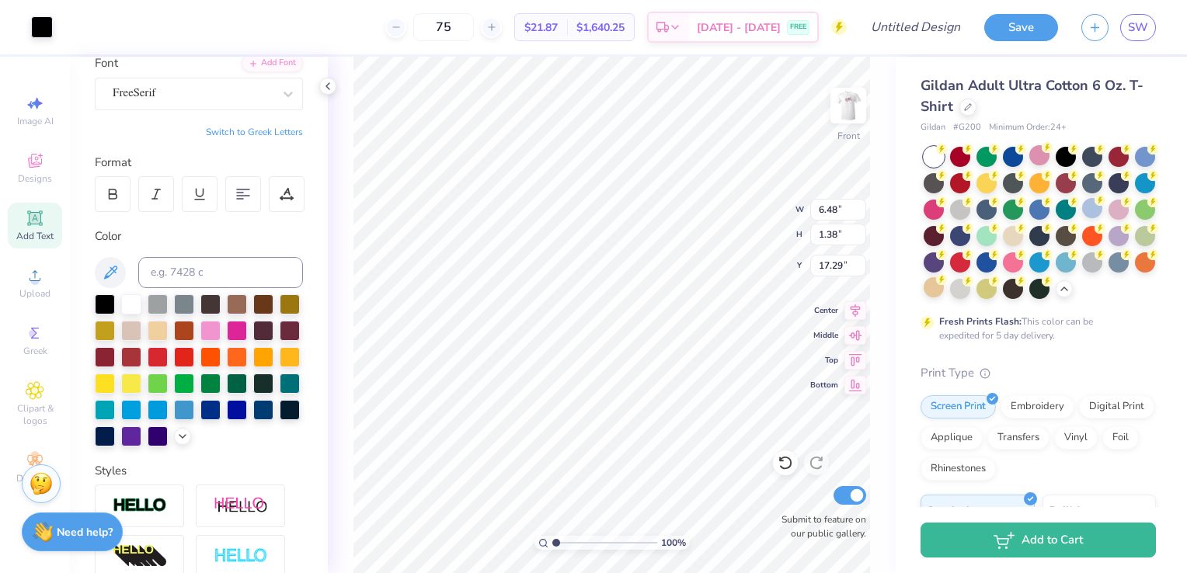
type input "0.68"
type input "15.84"
type input "4.37"
type input "0.50"
type input "3.35"
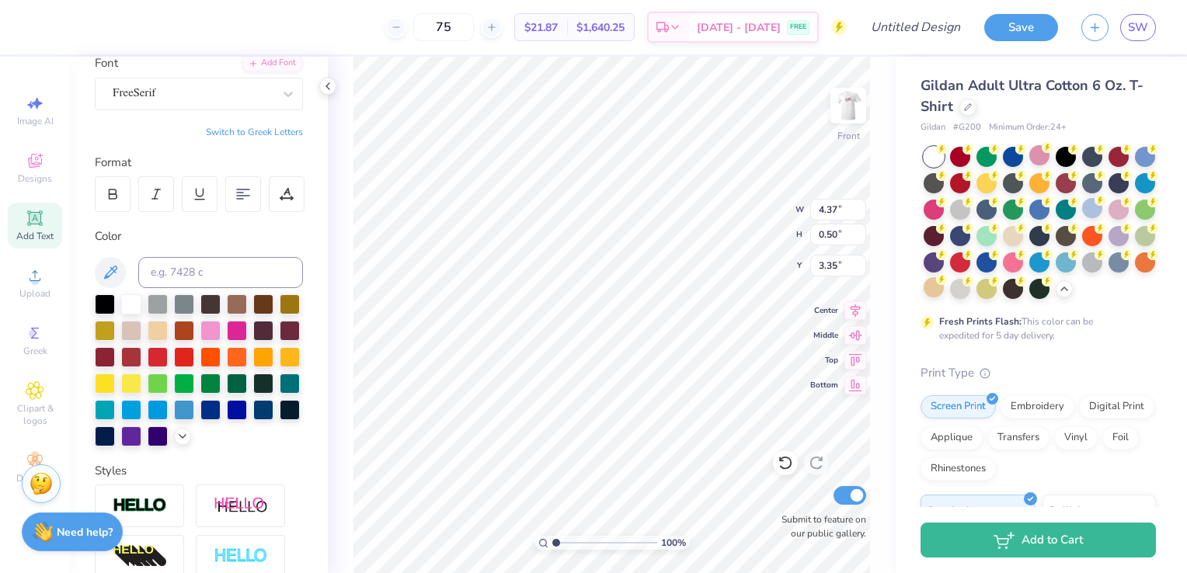
type input "6.48"
type input "0.68"
type input "17.99"
click at [685, 315] on li "Duplicate" at bounding box center [697, 314] width 122 height 30
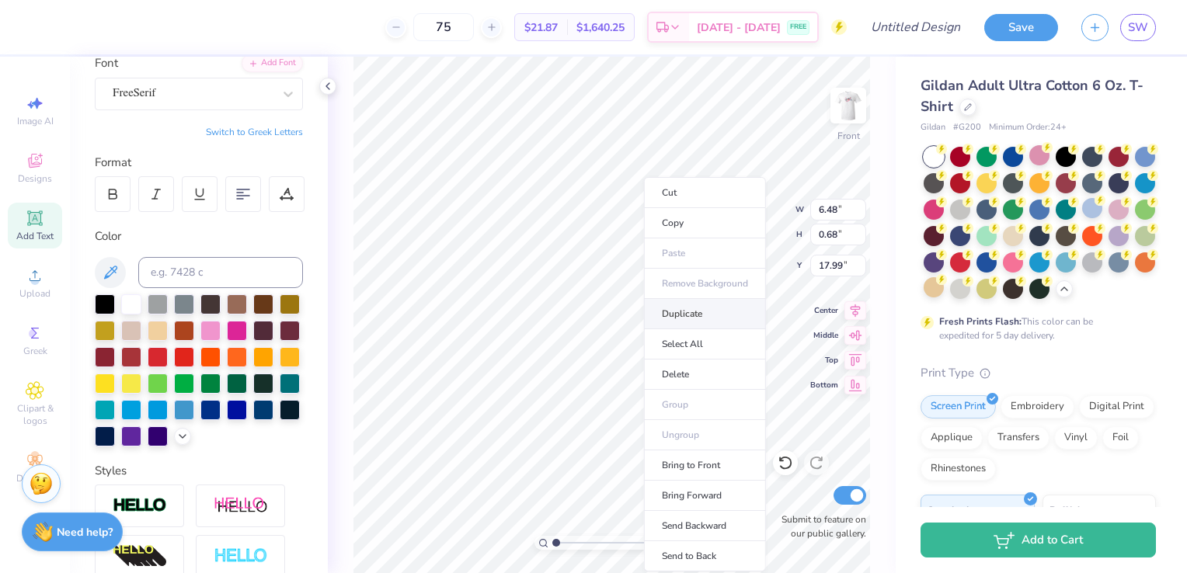
click at [684, 313] on li "Duplicate" at bounding box center [705, 314] width 122 height 30
type input "4.25"
type textarea "S"
type textarea "[PERSON_NAME] BEST"
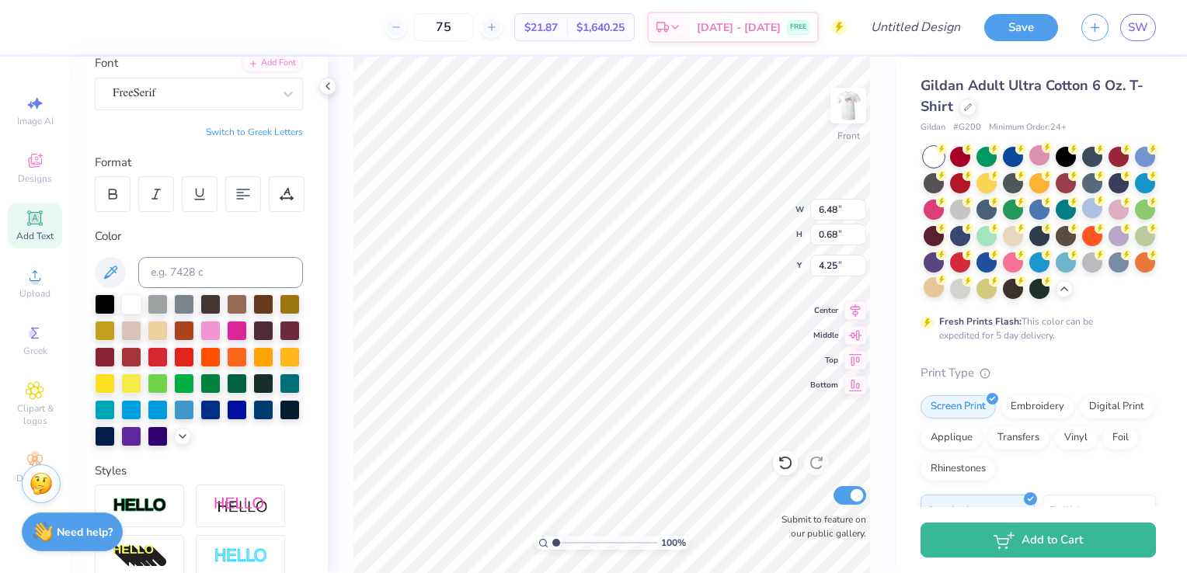
scroll to position [12, 5]
type input "5.62"
type input "4.37"
type input "0.50"
type input "3.35"
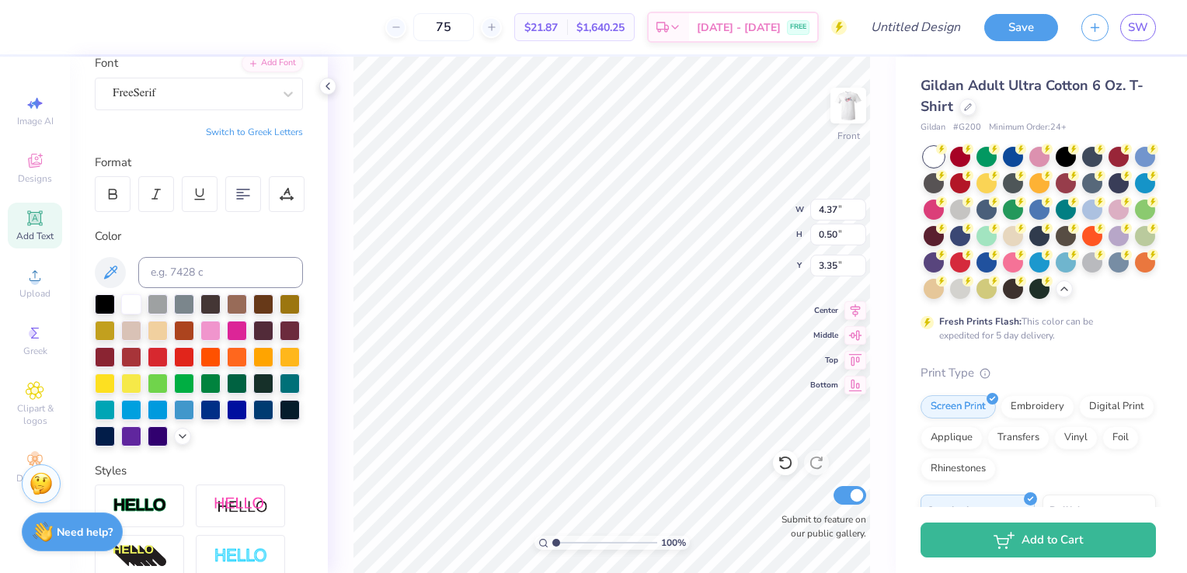
type input "3.79"
type input "0.43"
type input "3.42"
type input "5.62"
type input "0.68"
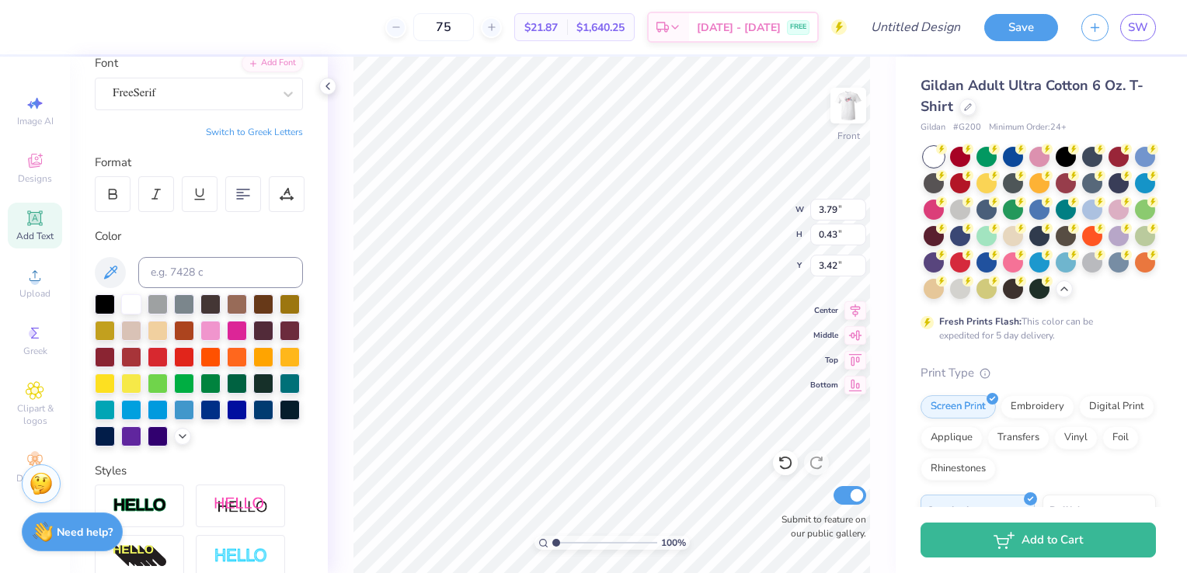
type input "4.15"
type input "5.57"
type input "0.67"
type input "4.26"
type input "2.58"
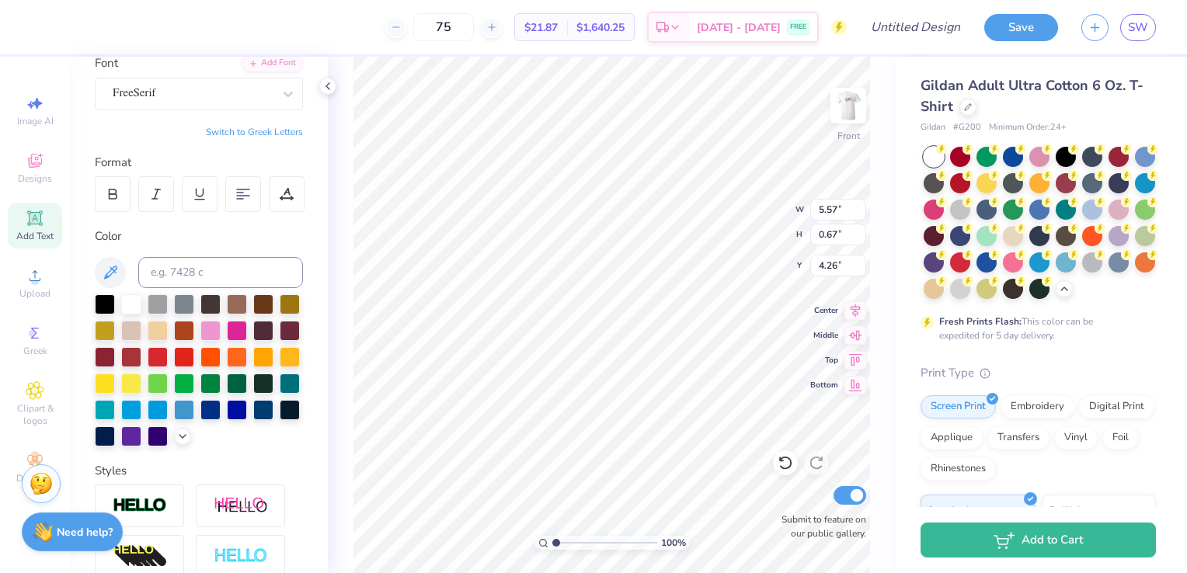
type input "0.45"
type input "19.12"
type input "6.48"
type input "1.58"
type input "15.67"
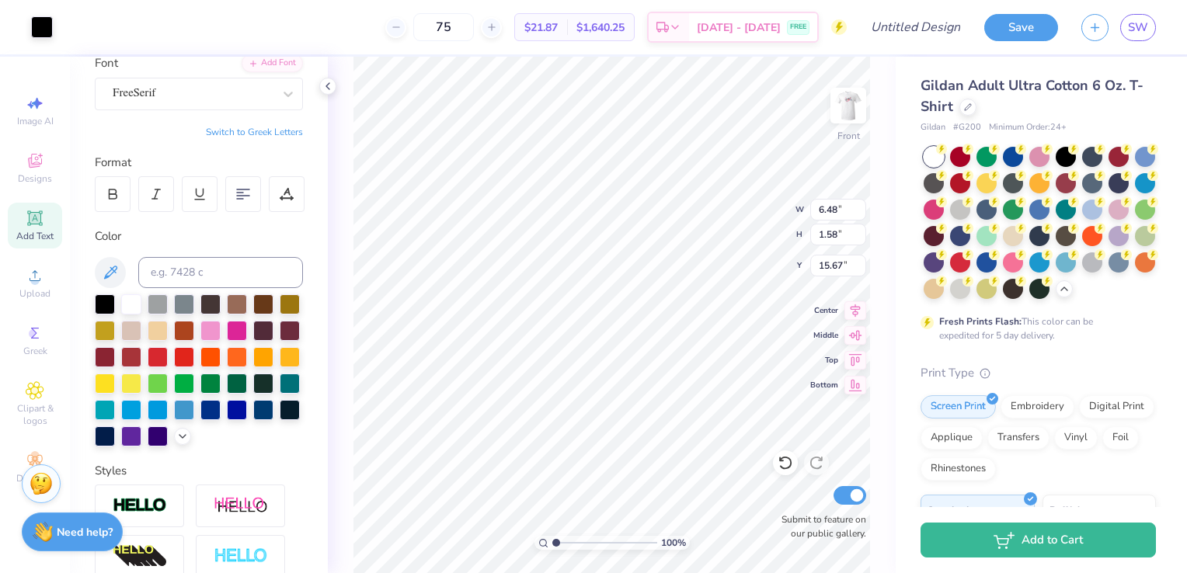
type input "5.57"
type input "0.67"
type input "4.16"
type input "5.95"
type input "0.72"
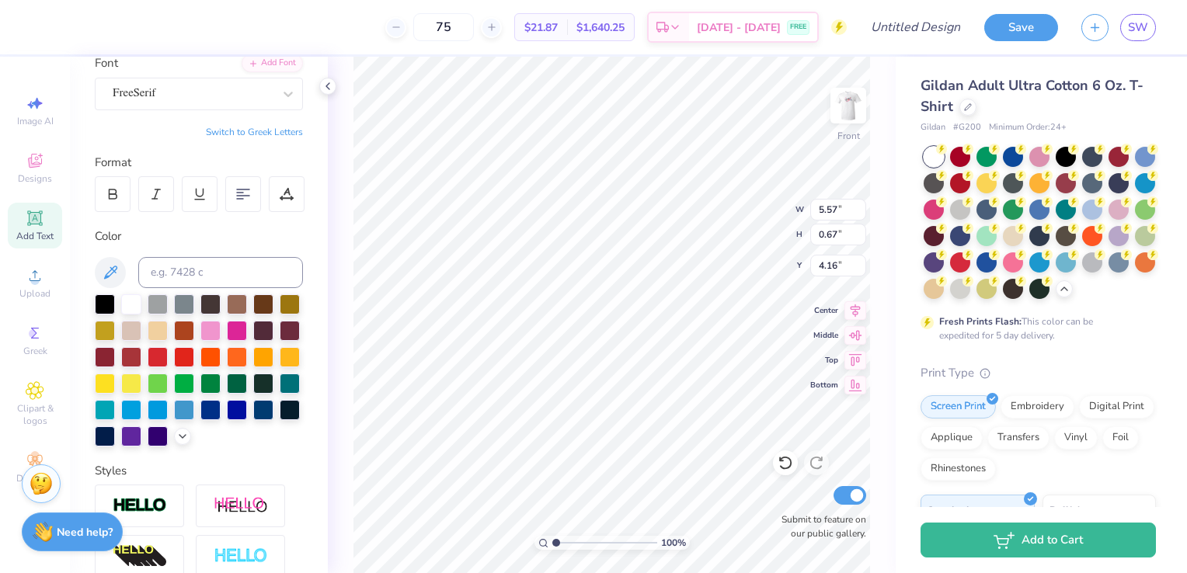
type input "4.11"
type input "3.79"
type input "0.43"
type input "3.42"
click at [721, 230] on div "100 % Front W 3.79 3.79 " H 0.43 0.43 " Y 3.42 3.42 " Center Middle Top Bottom …" at bounding box center [612, 315] width 568 height 517
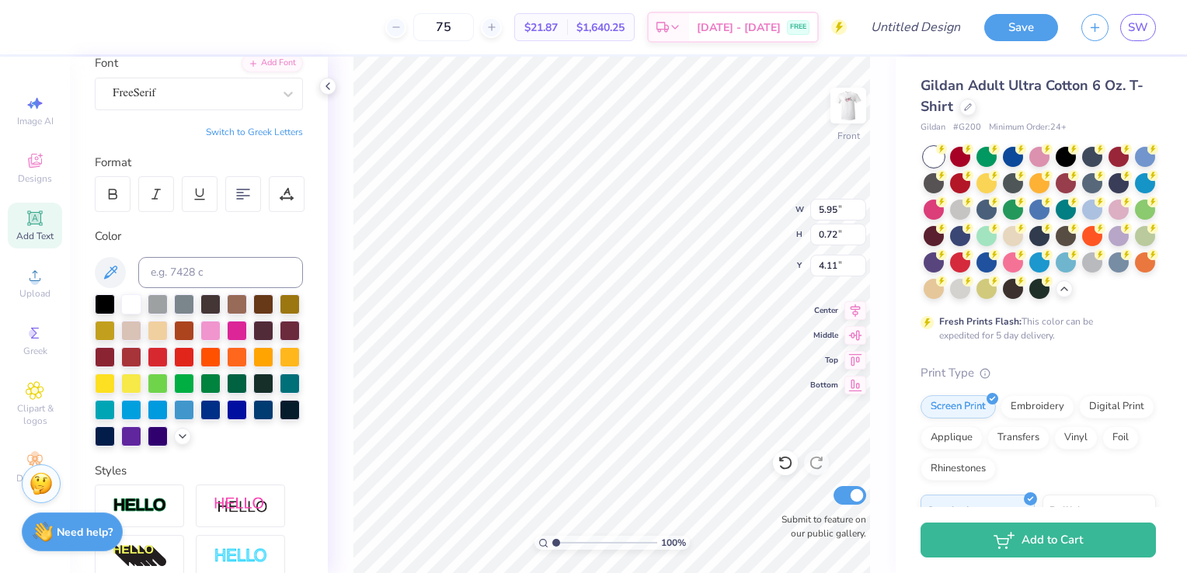
type input "4.21"
type input "1.53"
type input "17.87"
type input "6.48"
type input "0.68"
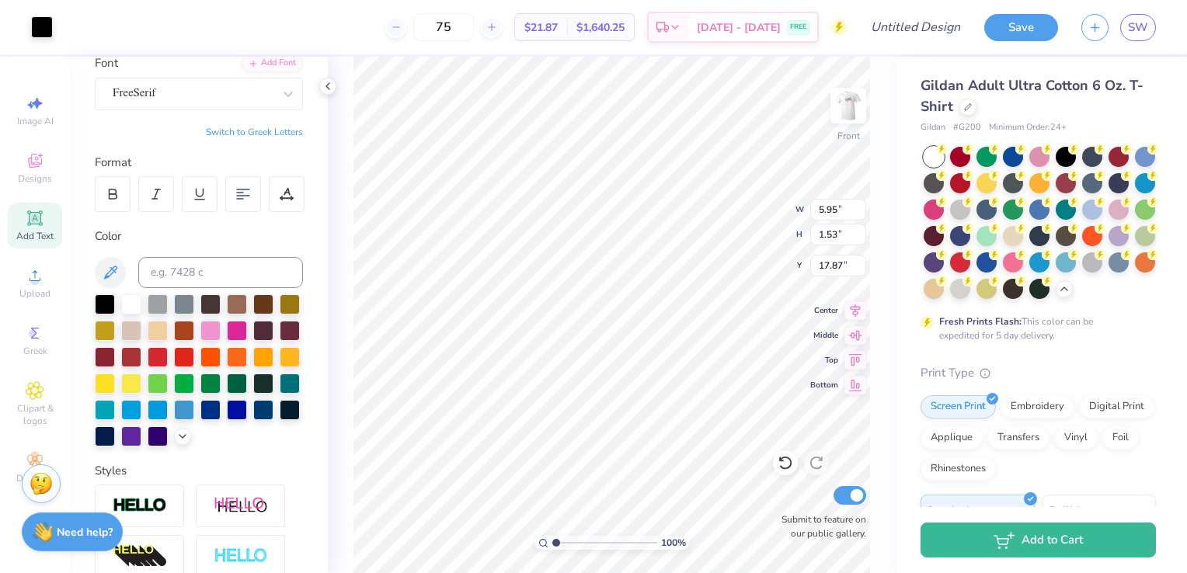
type input "15.67"
type input "2.58"
type input "0.45"
type input "16.80"
type input "3.93"
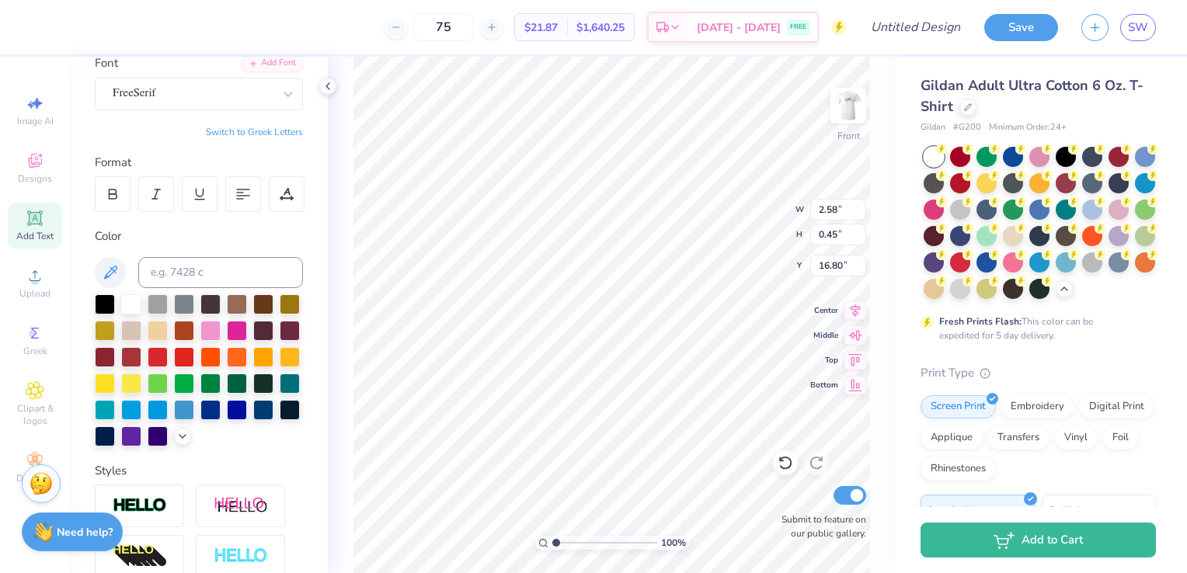
type input "17.87"
type input "5.95"
type input "1.53"
type input "3.86"
type input "6.04"
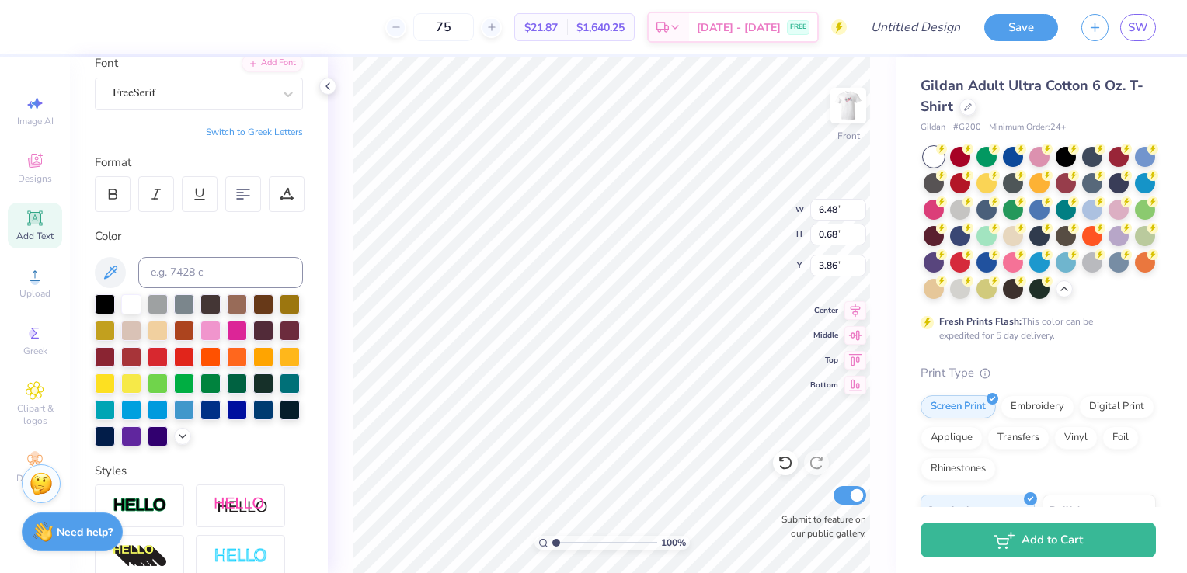
type input "0.63"
type input "3.90"
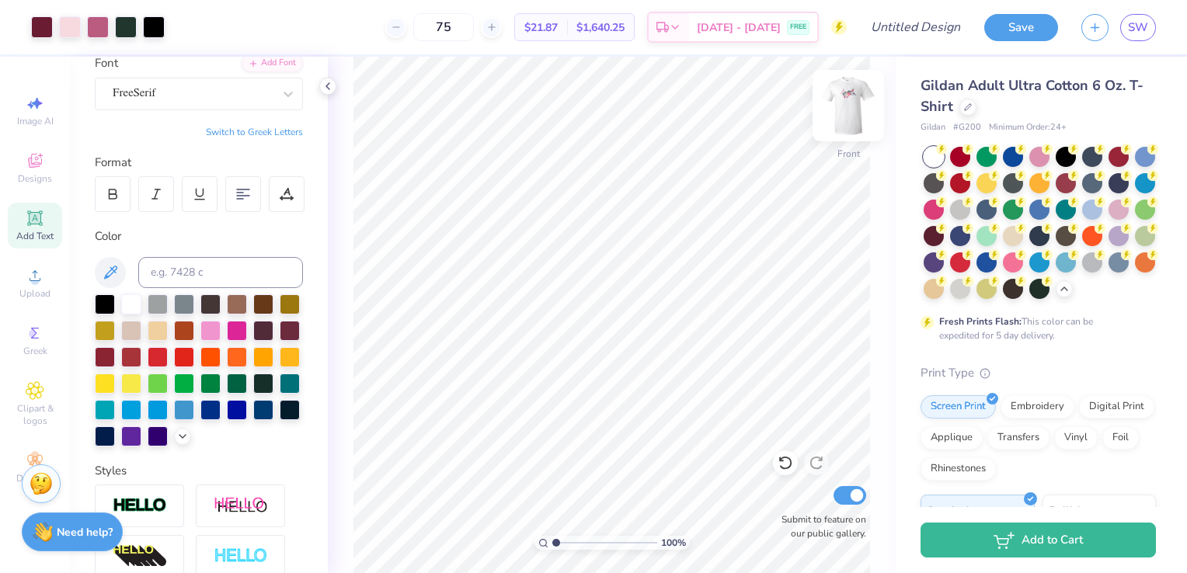
click at [845, 113] on img at bounding box center [848, 106] width 62 height 62
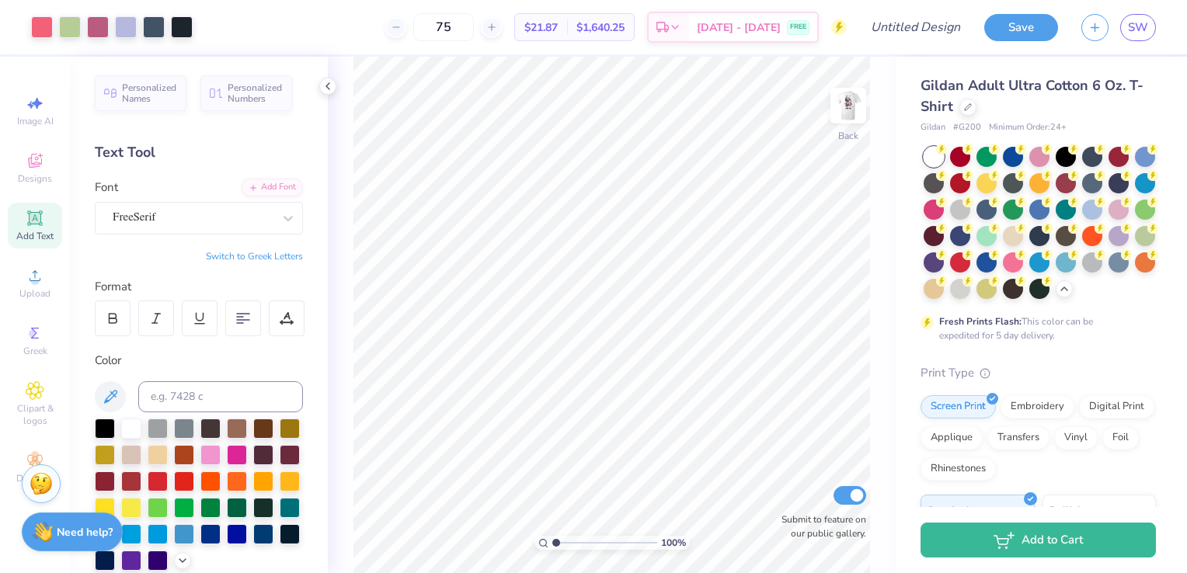
scroll to position [124, 0]
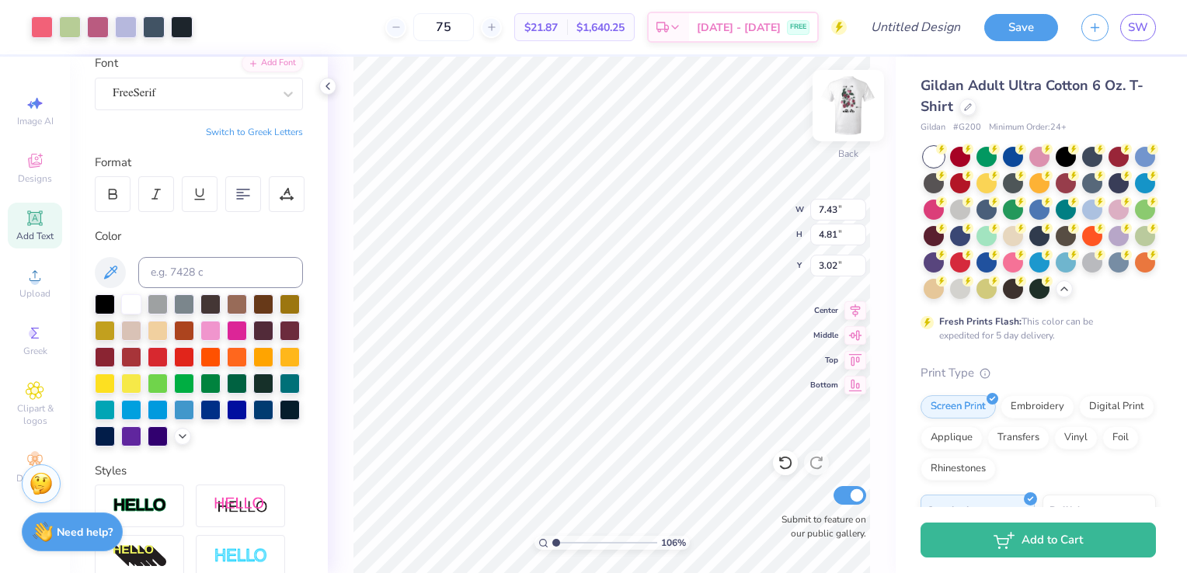
type input "1.06226513562873"
type input "4.51"
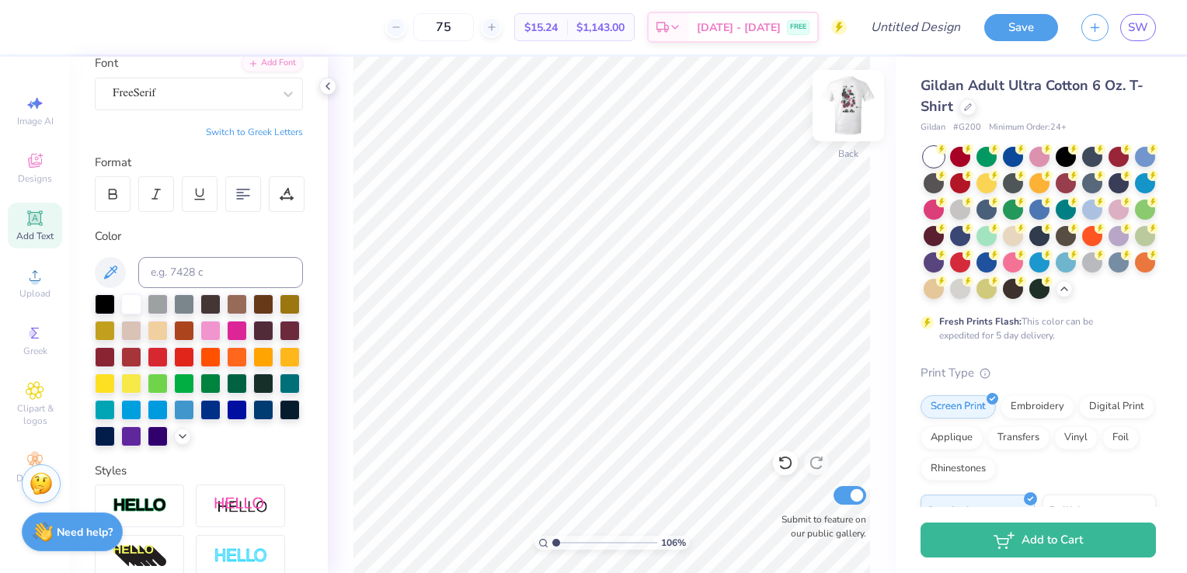
click at [848, 96] on img at bounding box center [848, 106] width 62 height 62
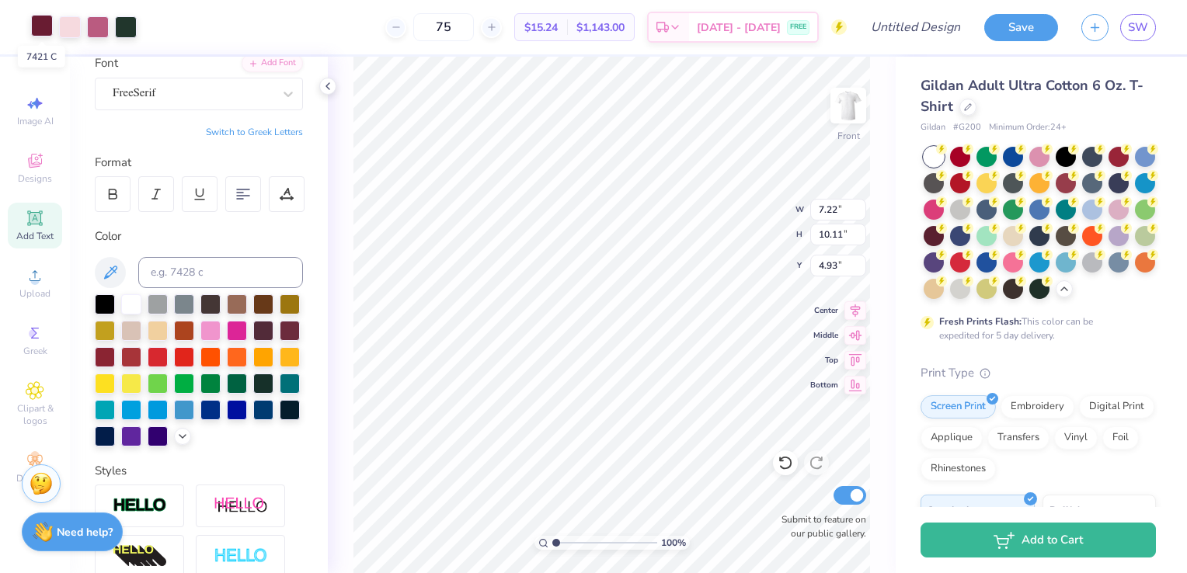
type input "1"
click at [935, 573] on html "Art colors 75 $15.24 Per Item $1,143.00 Total Est. Delivery [DATE] - [DATE] FRE…" at bounding box center [593, 286] width 1187 height 573
